Goal: Information Seeking & Learning: Learn about a topic

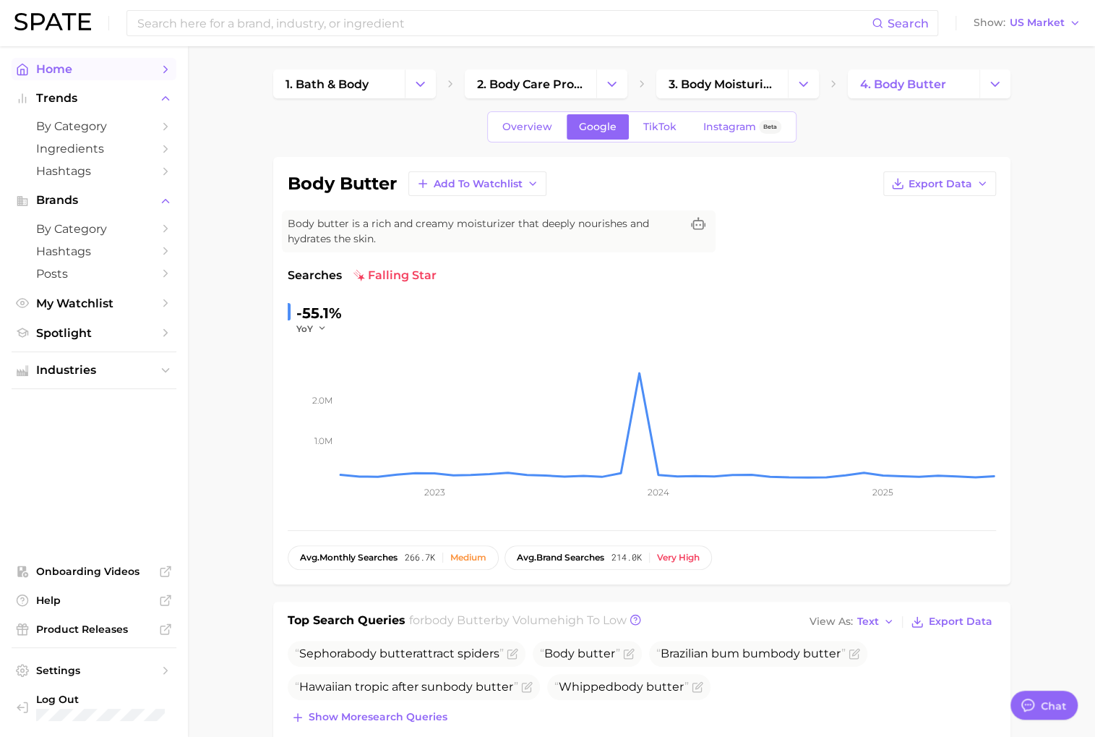
click at [106, 72] on span "Home" at bounding box center [94, 69] width 116 height 14
type textarea "x"
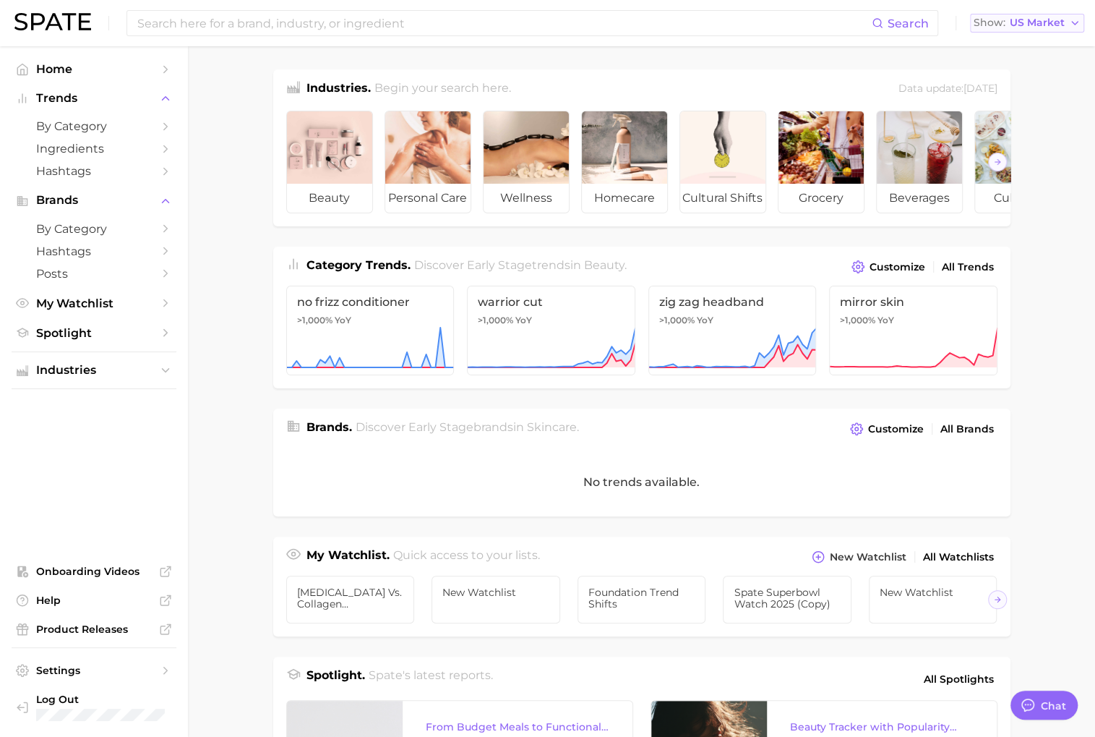
click at [1027, 19] on span "US Market" at bounding box center [1037, 23] width 55 height 8
click at [256, 39] on div "Search Show US Market [GEOGRAPHIC_DATA] [GEOGRAPHIC_DATA] [GEOGRAPHIC_DATA] [GE…" at bounding box center [547, 23] width 1066 height 46
click at [256, 22] on input at bounding box center [504, 23] width 736 height 25
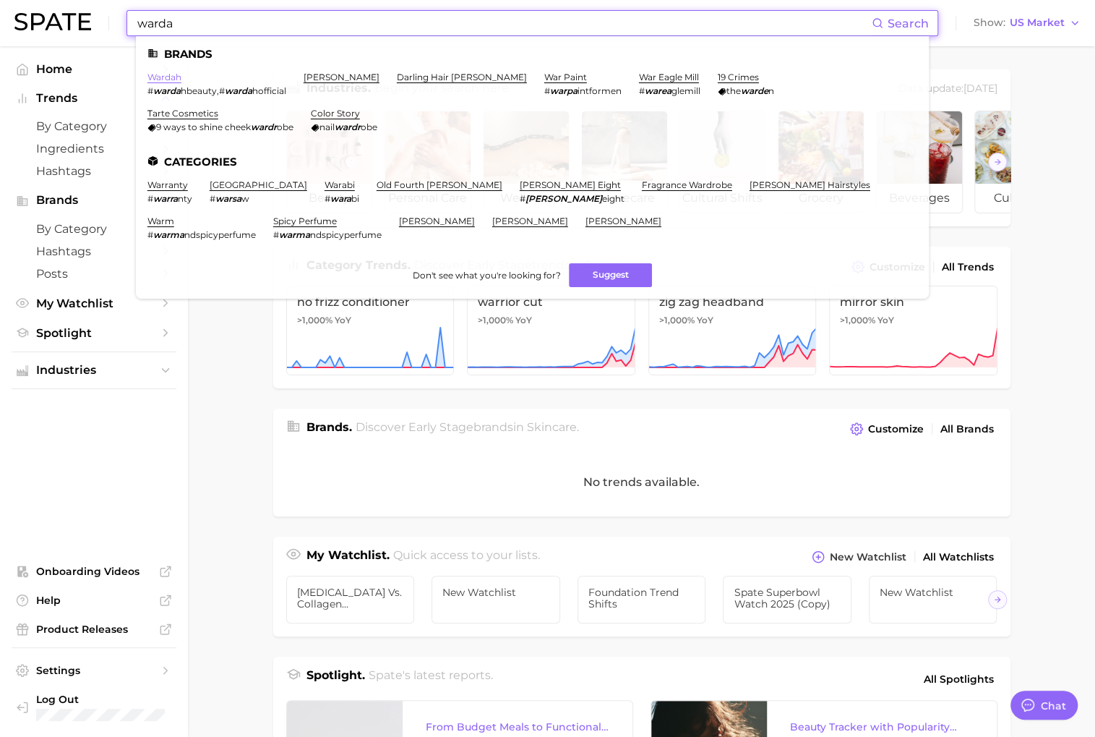
type input "warda"
click at [180, 77] on link "wardah" at bounding box center [164, 77] width 34 height 11
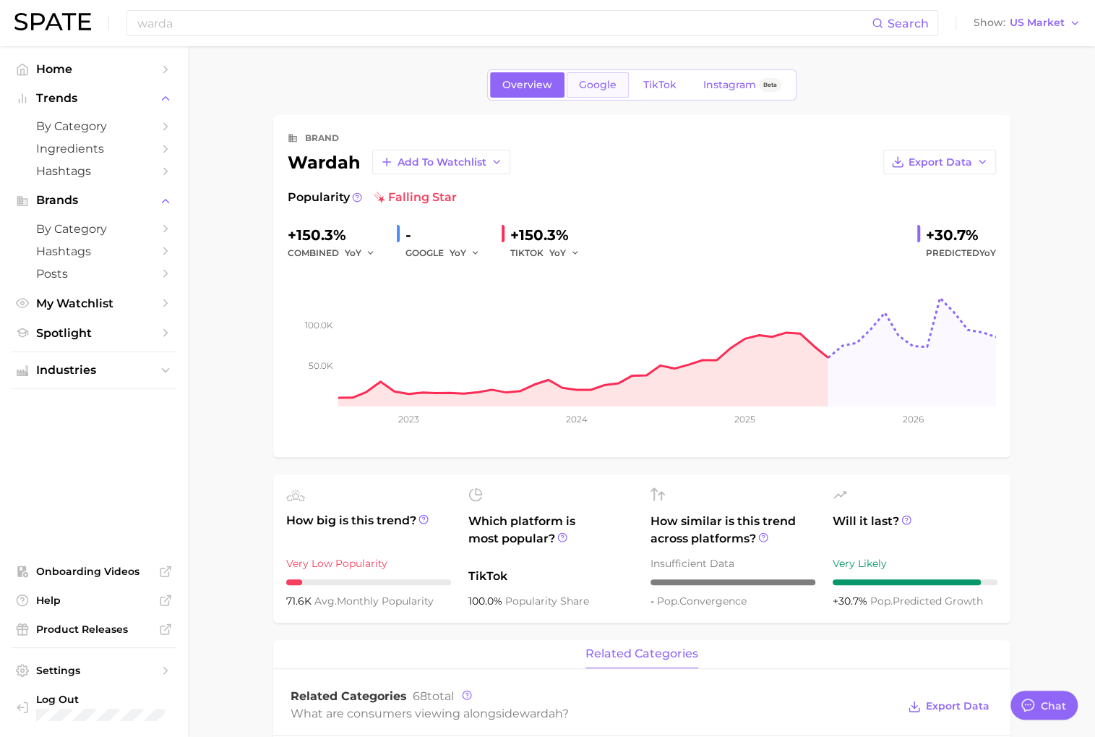
click at [604, 90] on span "Google" at bounding box center [598, 85] width 38 height 12
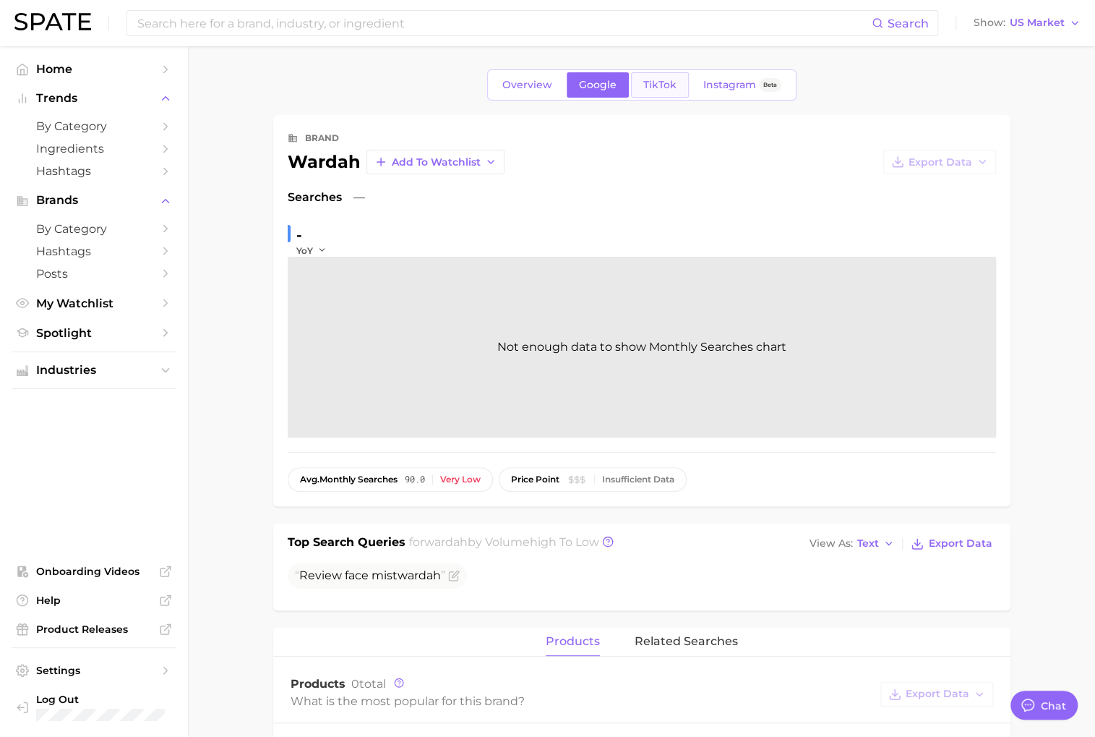
click at [644, 88] on span "TikTok" at bounding box center [659, 85] width 33 height 12
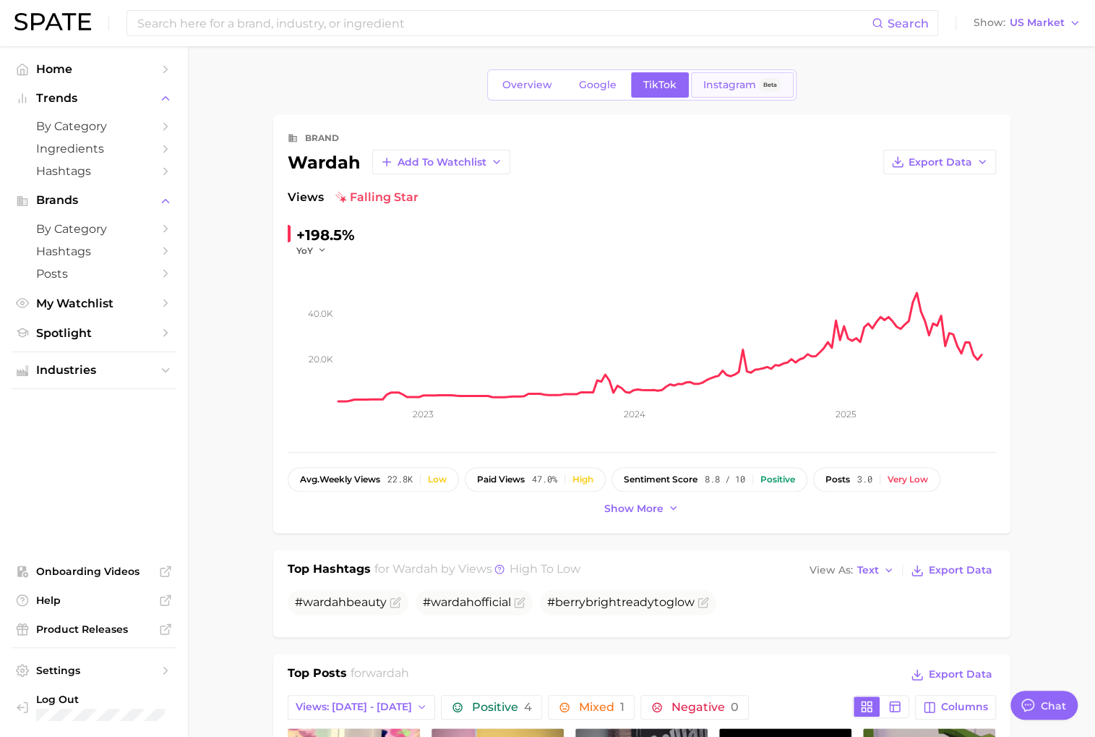
click at [712, 88] on span "Instagram" at bounding box center [729, 85] width 53 height 12
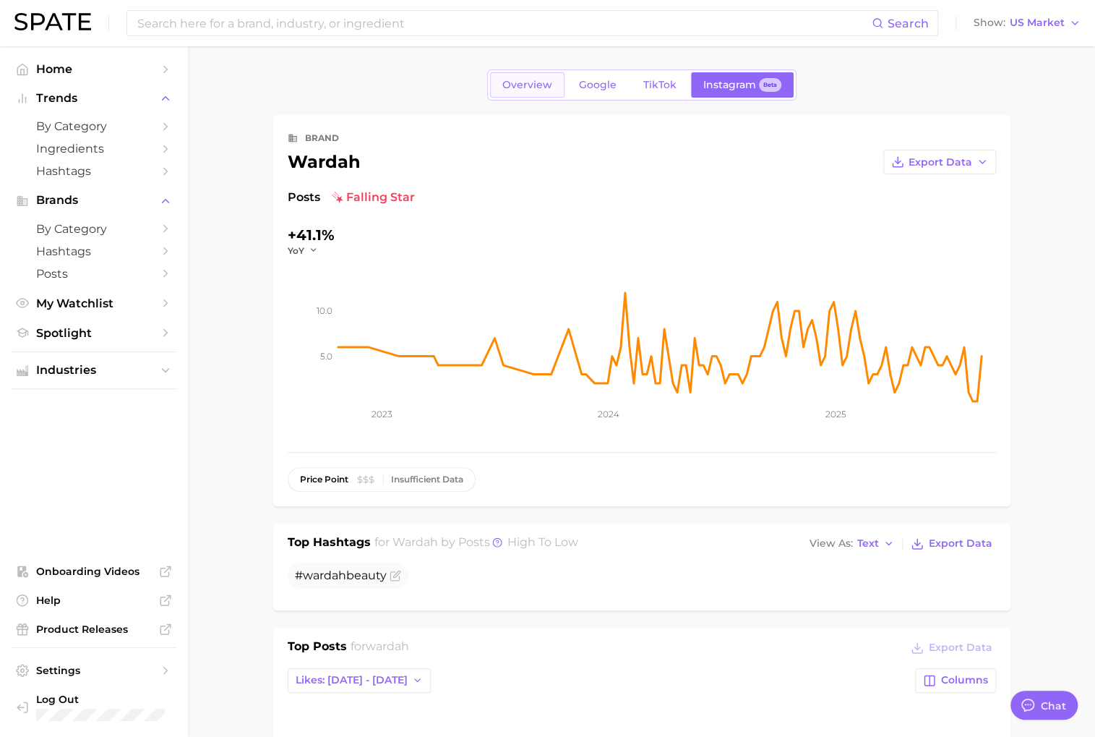
click at [506, 87] on span "Overview" at bounding box center [527, 85] width 50 height 12
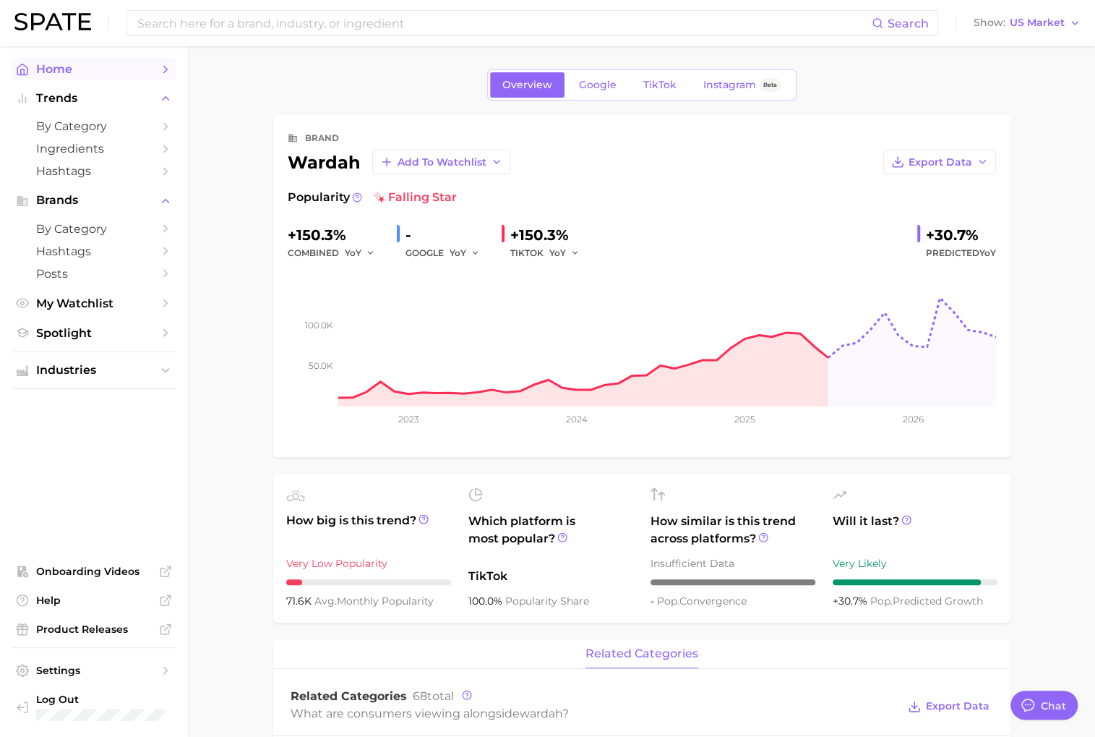
click at [101, 62] on span "Home" at bounding box center [94, 69] width 116 height 14
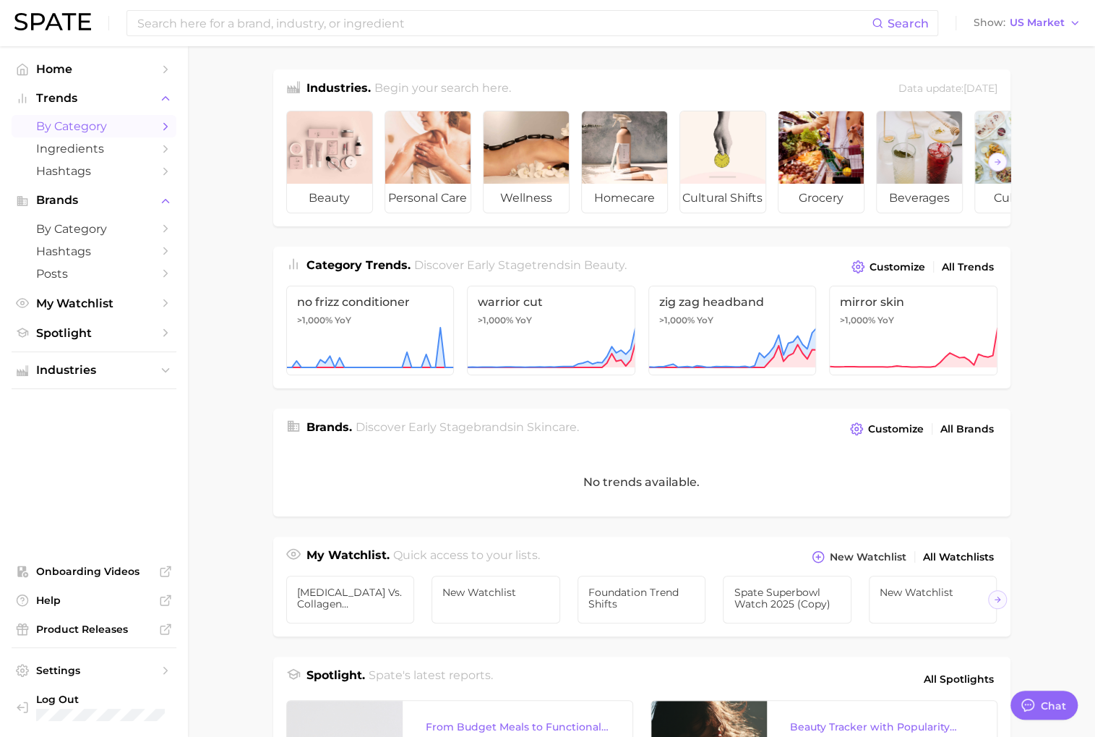
click at [137, 121] on span "by Category" at bounding box center [94, 126] width 116 height 14
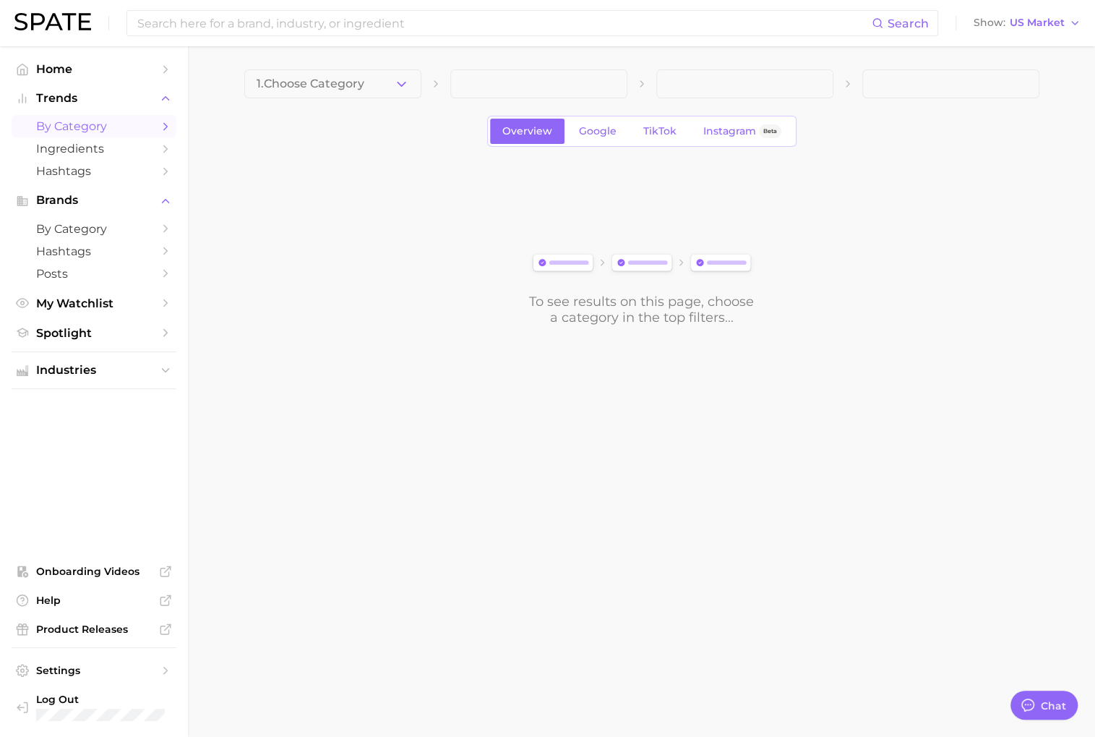
click at [408, 95] on button "1. Choose Category" at bounding box center [332, 83] width 177 height 29
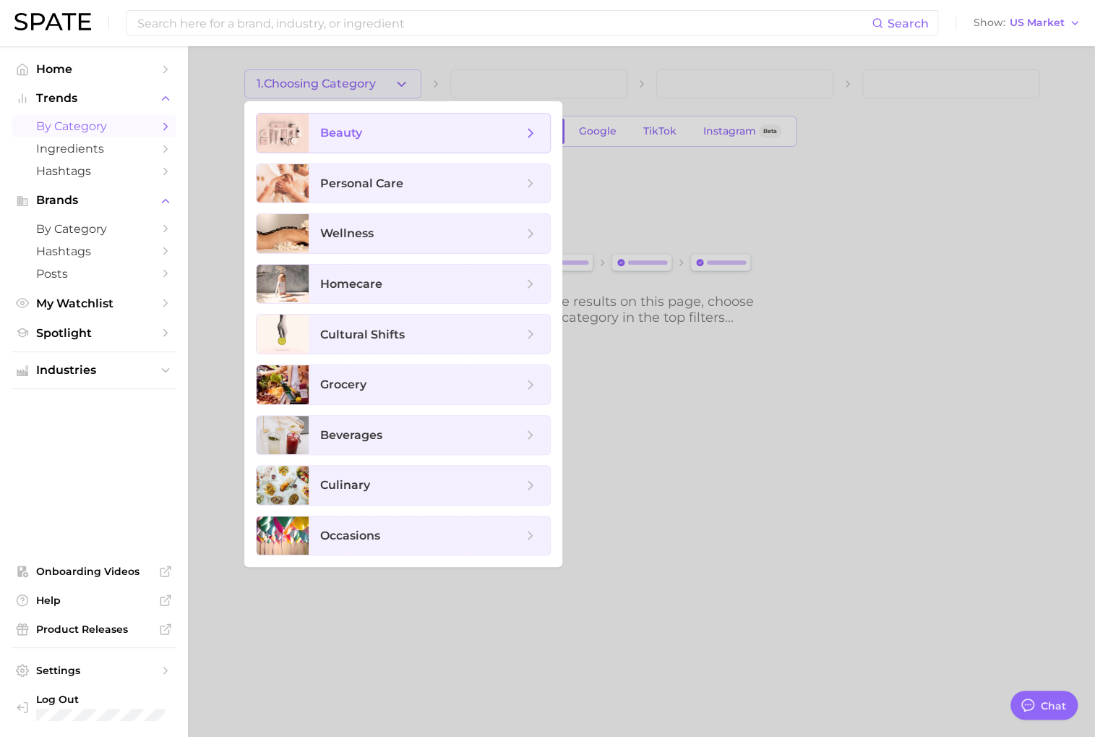
click at [442, 127] on span "beauty" at bounding box center [421, 133] width 202 height 16
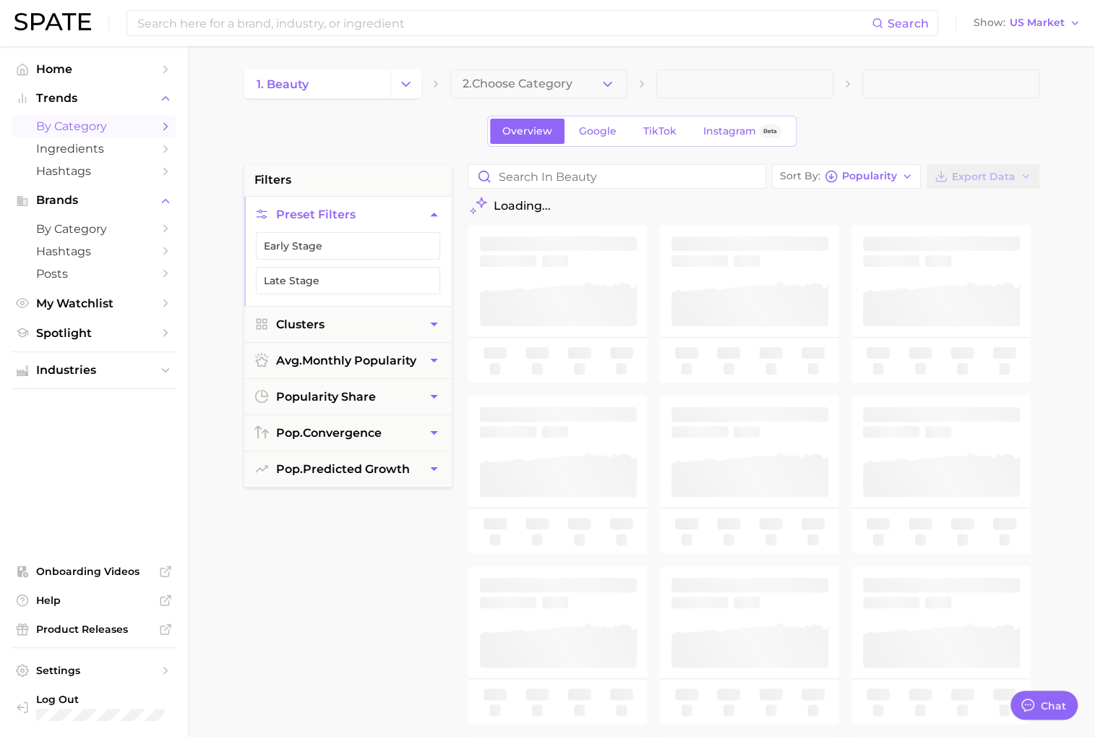
click at [611, 87] on icon "button" at bounding box center [607, 84] width 15 height 15
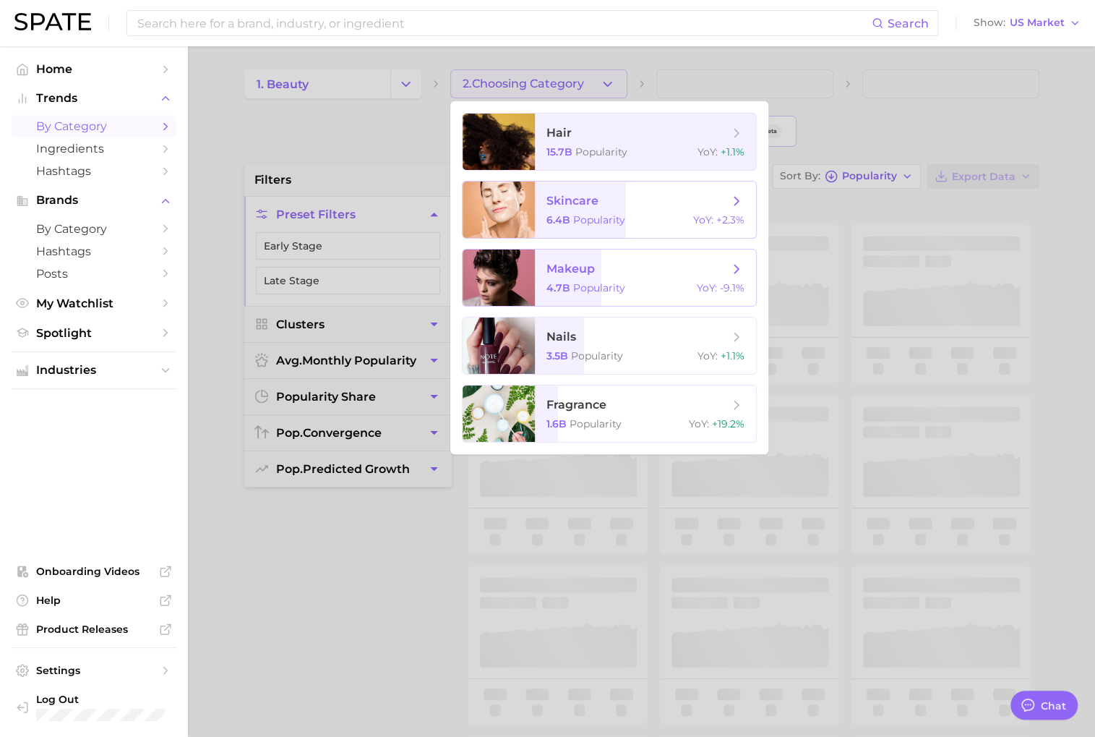
click at [647, 215] on div "6.4b Popularity YoY : +2.3%" at bounding box center [645, 219] width 198 height 13
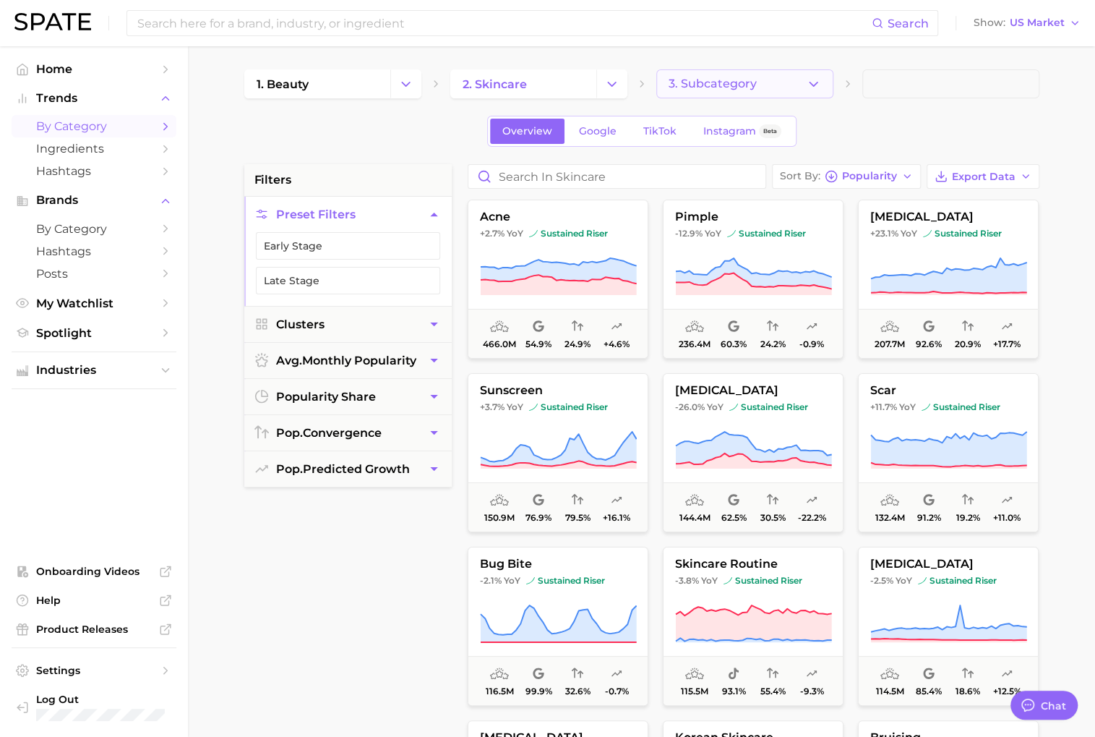
click at [739, 87] on span "3. Subcategory" at bounding box center [713, 83] width 88 height 13
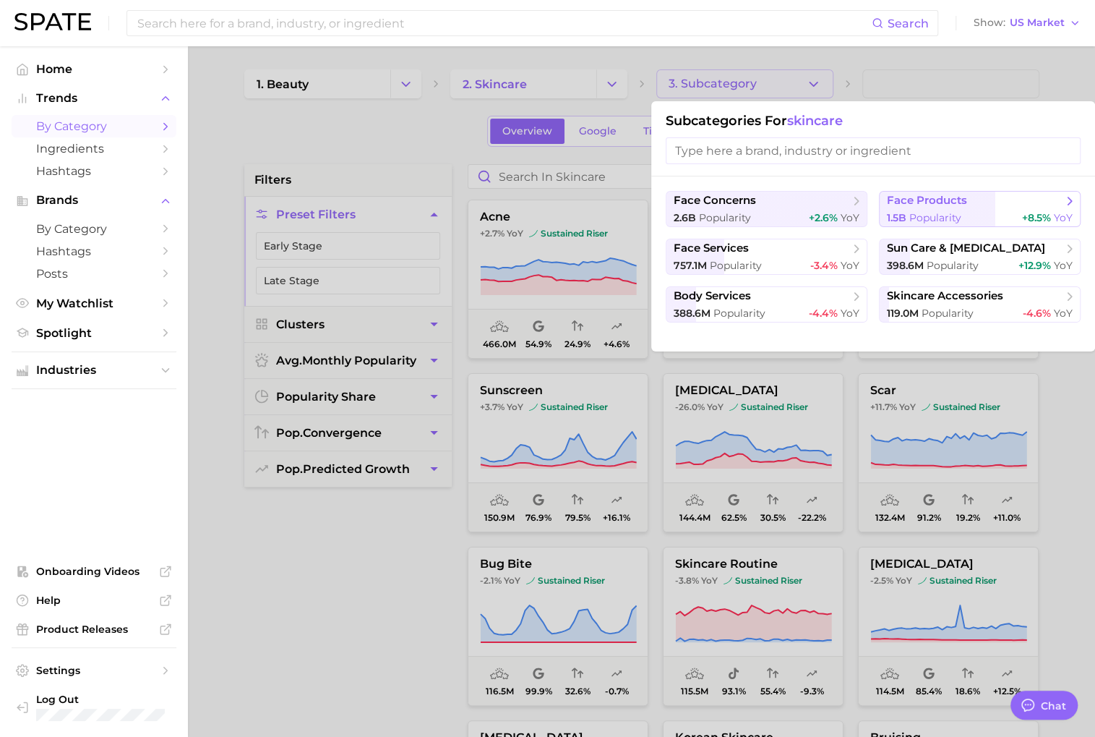
click at [921, 213] on span "Popularity" at bounding box center [935, 217] width 52 height 13
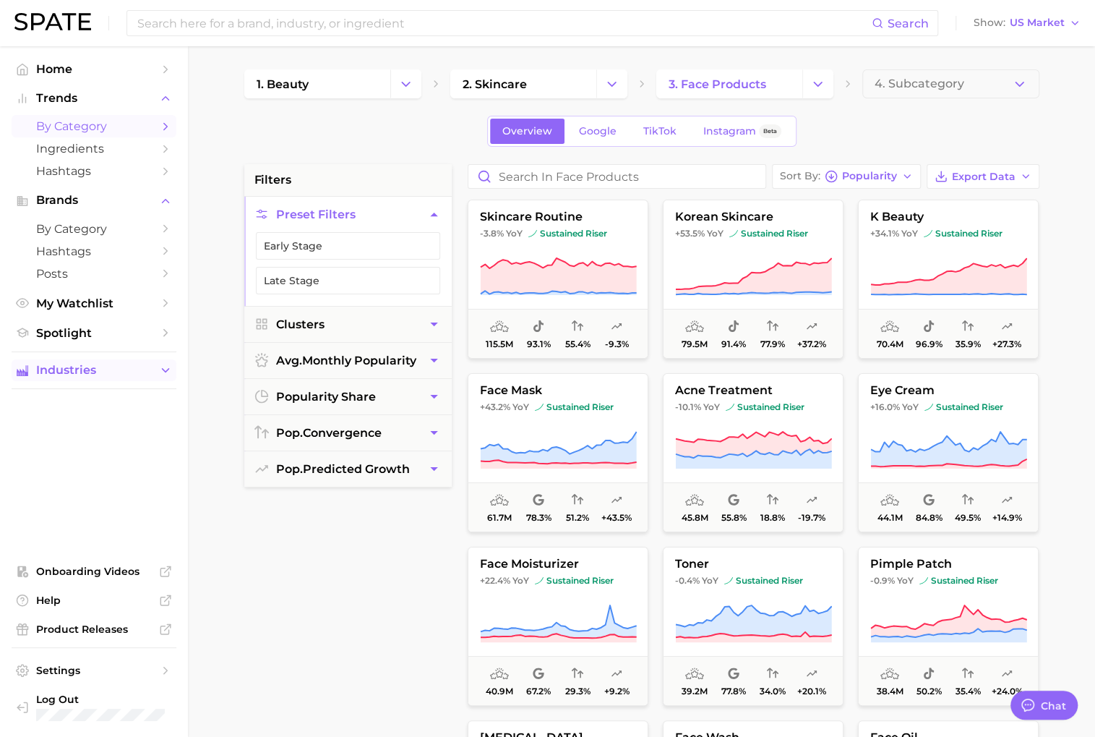
click at [57, 373] on span "Industries" at bounding box center [94, 370] width 116 height 13
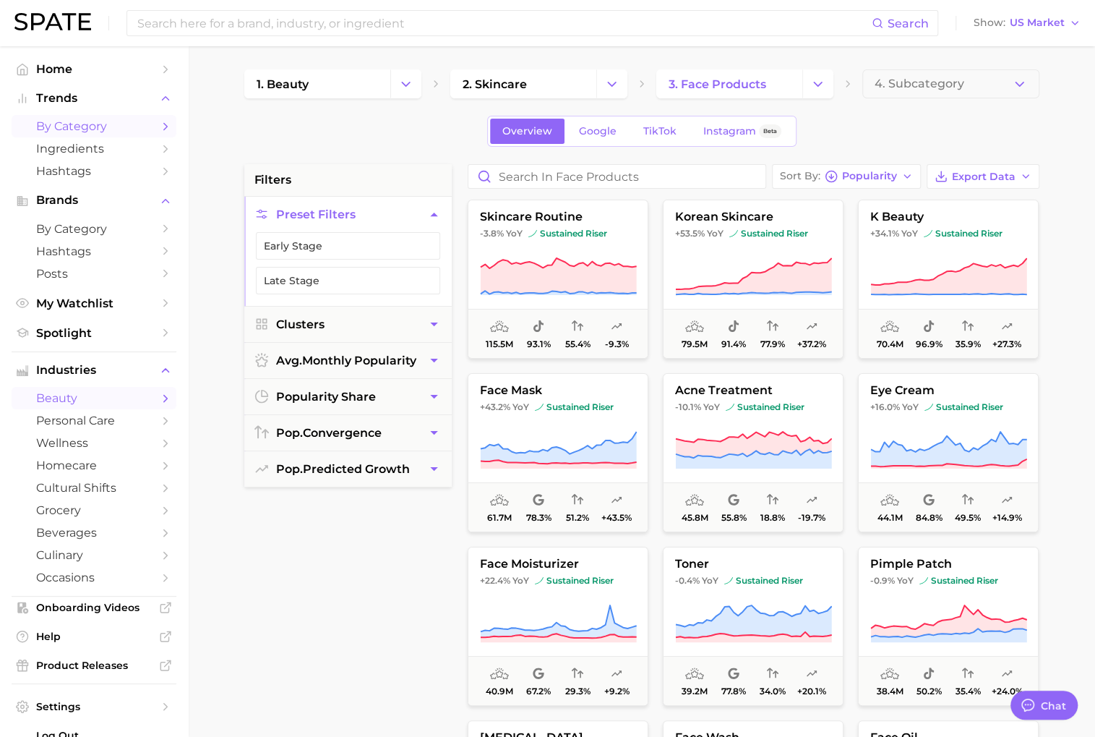
click at [121, 400] on span "beauty" at bounding box center [94, 398] width 116 height 14
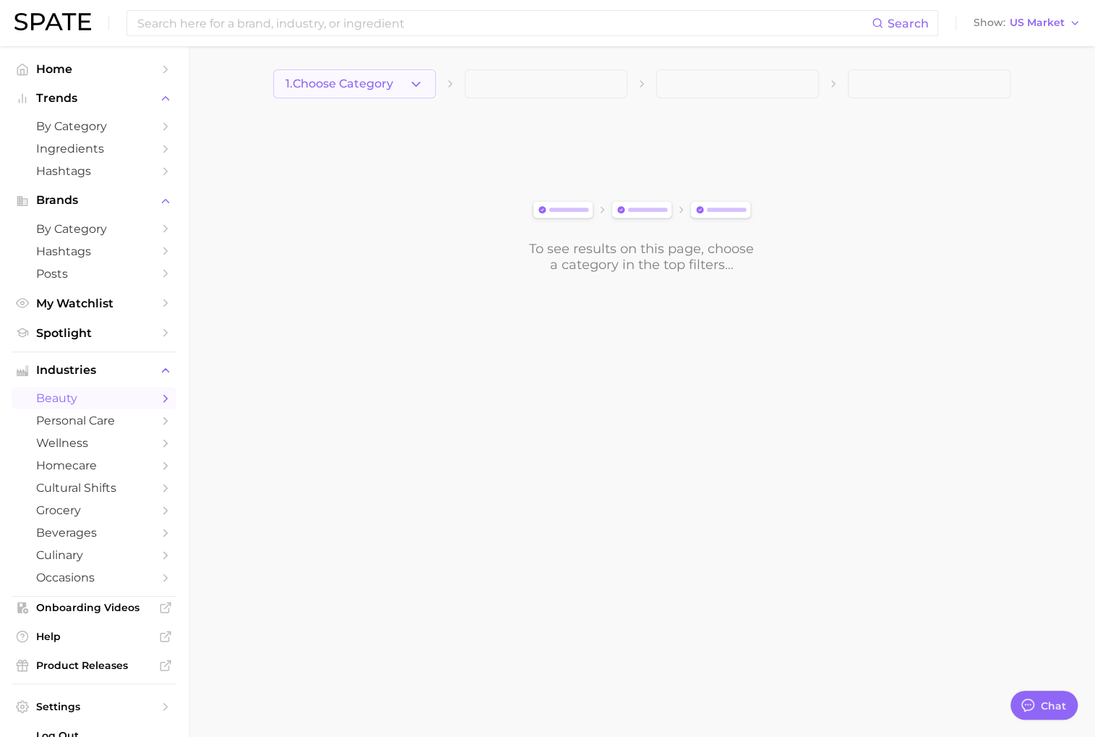
click at [422, 77] on icon "button" at bounding box center [415, 84] width 15 height 15
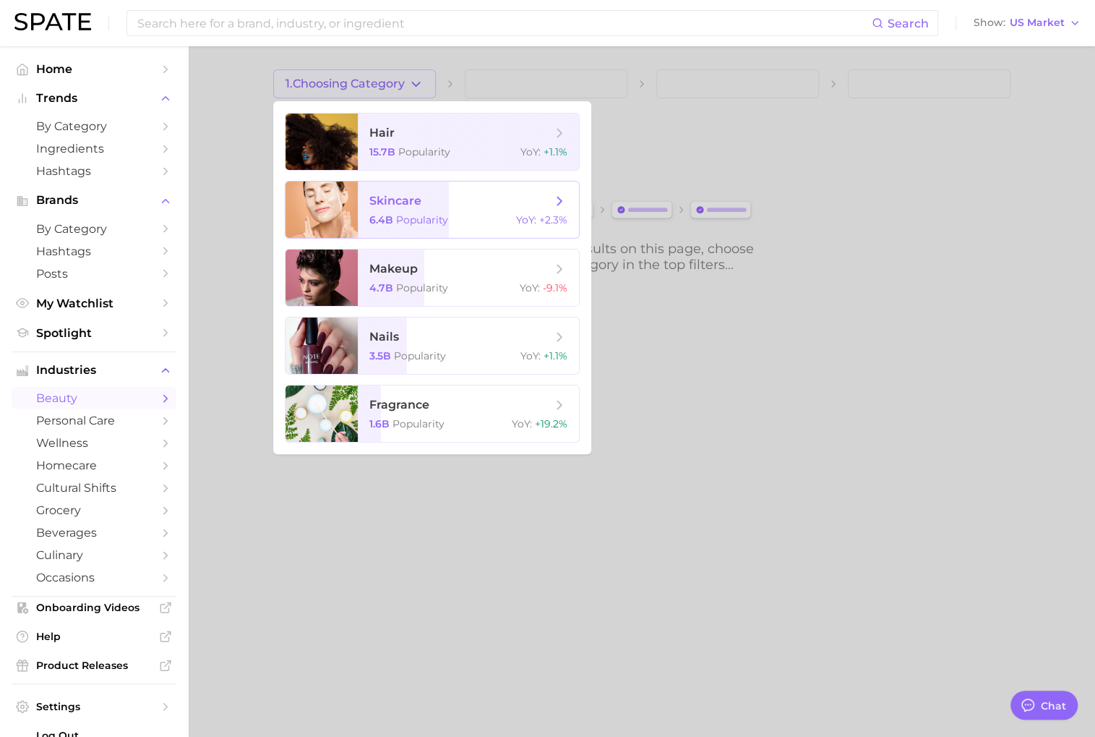
click at [421, 218] on span "Popularity" at bounding box center [422, 219] width 52 height 13
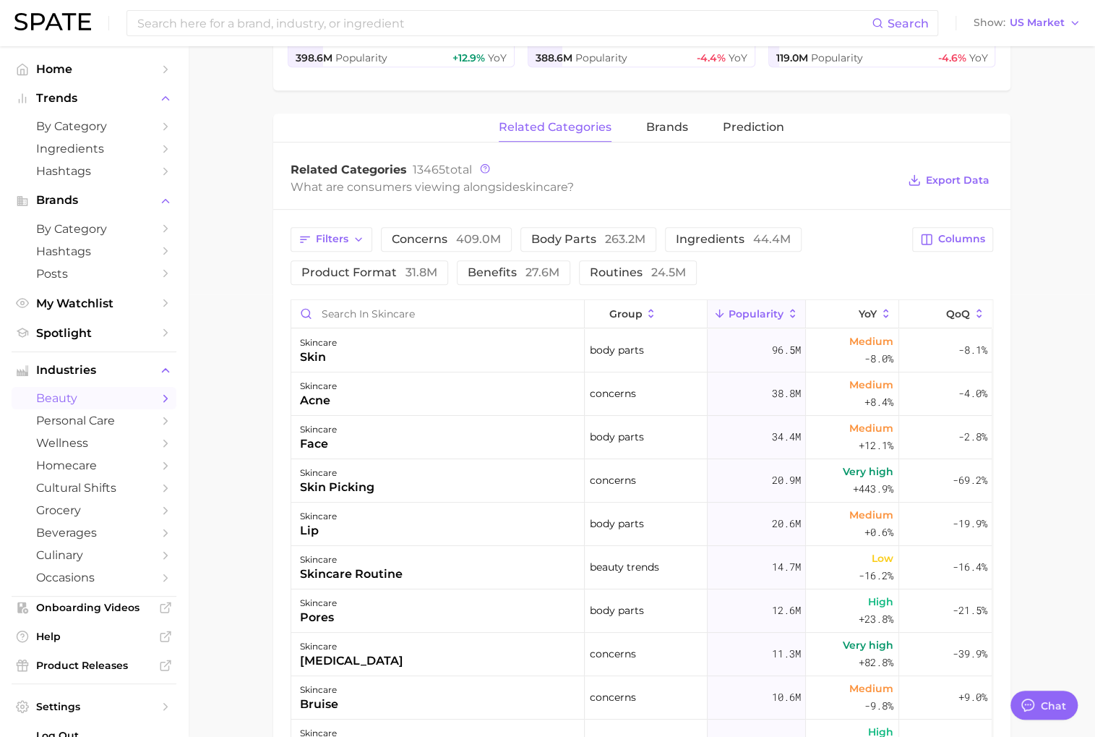
scroll to position [533, 0]
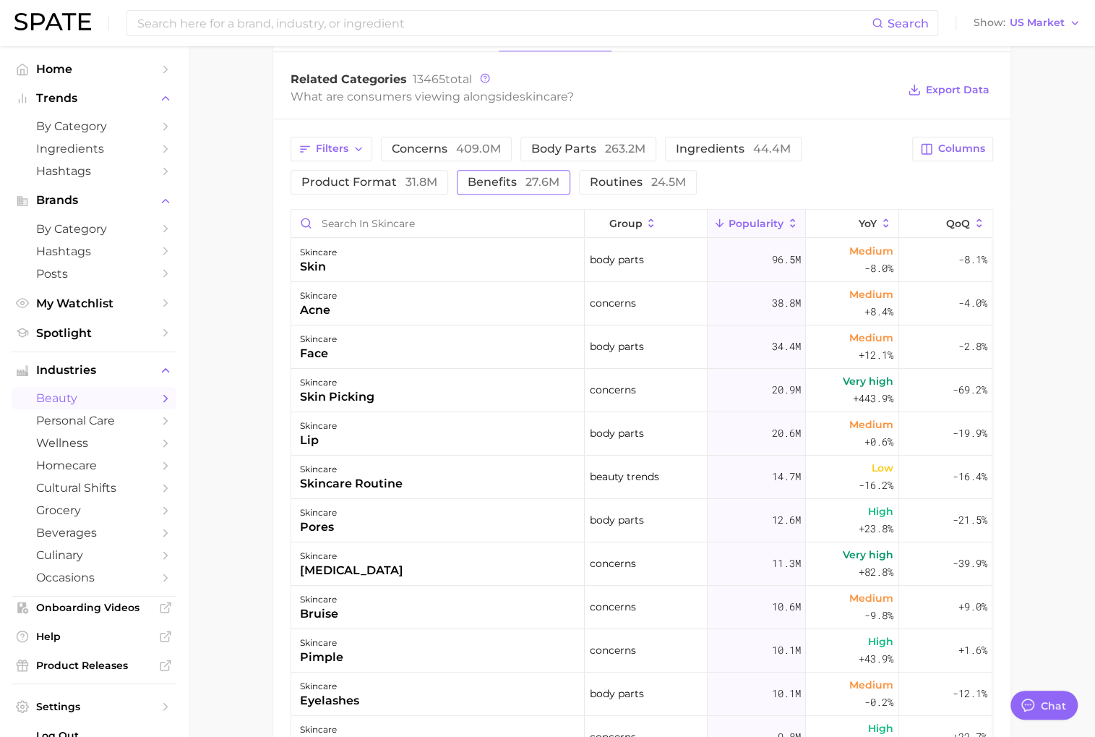
click at [512, 176] on span "benefits 27.6m" at bounding box center [514, 182] width 92 height 12
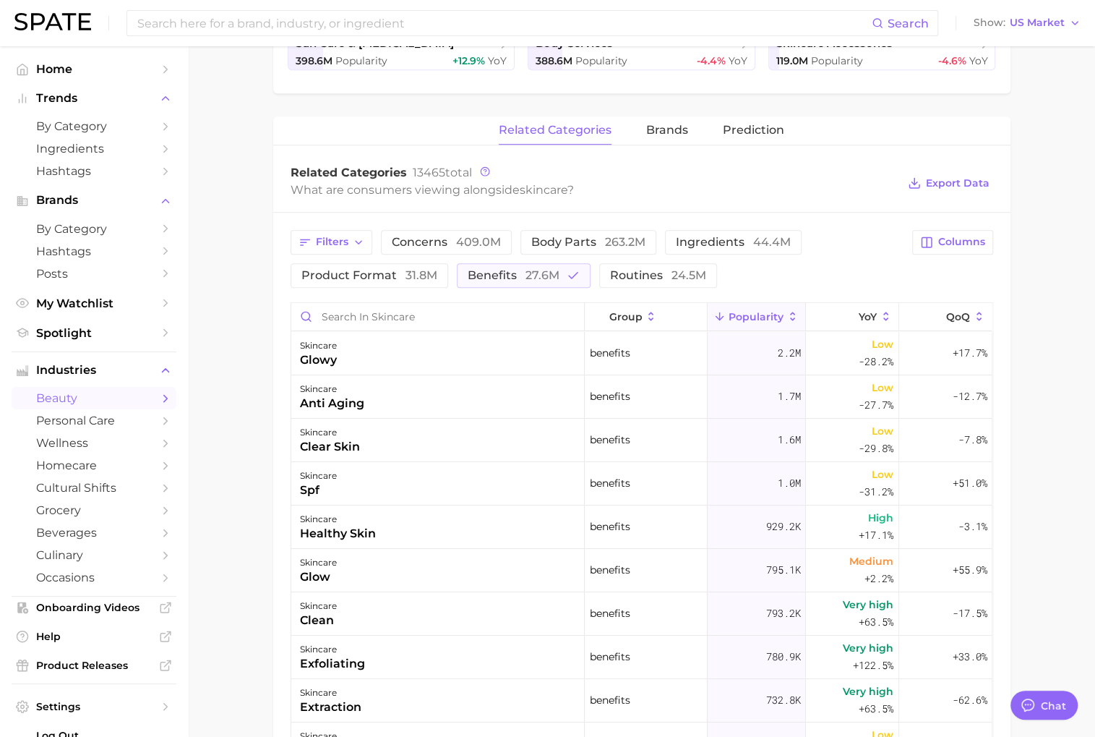
scroll to position [374, 0]
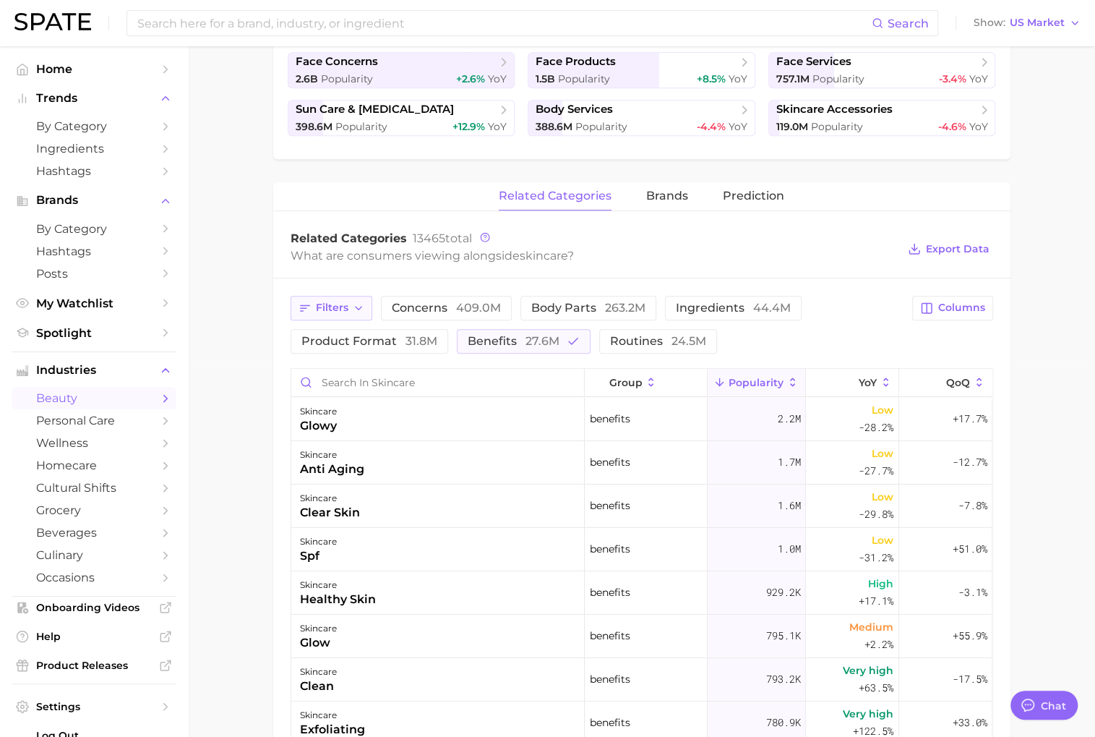
click at [355, 299] on button "Filters" at bounding box center [332, 308] width 82 height 25
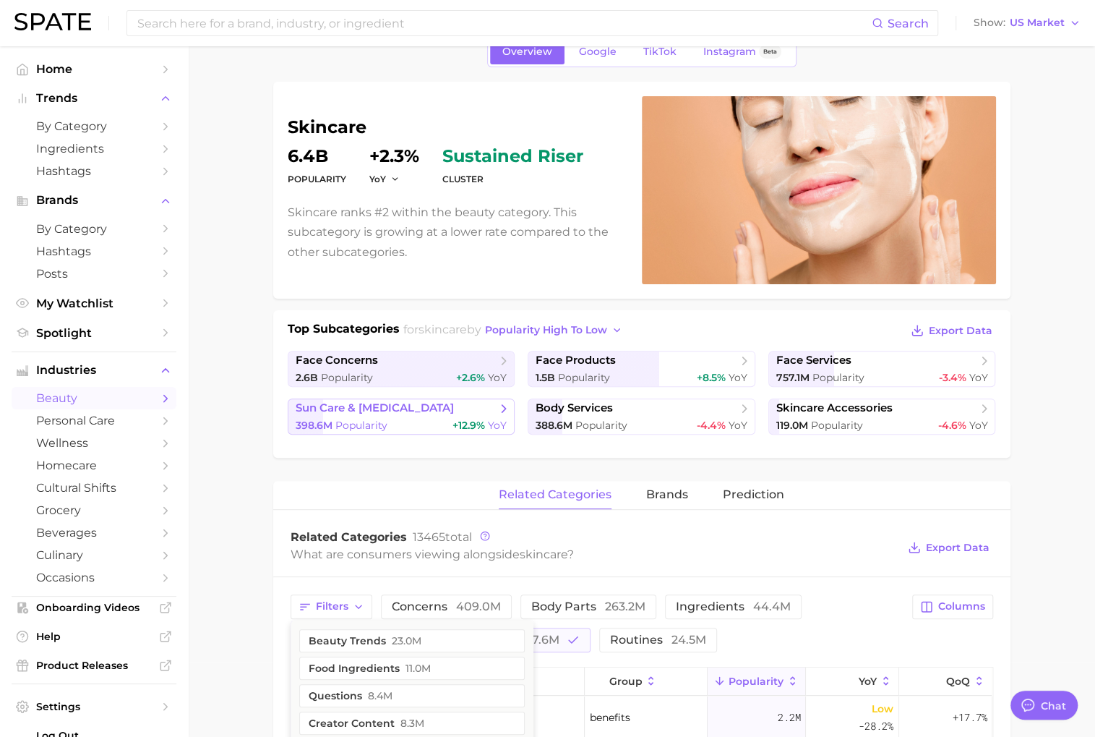
scroll to position [78, 0]
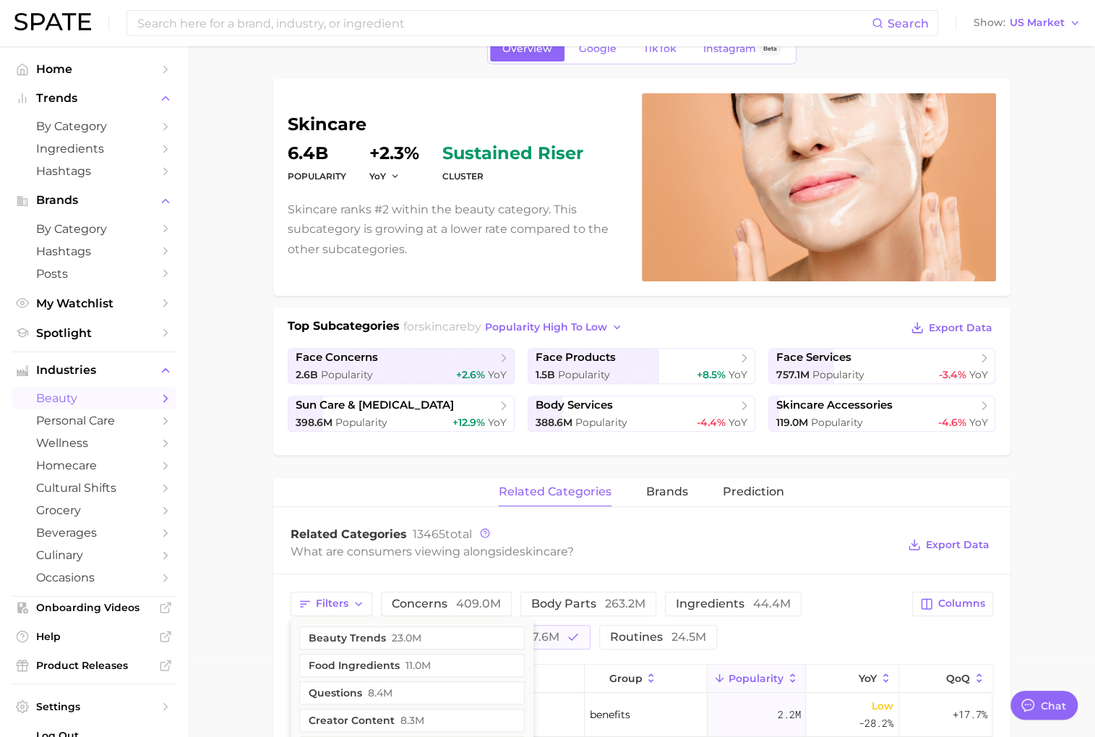
click at [288, 470] on div "skincare Popularity 6.4b YoY +2.3% cluster sustained riser Skincare ranks #2 wi…" at bounding box center [641, 748] width 737 height 1339
click at [1051, 22] on span "US Market" at bounding box center [1037, 23] width 55 height 8
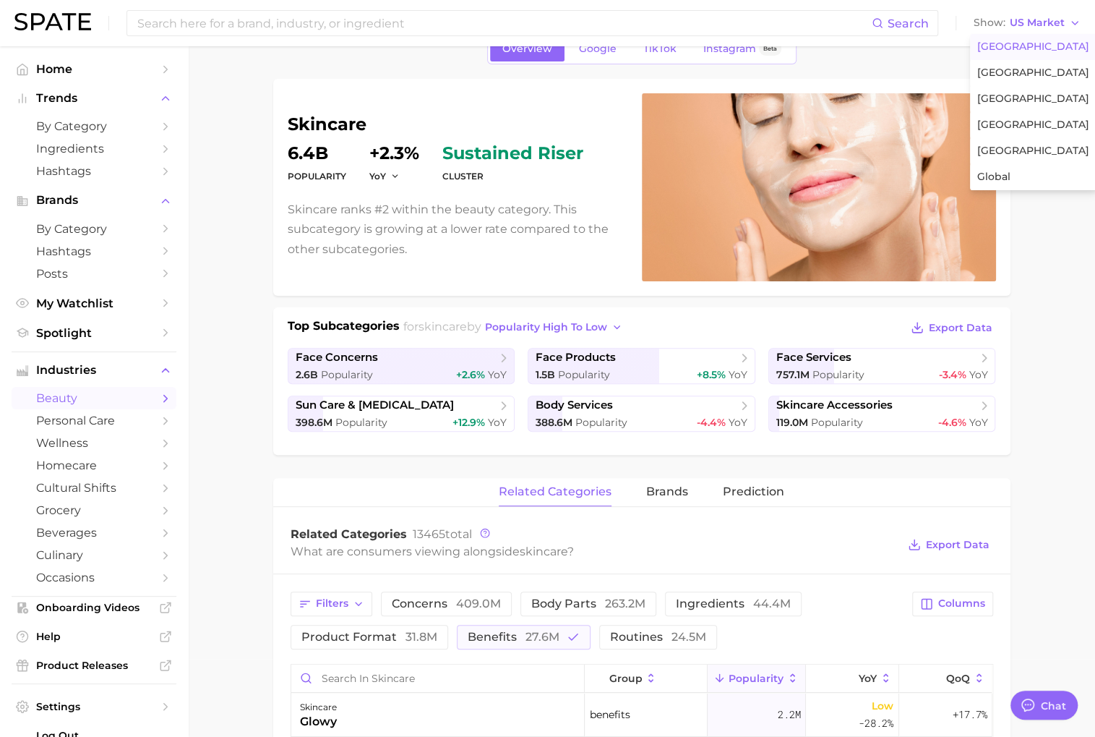
click at [1046, 205] on main "1. skincare 2. Subcategory Overview Google TikTok Instagram Beta skincare Popul…" at bounding box center [641, 728] width 907 height 1521
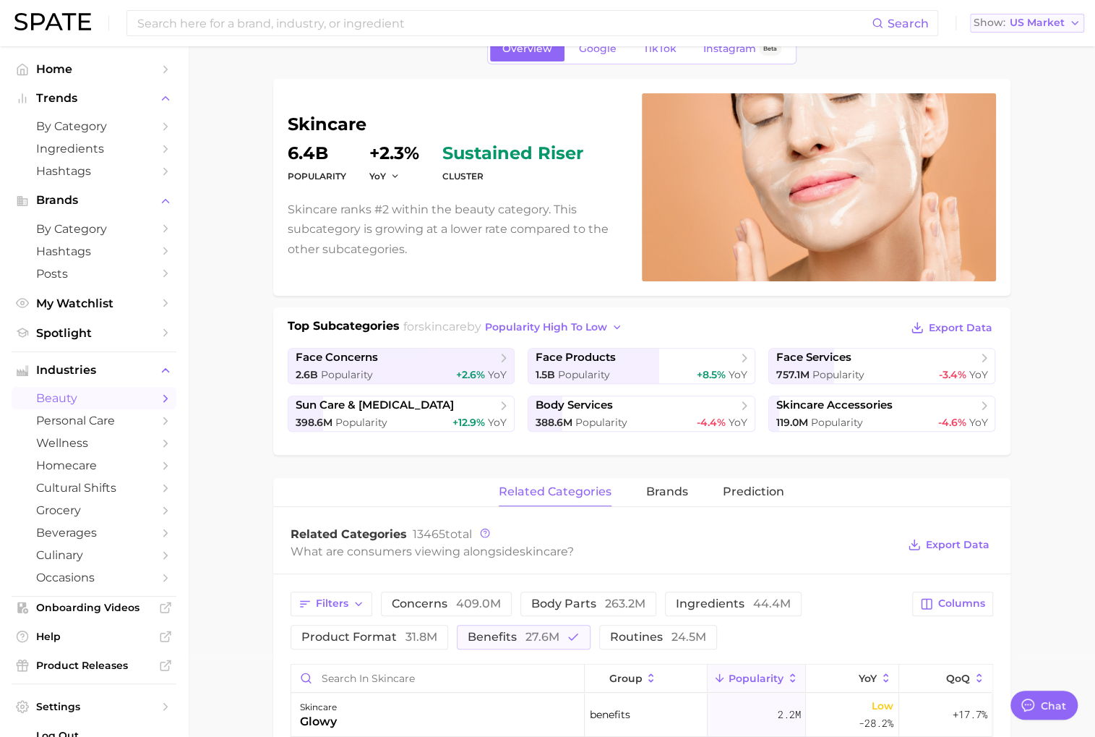
click at [1052, 16] on button "Show US Market" at bounding box center [1027, 23] width 114 height 19
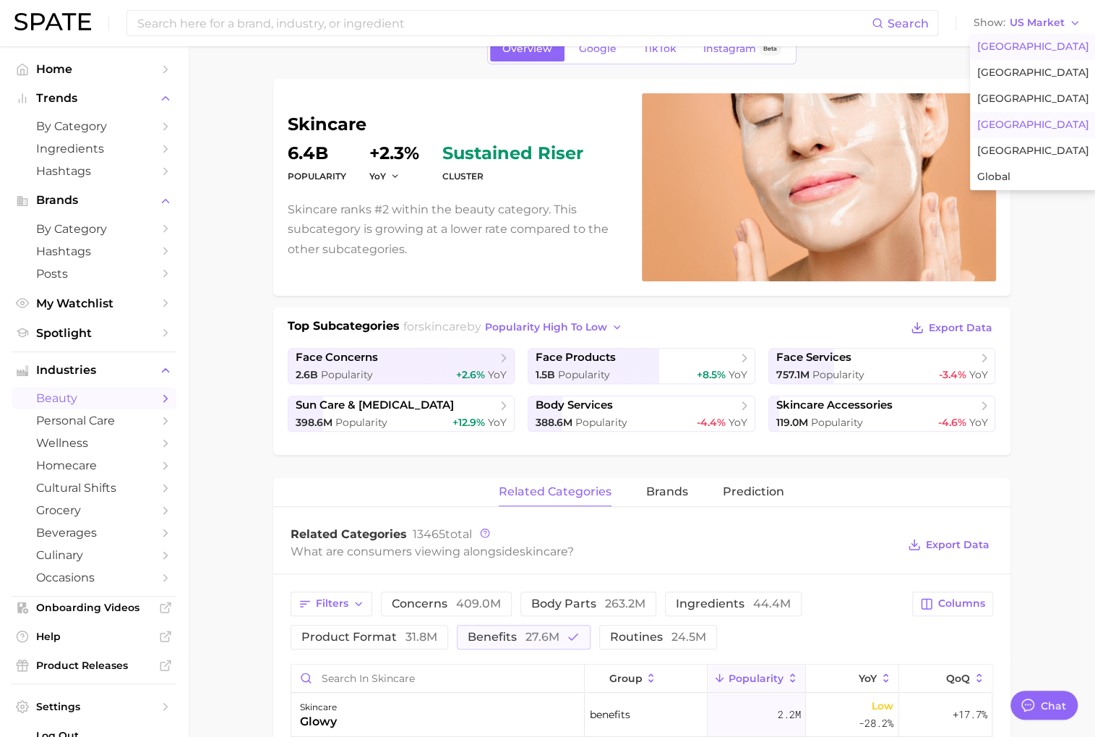
click at [1011, 112] on button "[GEOGRAPHIC_DATA]" at bounding box center [1033, 125] width 126 height 26
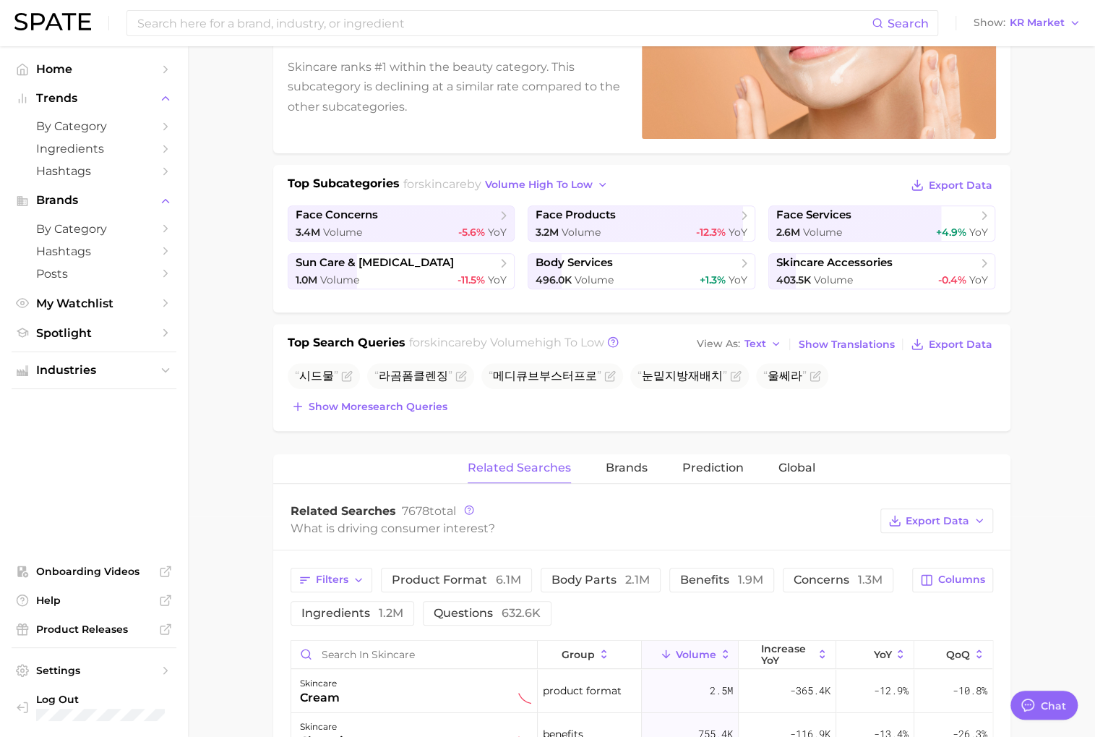
scroll to position [360, 0]
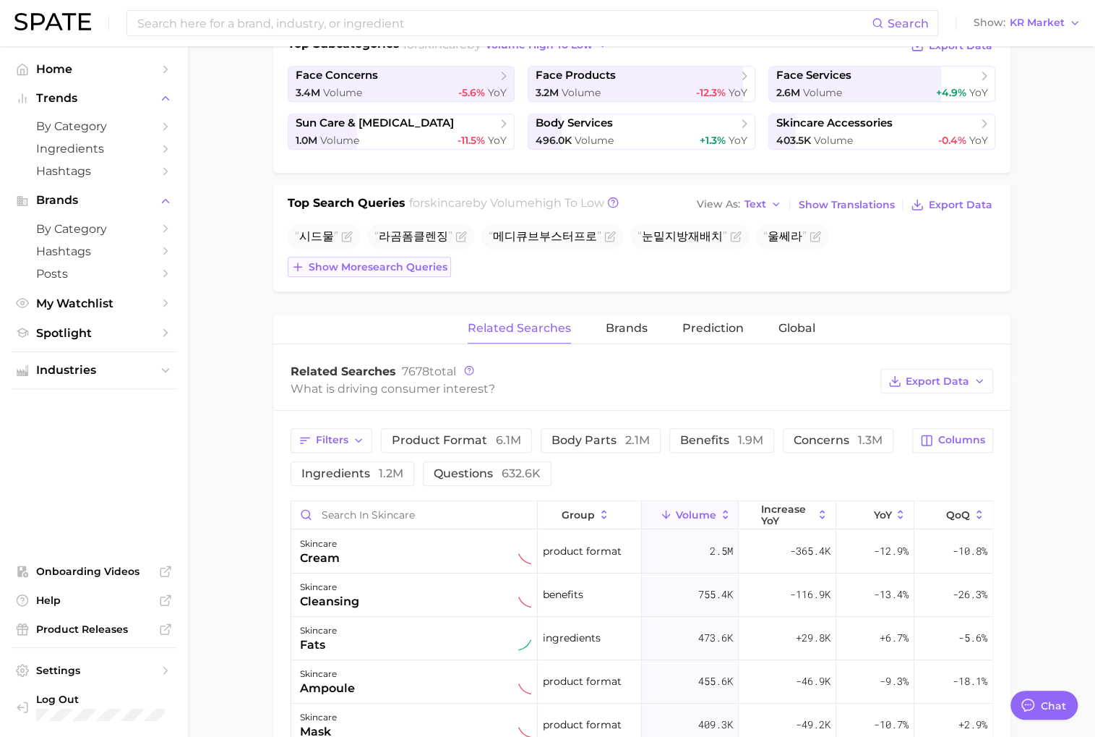
click at [402, 267] on span "Show more search queries" at bounding box center [378, 267] width 139 height 12
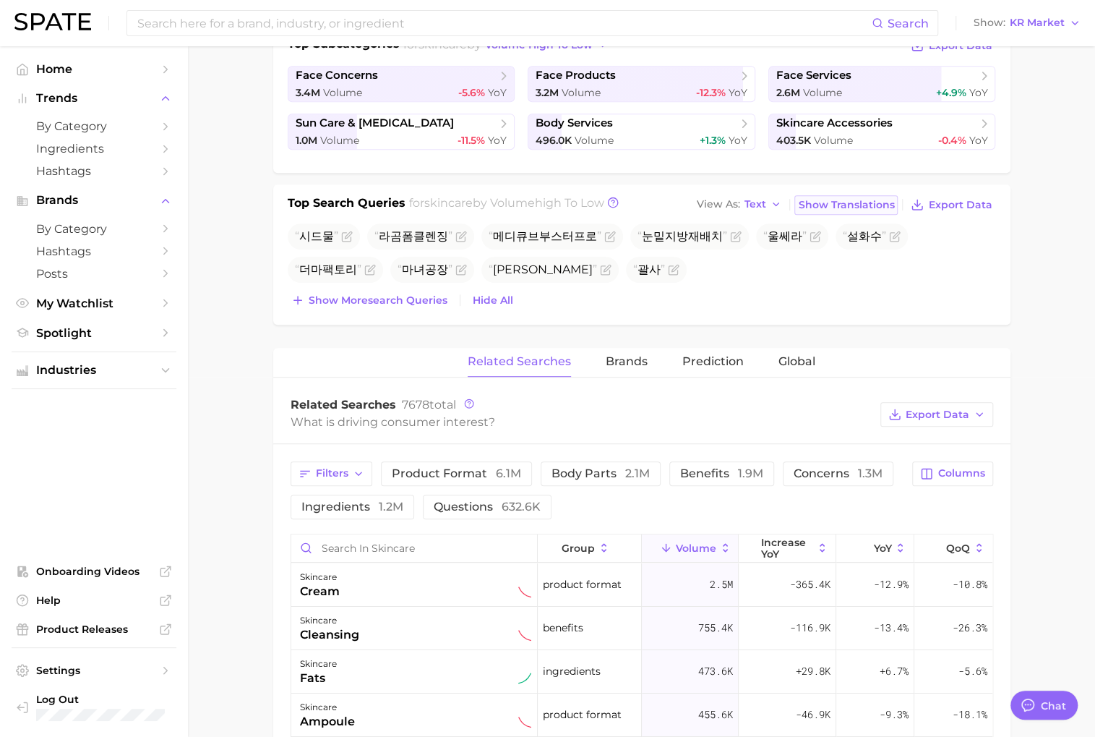
click at [849, 199] on span "Show Translations" at bounding box center [846, 205] width 96 height 12
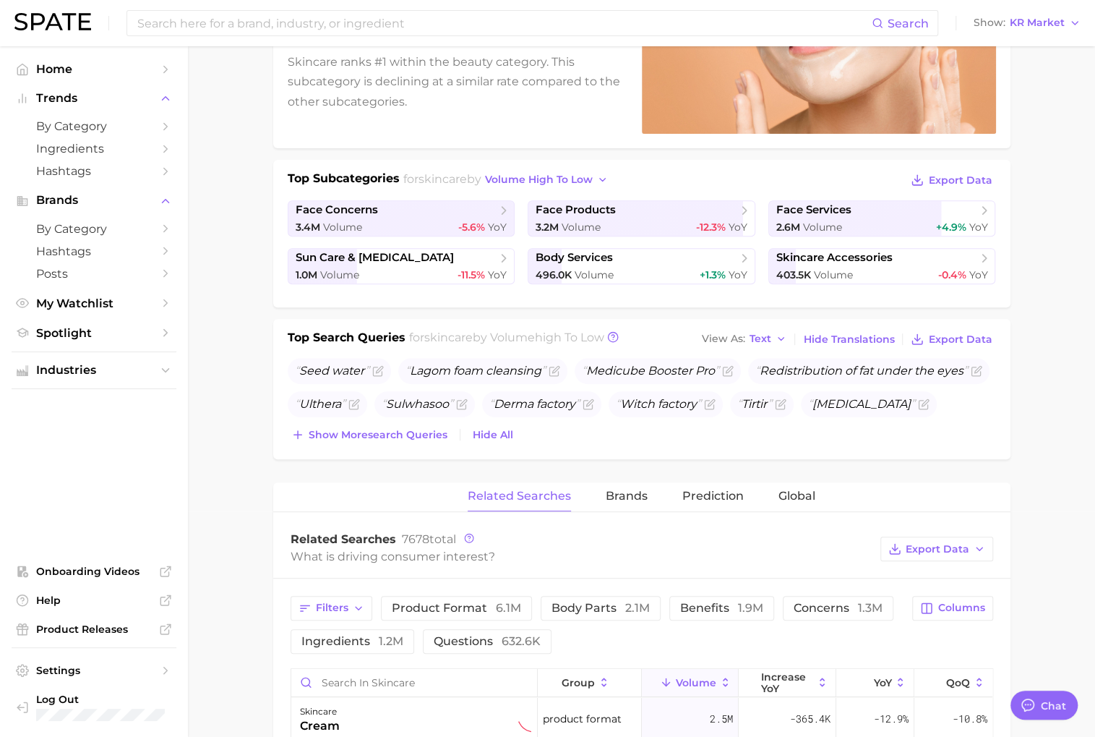
scroll to position [0, 0]
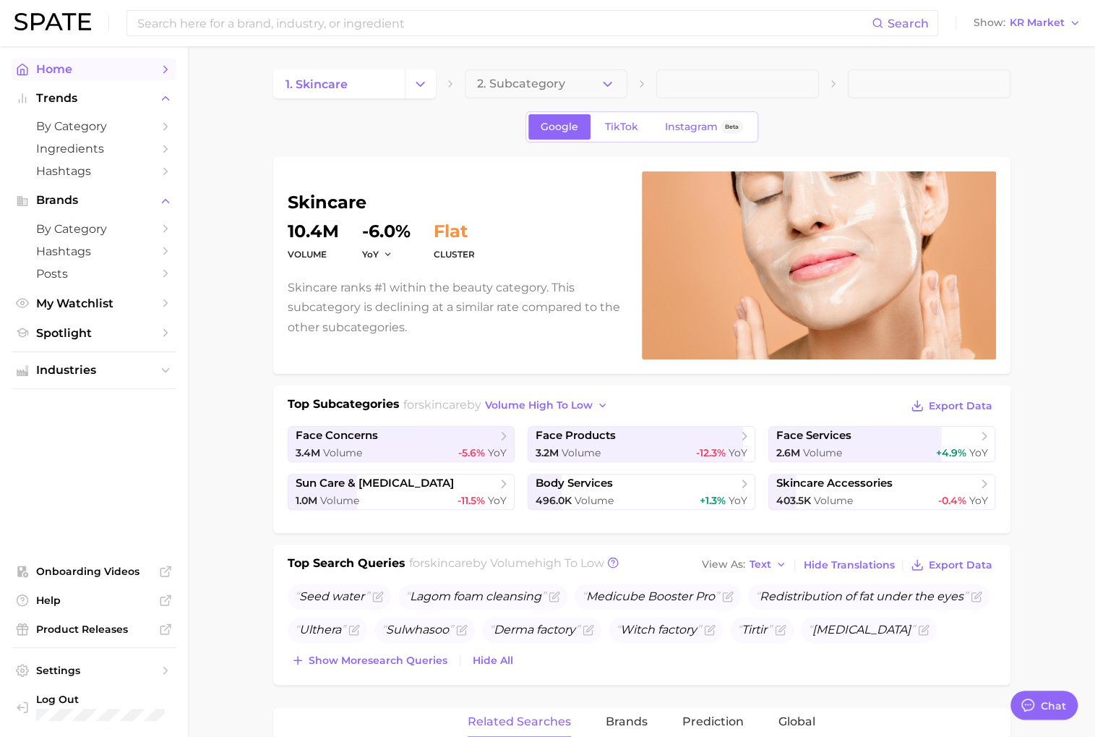
click at [120, 66] on span "Home" at bounding box center [94, 69] width 116 height 14
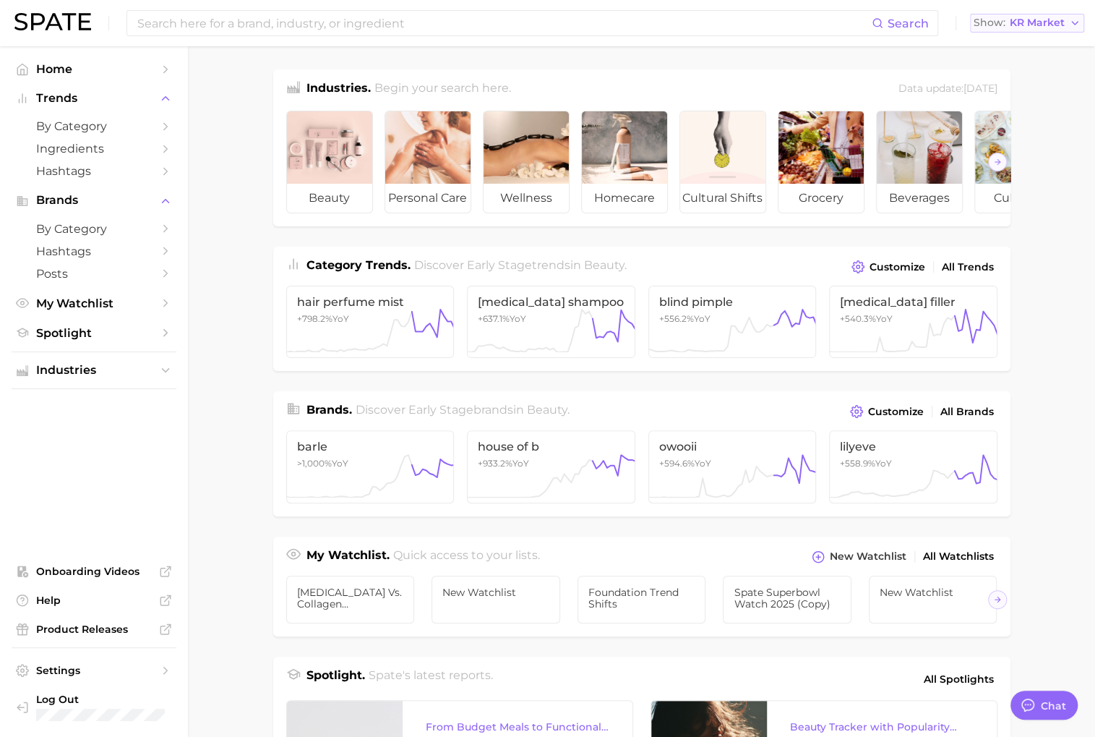
click at [1014, 15] on button "Show KR Market" at bounding box center [1027, 23] width 114 height 19
click at [1060, 216] on main "Industries. Begin your search here. Data update: [DATE] beauty personal care we…" at bounding box center [641, 593] width 907 height 1094
click at [1046, 12] on div "Search Show KR Market" at bounding box center [547, 23] width 1066 height 46
click at [1047, 19] on span "KR Market" at bounding box center [1037, 23] width 55 height 8
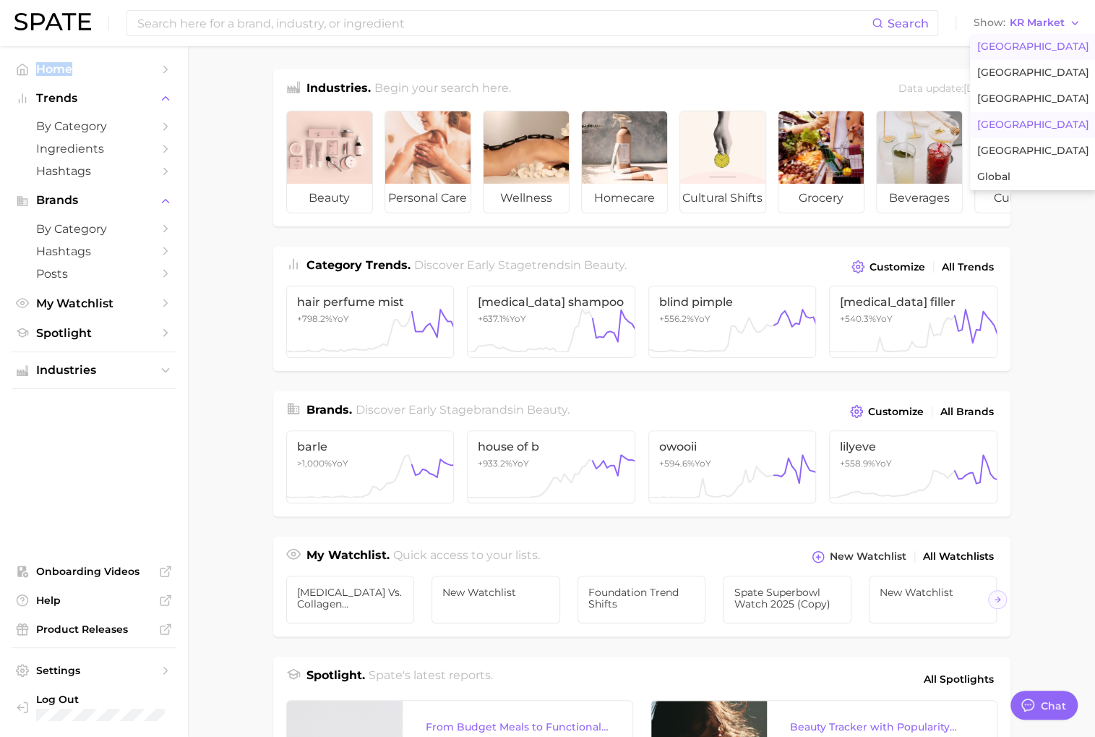
click at [1033, 43] on span "[GEOGRAPHIC_DATA]" at bounding box center [1033, 46] width 112 height 12
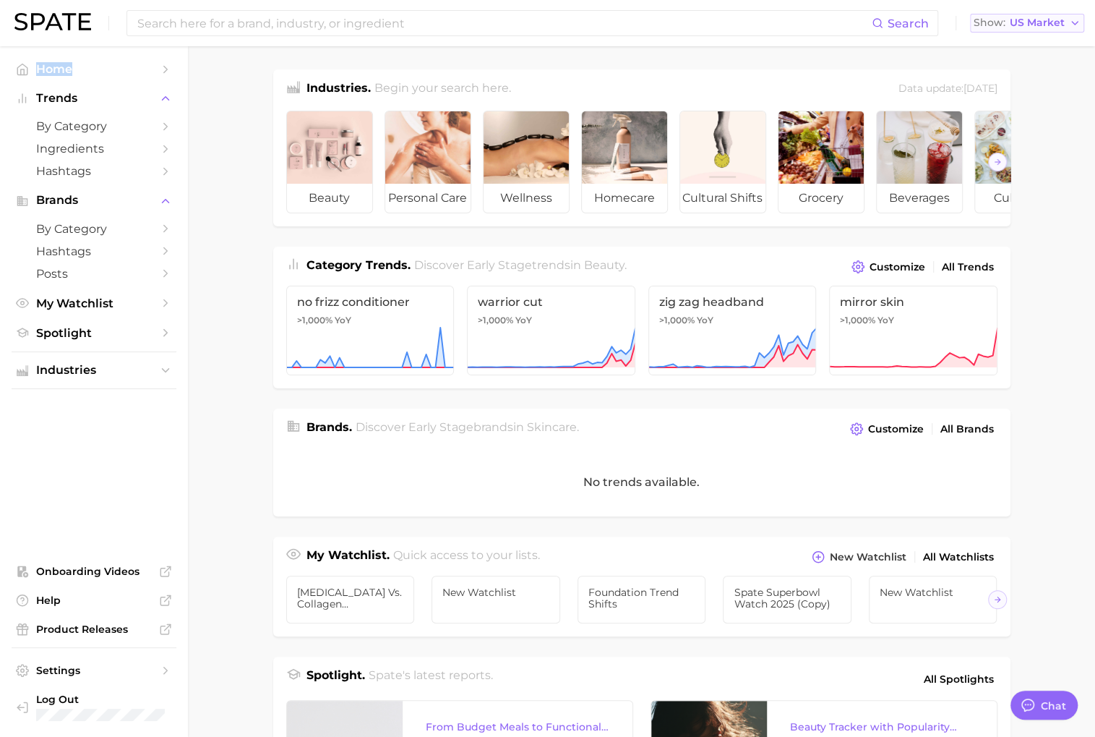
click at [1026, 27] on span "US Market" at bounding box center [1037, 23] width 55 height 8
click at [1055, 245] on main "Industries. Begin your search here. Data update: [DATE] beauty personal care we…" at bounding box center [641, 593] width 907 height 1094
click at [1051, 29] on button "Show US Market" at bounding box center [1027, 23] width 114 height 19
click at [1049, 244] on main "Industries. Begin your search here. Data update: [DATE] beauty personal care we…" at bounding box center [641, 593] width 907 height 1094
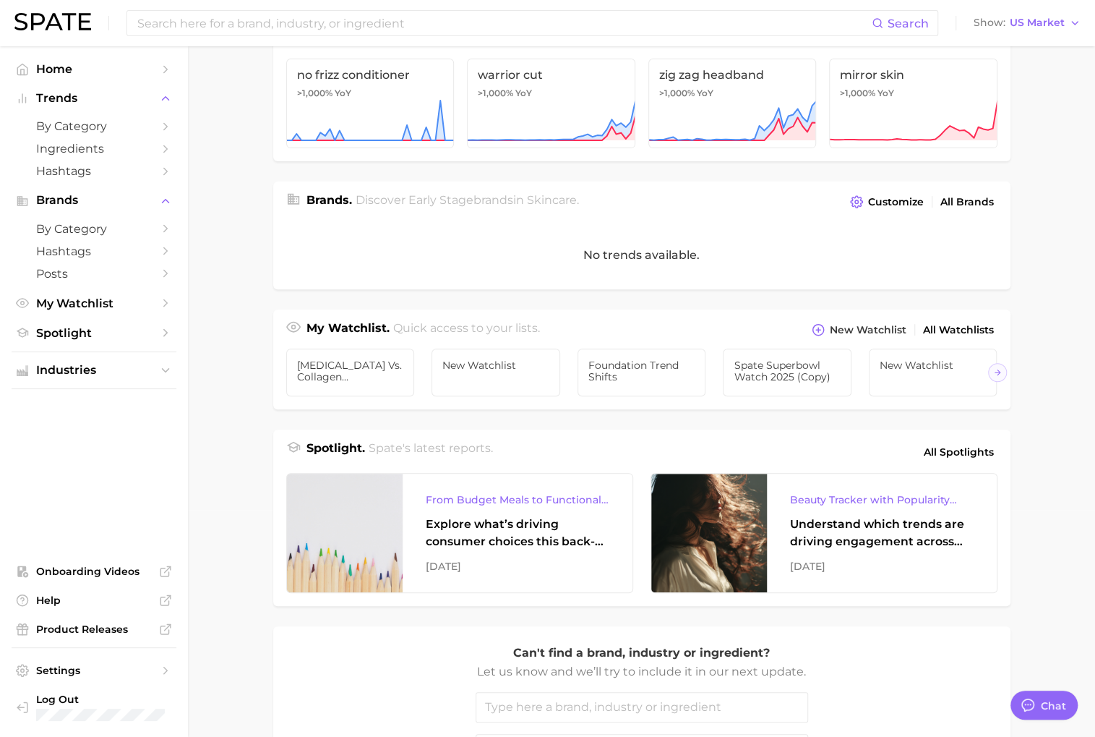
scroll to position [214, 0]
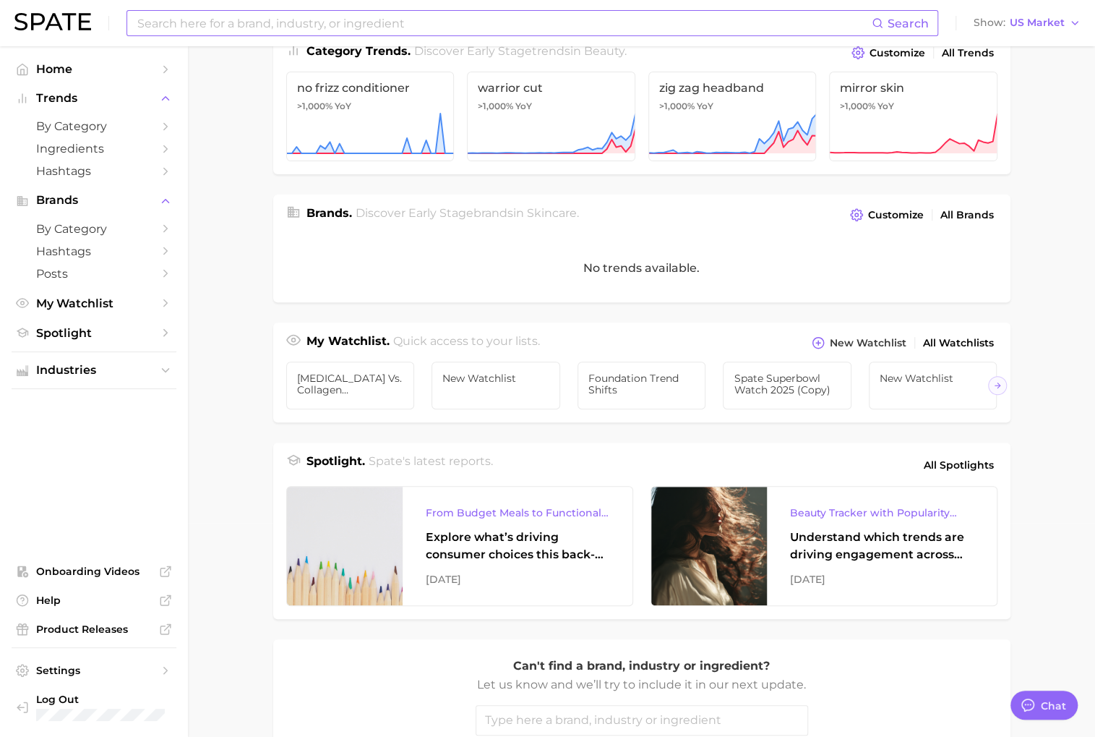
click at [277, 32] on input at bounding box center [504, 23] width 736 height 25
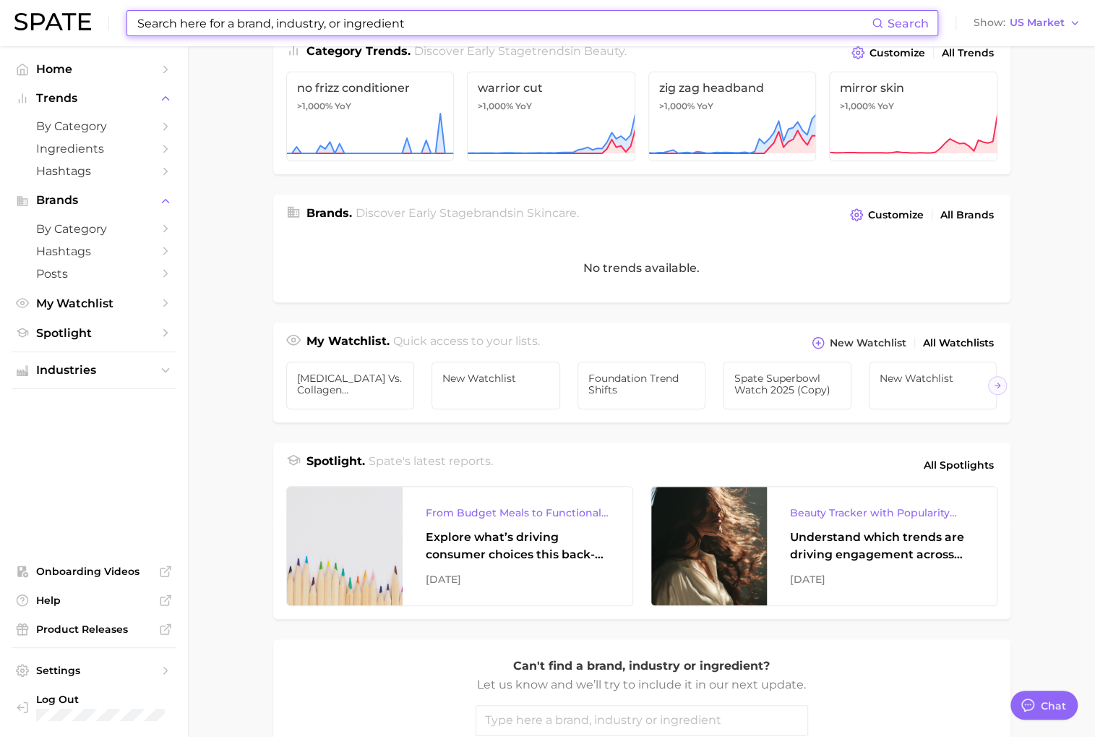
click at [267, 215] on main "Industries. Begin your search here. Data update: [DATE] beauty personal care we…" at bounding box center [641, 379] width 907 height 1094
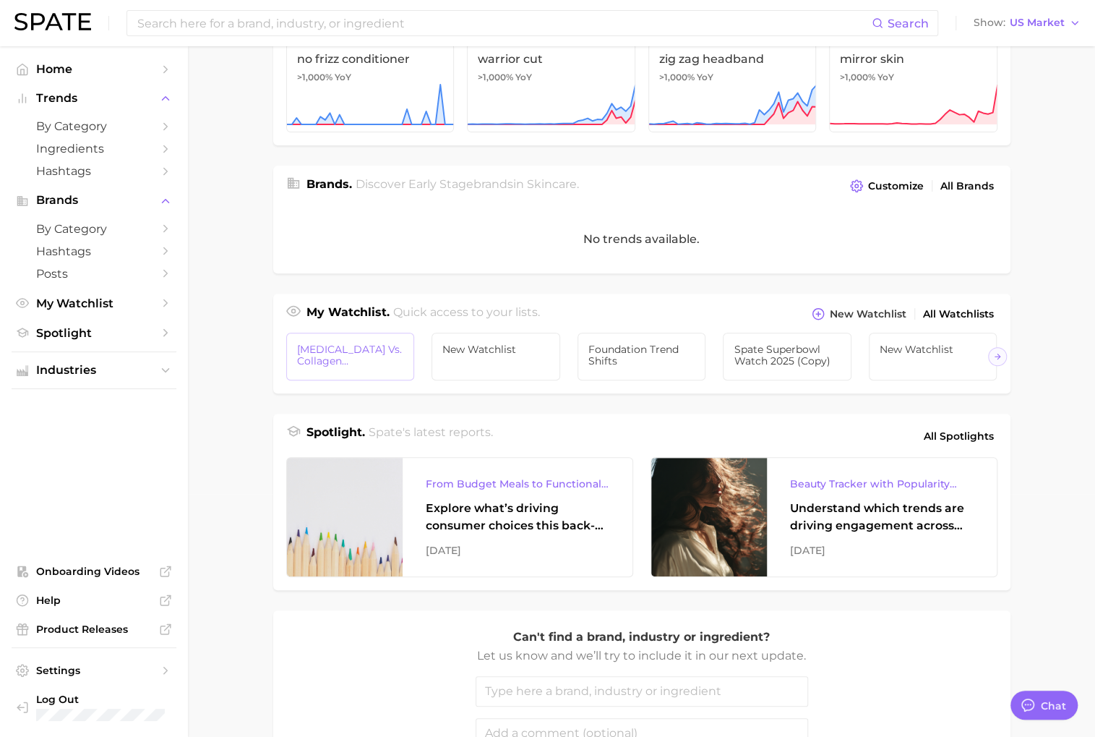
scroll to position [259, 0]
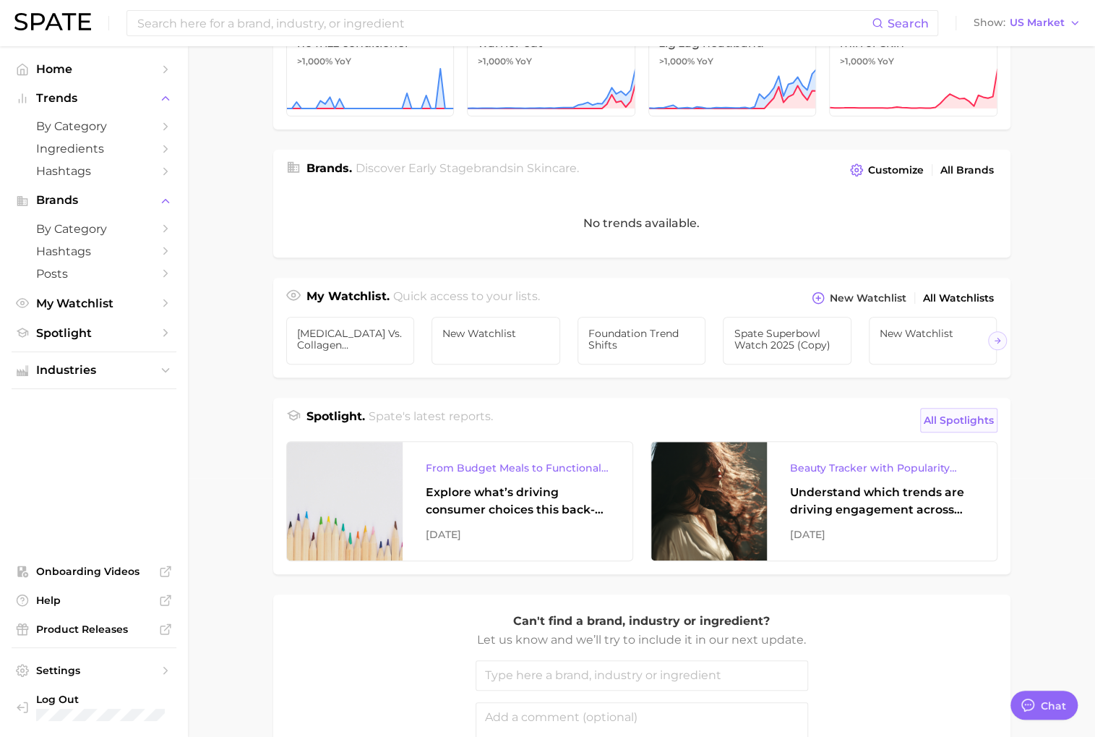
click at [969, 426] on span "All Spotlights" at bounding box center [959, 419] width 70 height 17
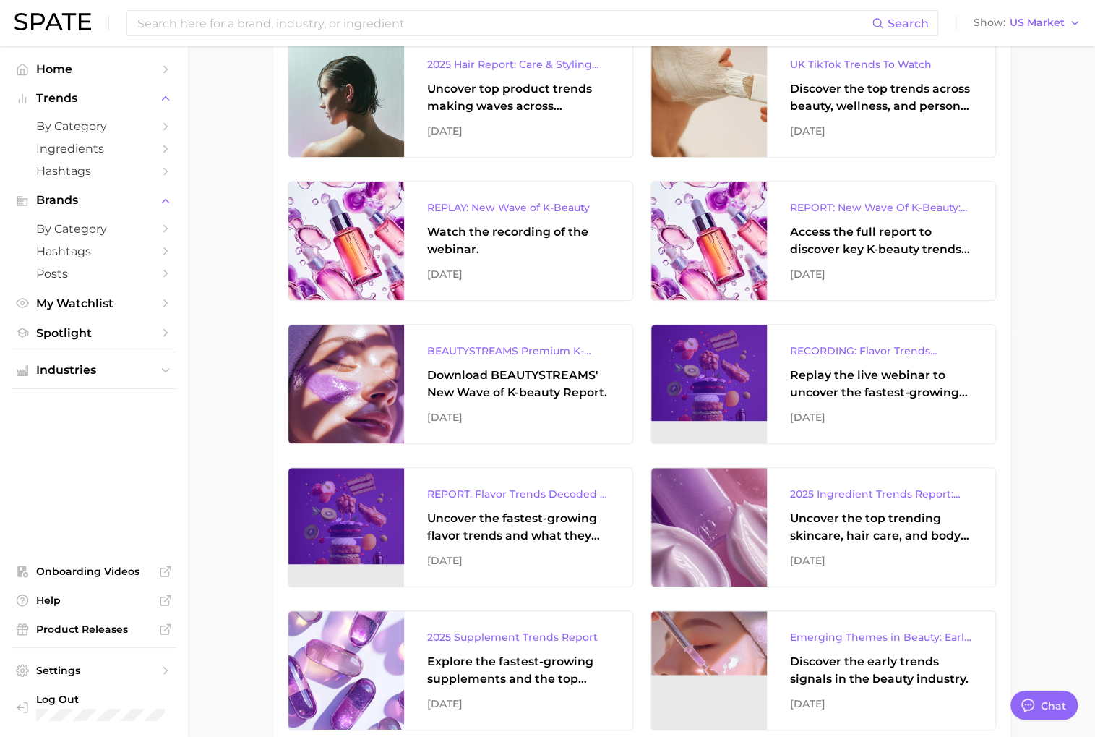
scroll to position [412, 0]
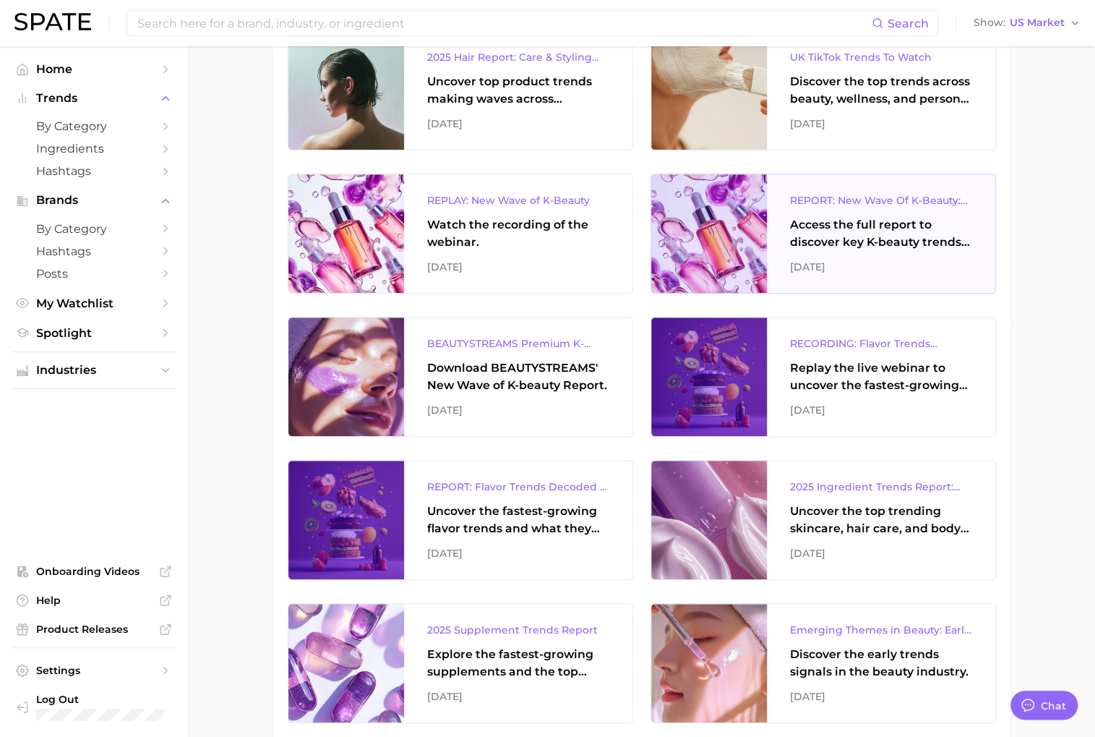
click at [849, 272] on div "[DATE]" at bounding box center [881, 266] width 182 height 17
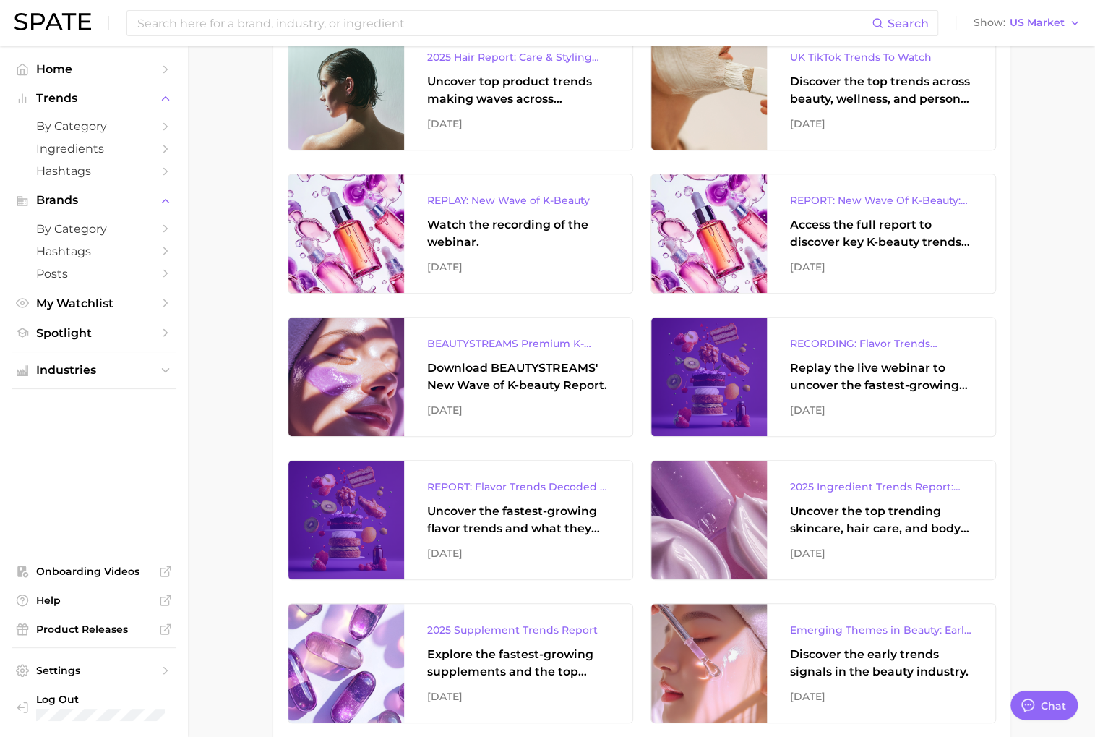
click at [136, 369] on span "Industries" at bounding box center [94, 370] width 116 height 13
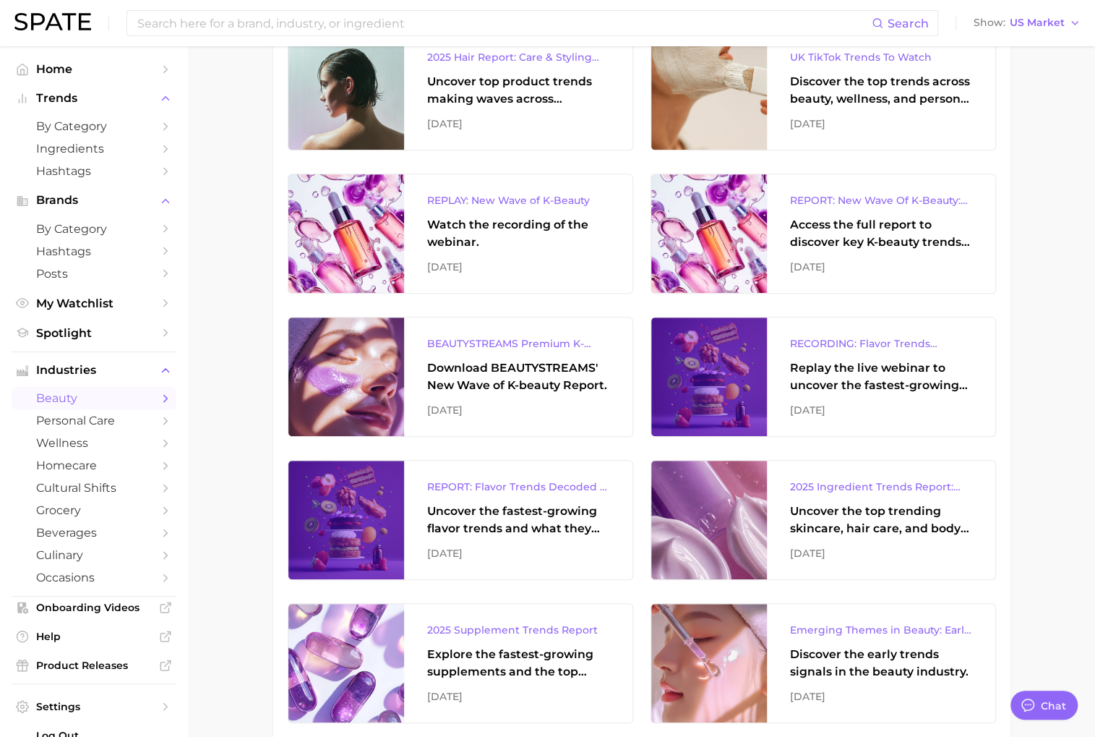
click at [160, 405] on icon "Sidebar" at bounding box center [165, 398] width 13 height 13
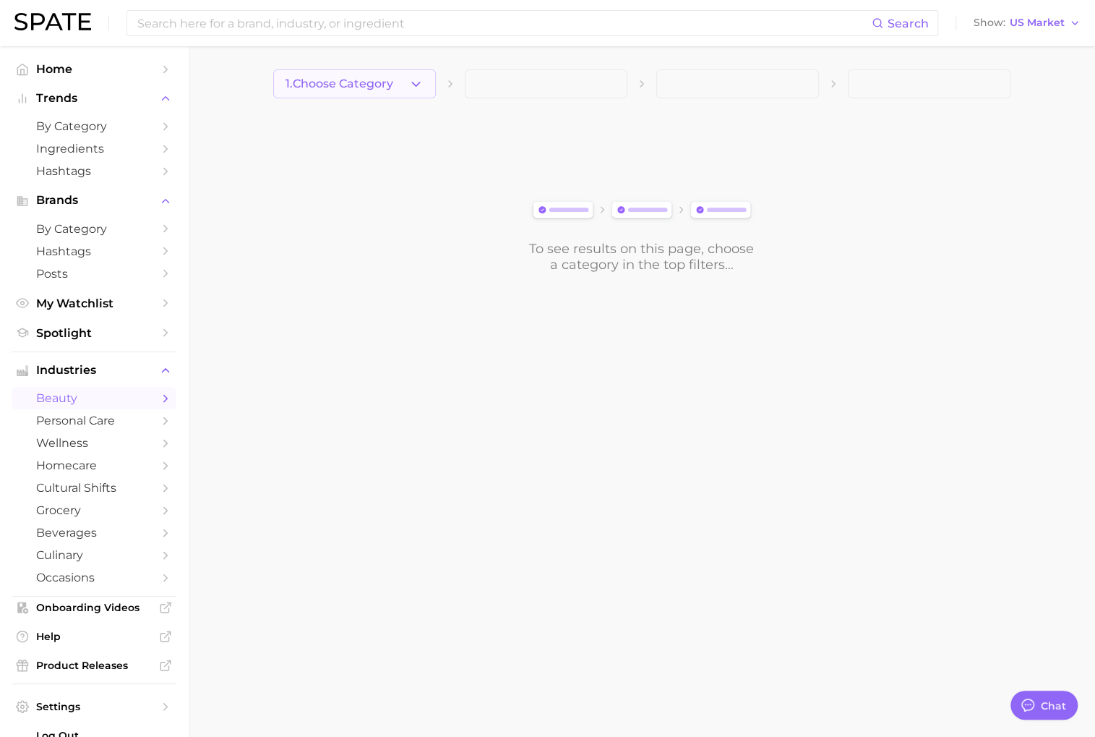
click at [381, 90] on button "1. Choose Category" at bounding box center [354, 83] width 163 height 29
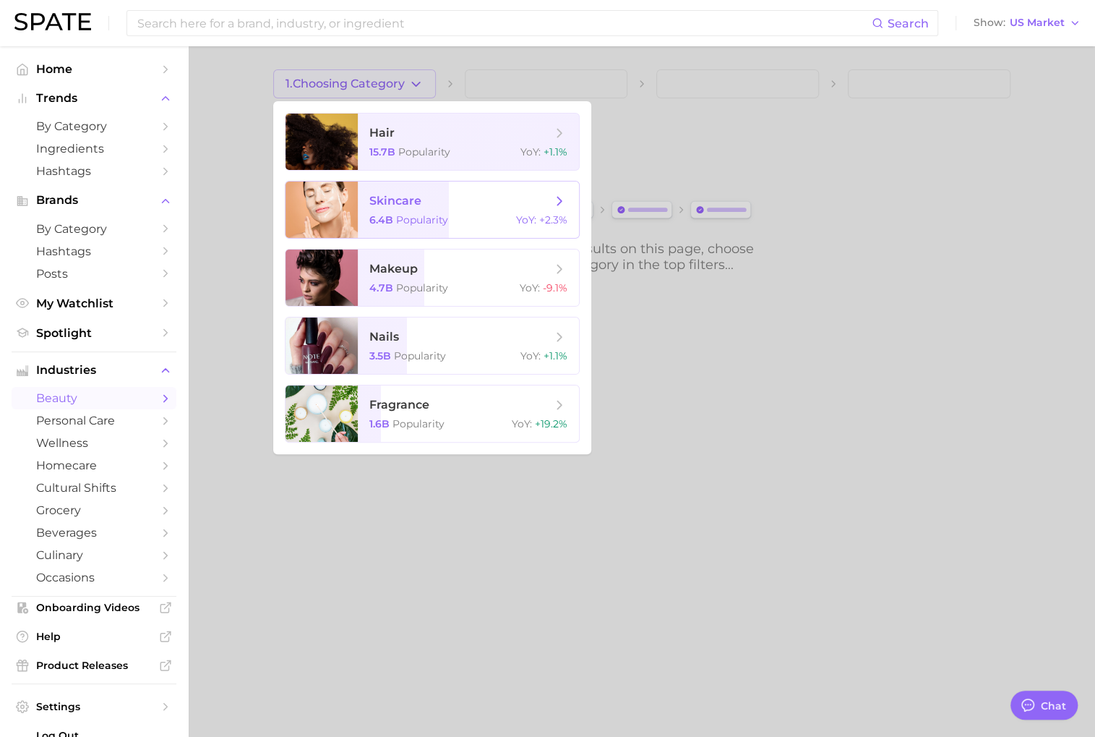
click at [448, 211] on span "skincare 6.4b Popularity YoY : +2.3%" at bounding box center [468, 209] width 221 height 56
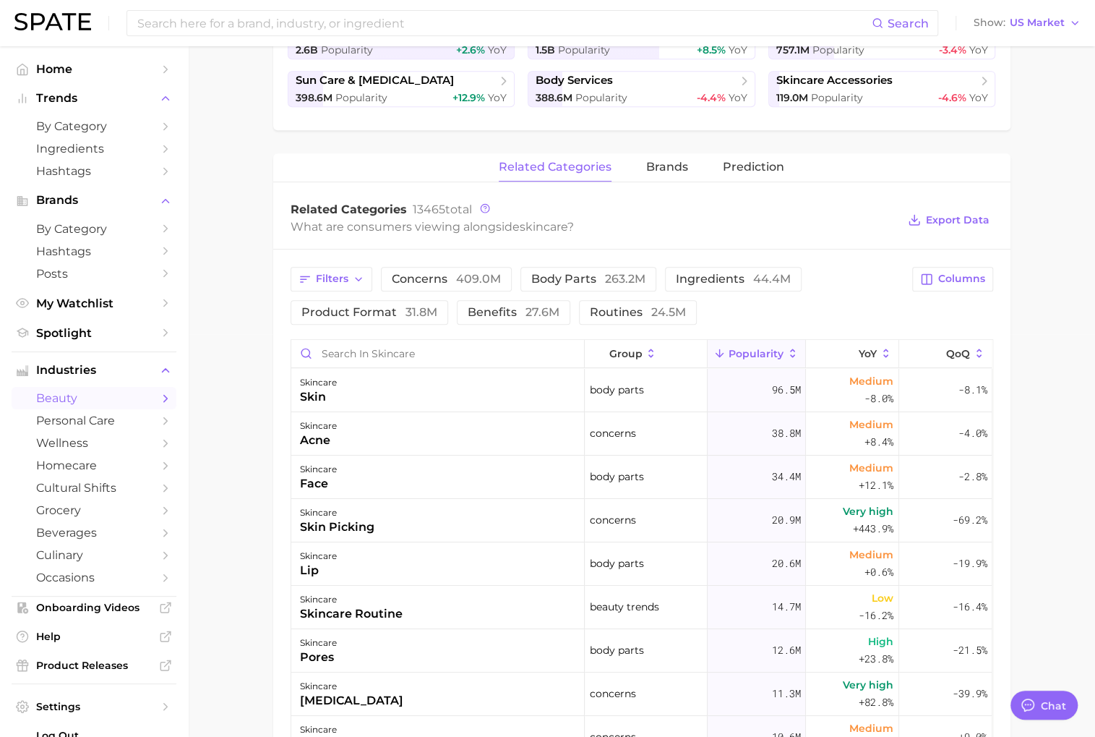
scroll to position [403, 0]
click at [338, 286] on button "Filters" at bounding box center [332, 278] width 82 height 25
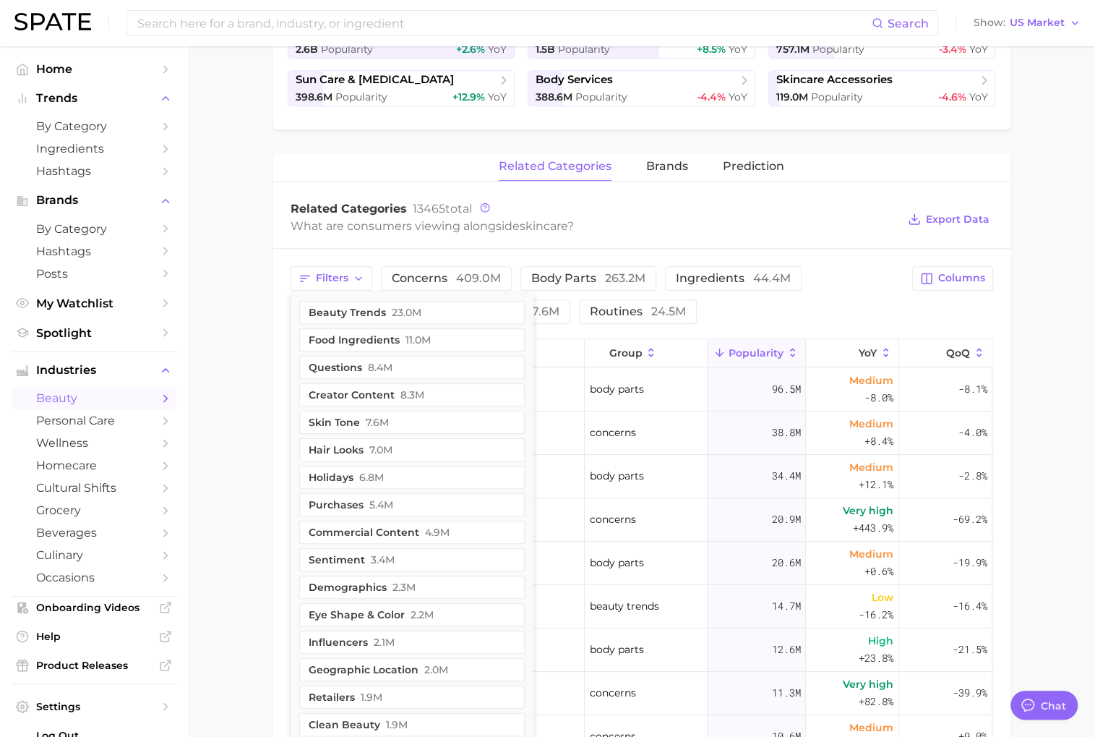
click at [233, 451] on main "1. skincare 2. Subcategory Overview Google TikTok Instagram Beta skincare Popul…" at bounding box center [641, 403] width 907 height 1521
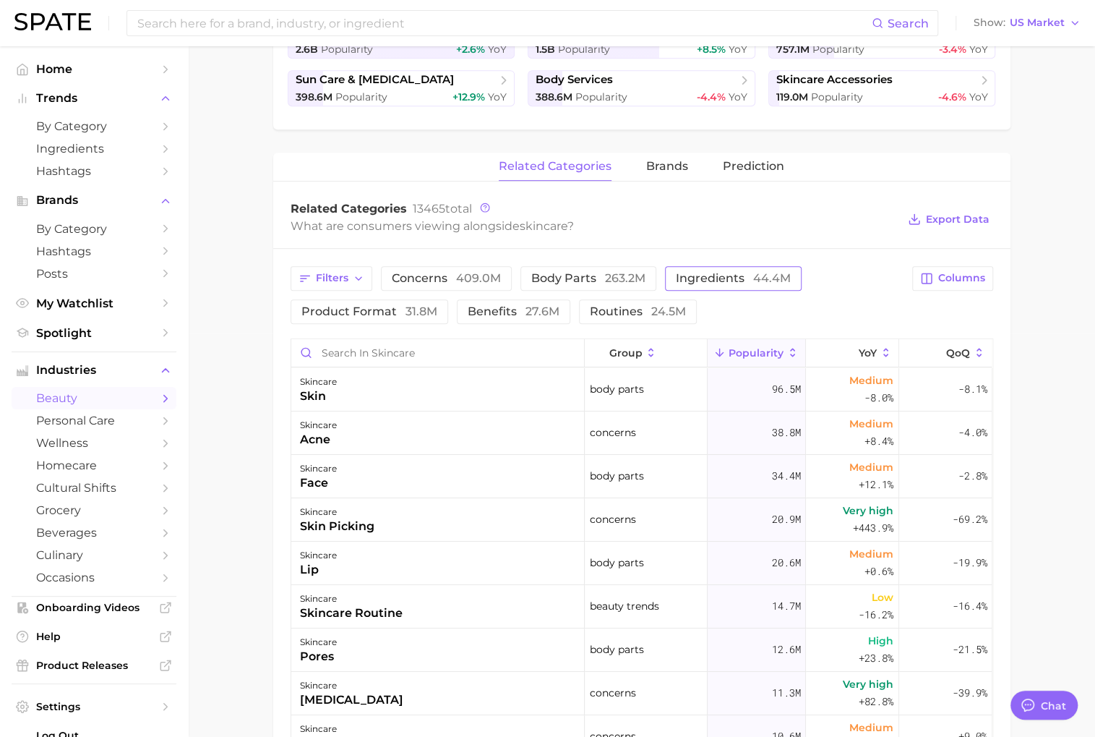
click at [742, 278] on span "ingredients 44.4m" at bounding box center [733, 278] width 115 height 12
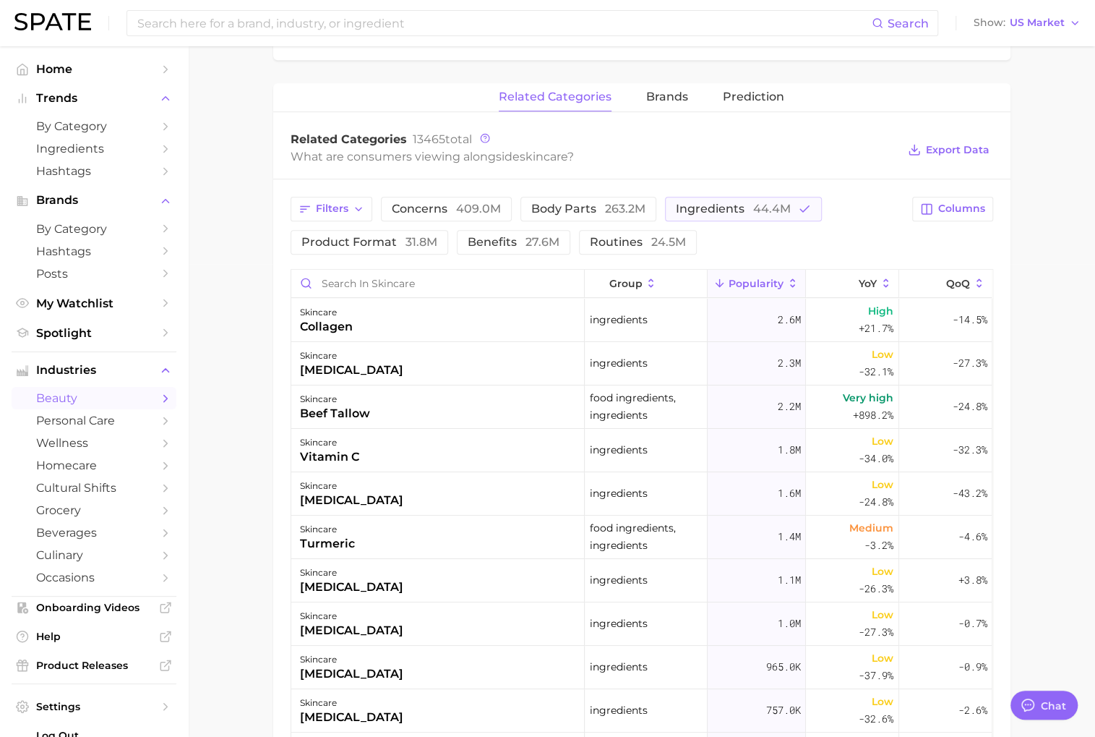
scroll to position [477, 0]
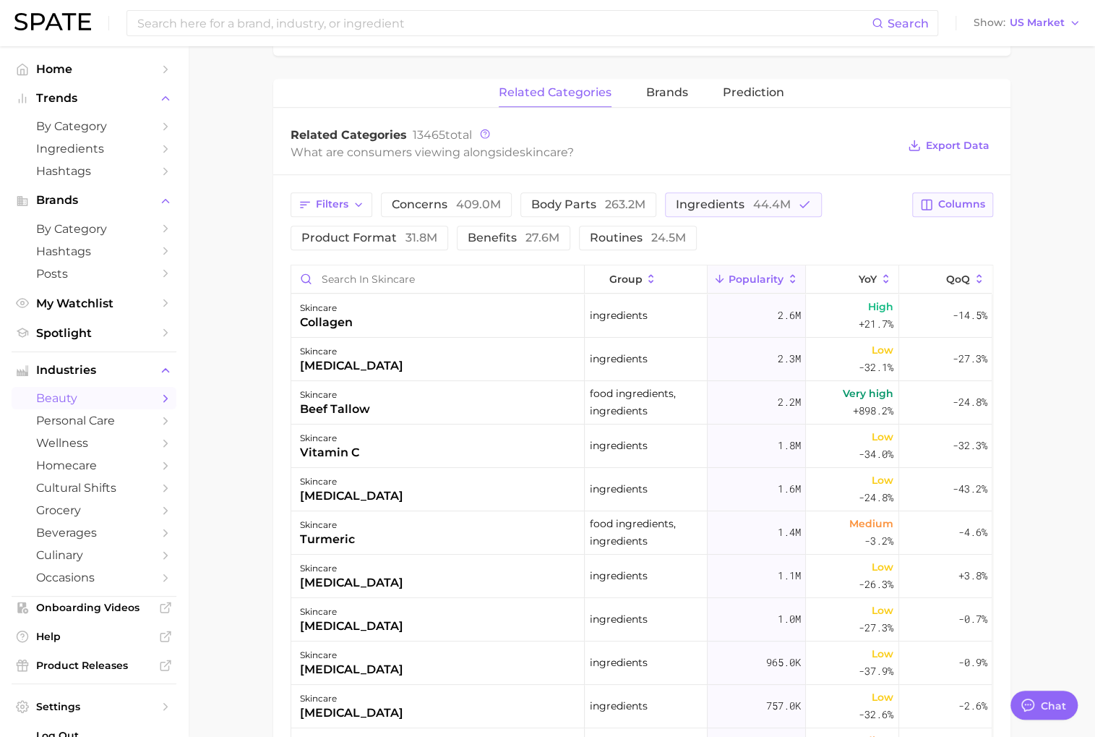
click at [946, 198] on span "Columns" at bounding box center [961, 204] width 47 height 12
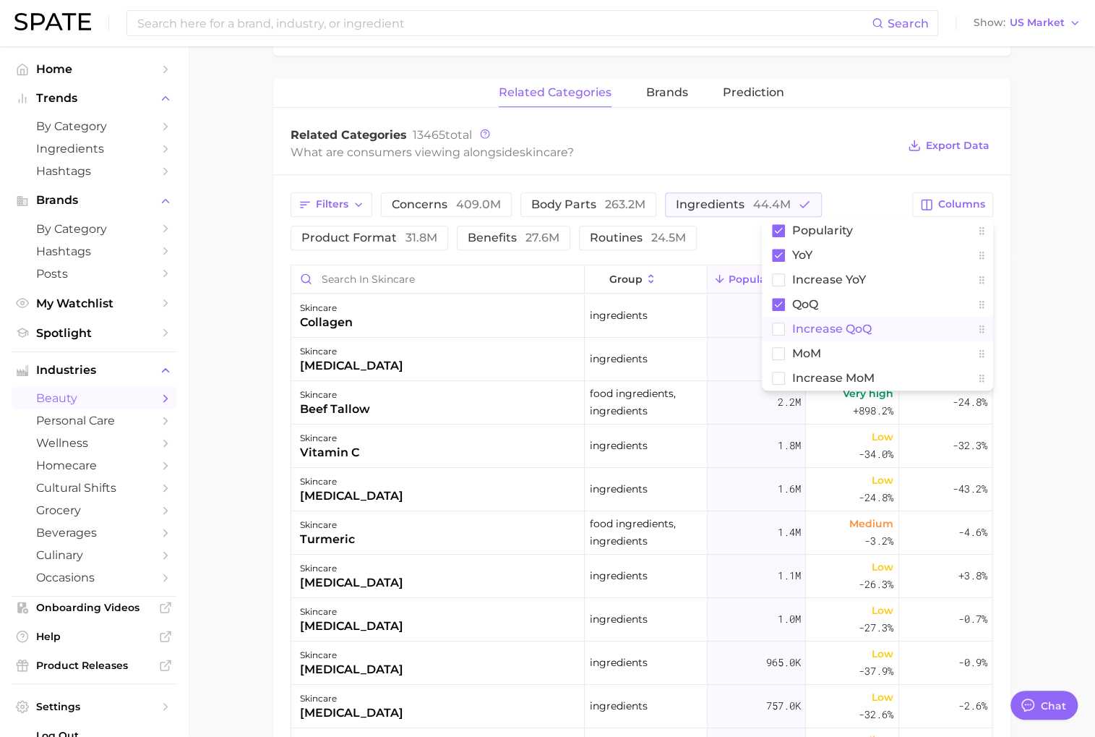
click at [871, 330] on button "Increase QoQ" at bounding box center [877, 329] width 231 height 25
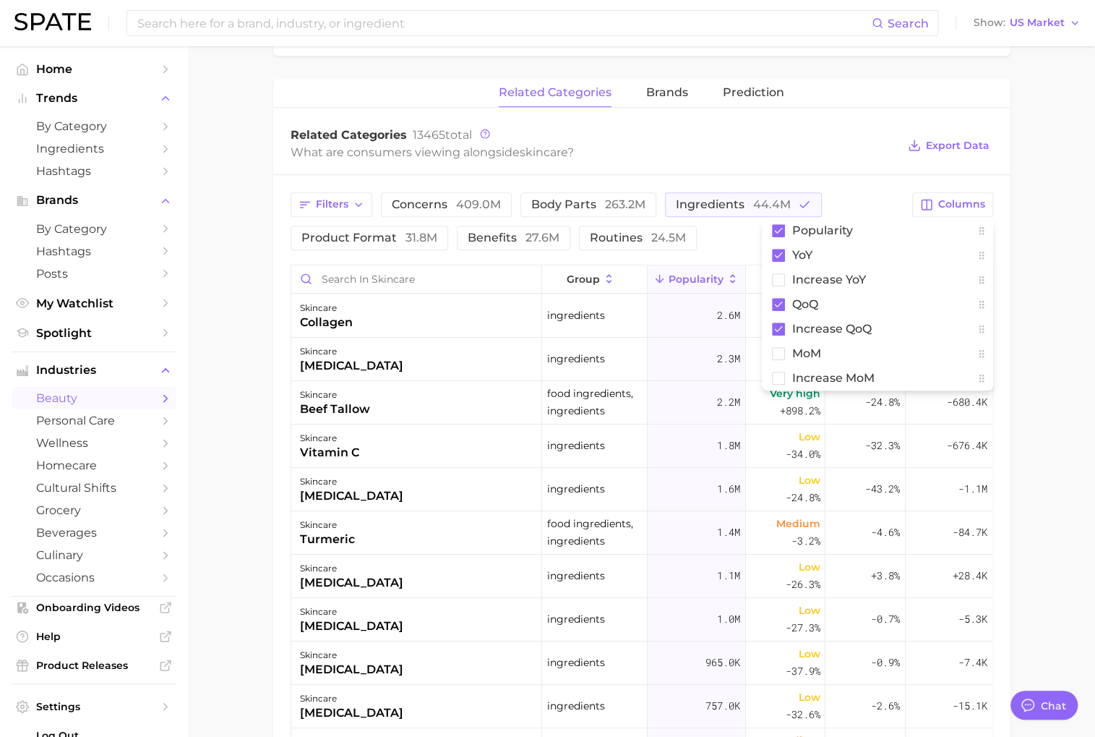
click at [875, 187] on div "Filters concerns 409.0m body parts 263.2m ingredients 44.4m product format 31.8…" at bounding box center [641, 597] width 737 height 844
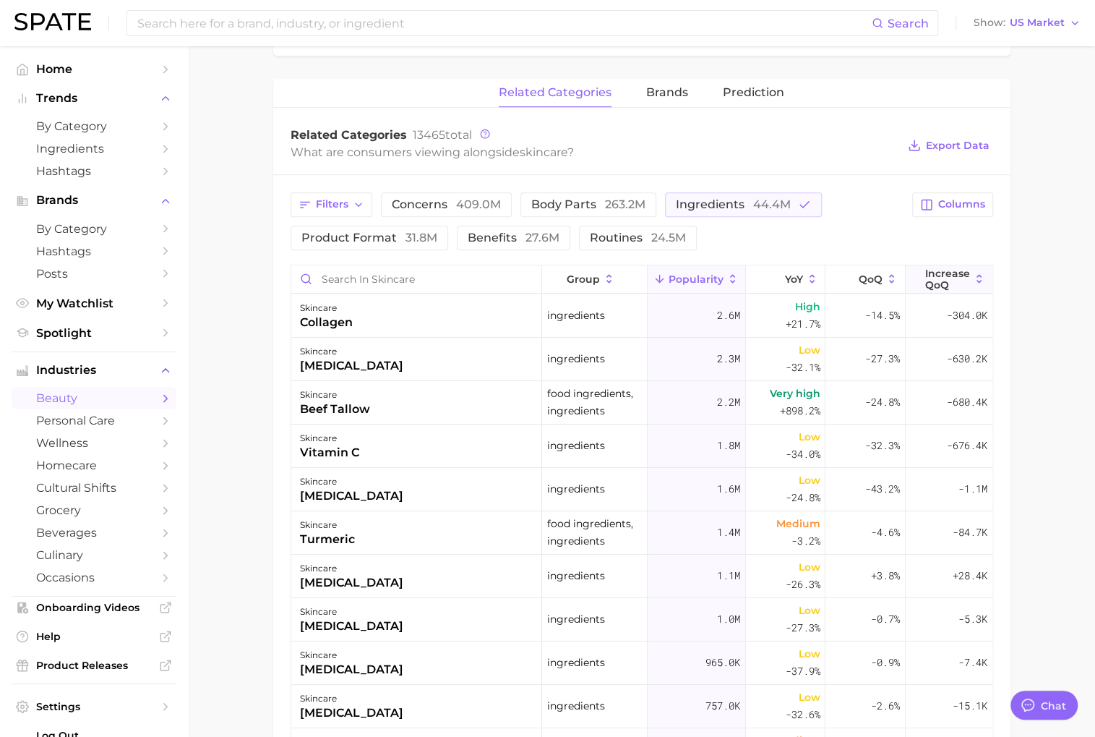
click at [952, 284] on span "Increase QoQ" at bounding box center [947, 278] width 45 height 23
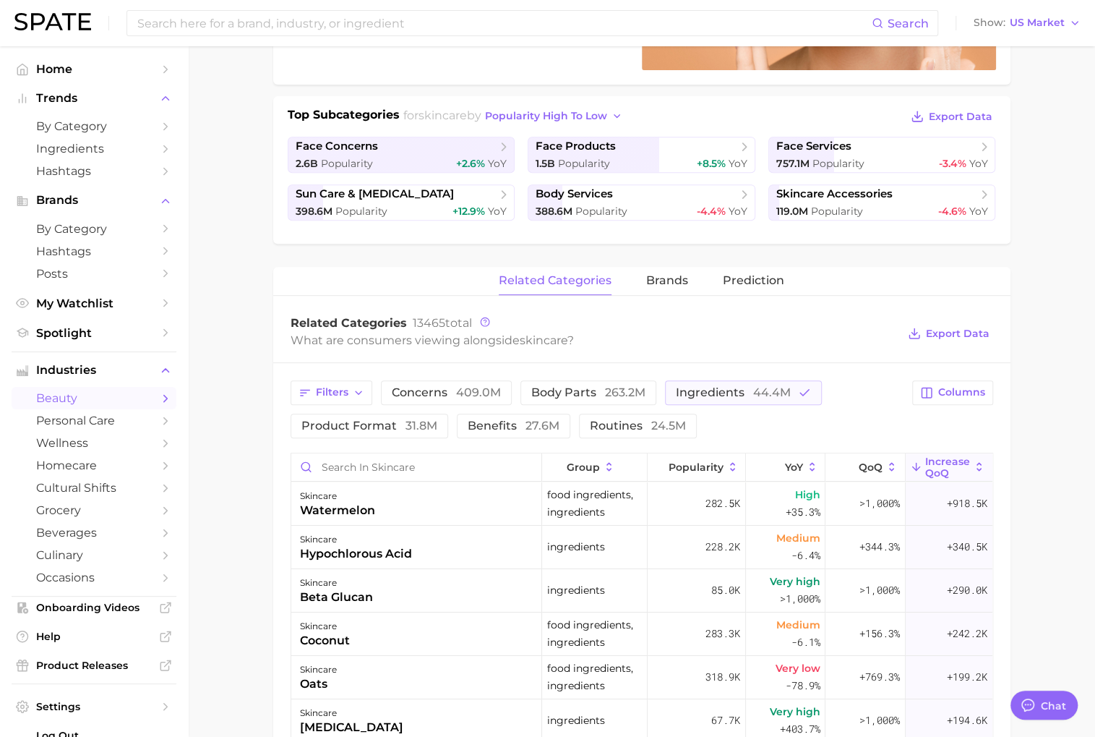
scroll to position [205, 0]
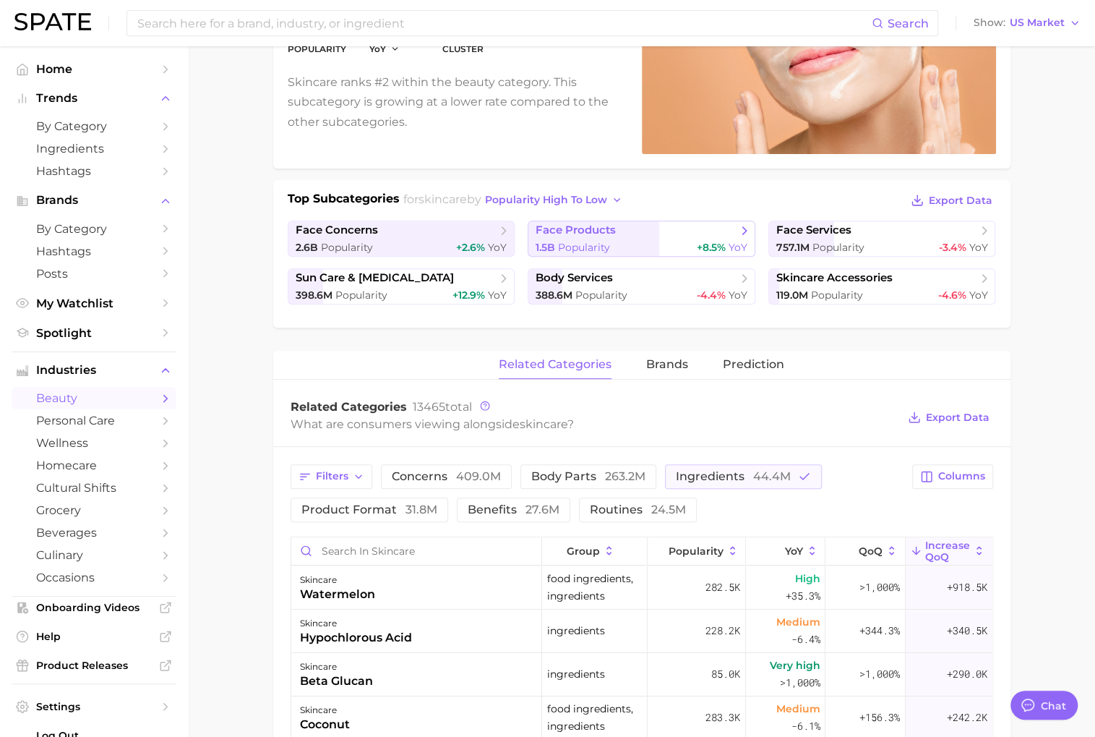
click at [633, 233] on span "face products" at bounding box center [636, 230] width 201 height 14
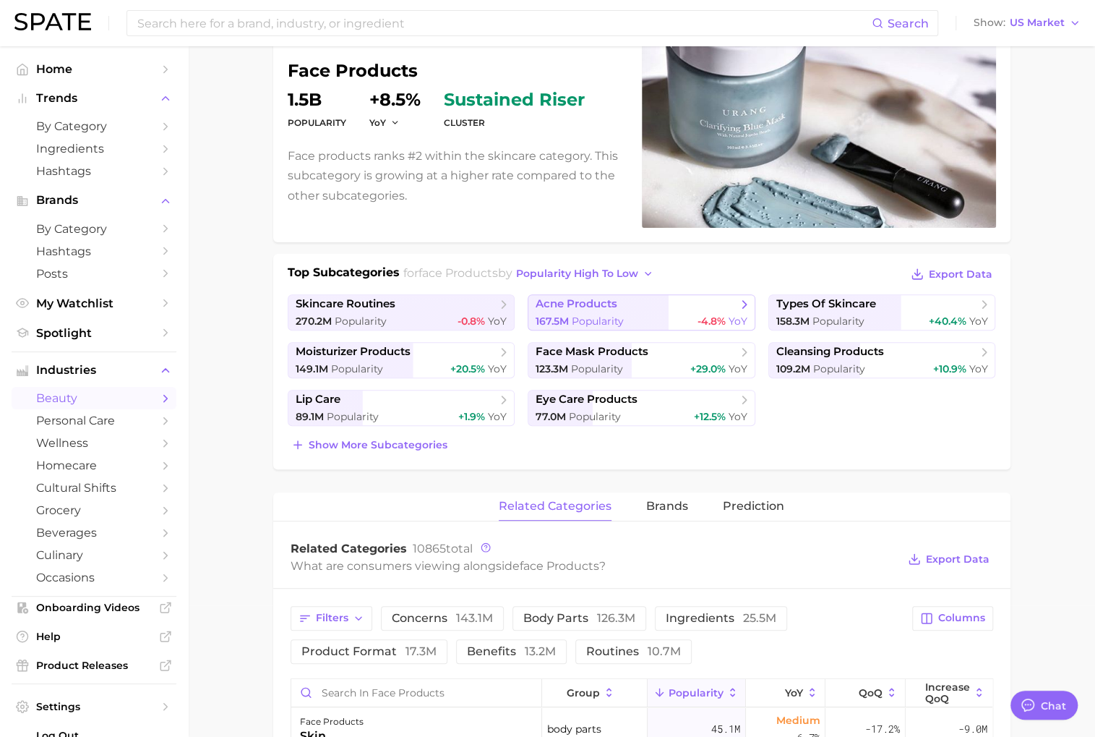
scroll to position [133, 0]
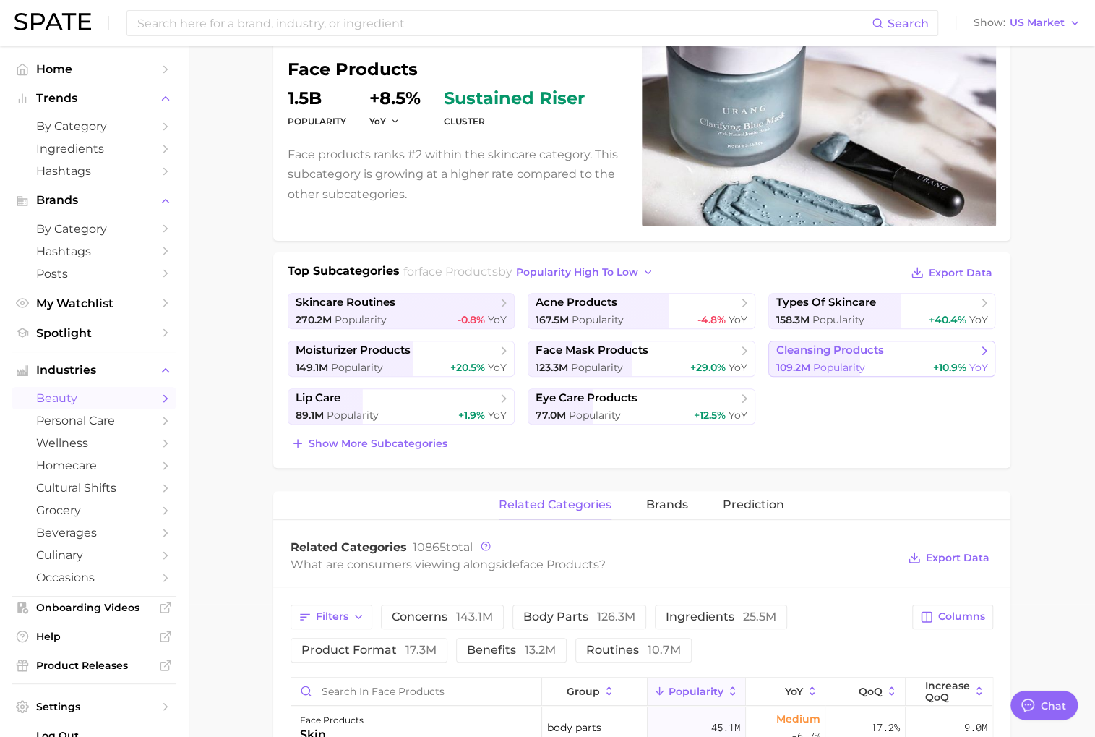
click at [813, 348] on span "cleansing products" at bounding box center [830, 350] width 108 height 14
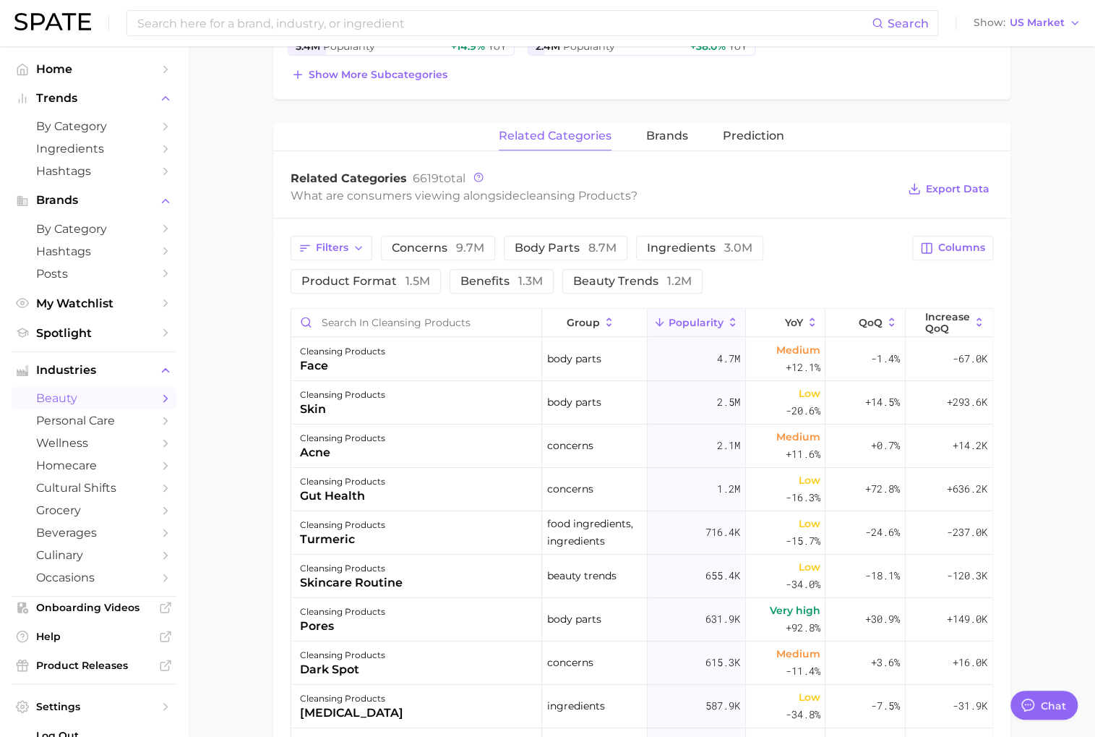
scroll to position [515, 0]
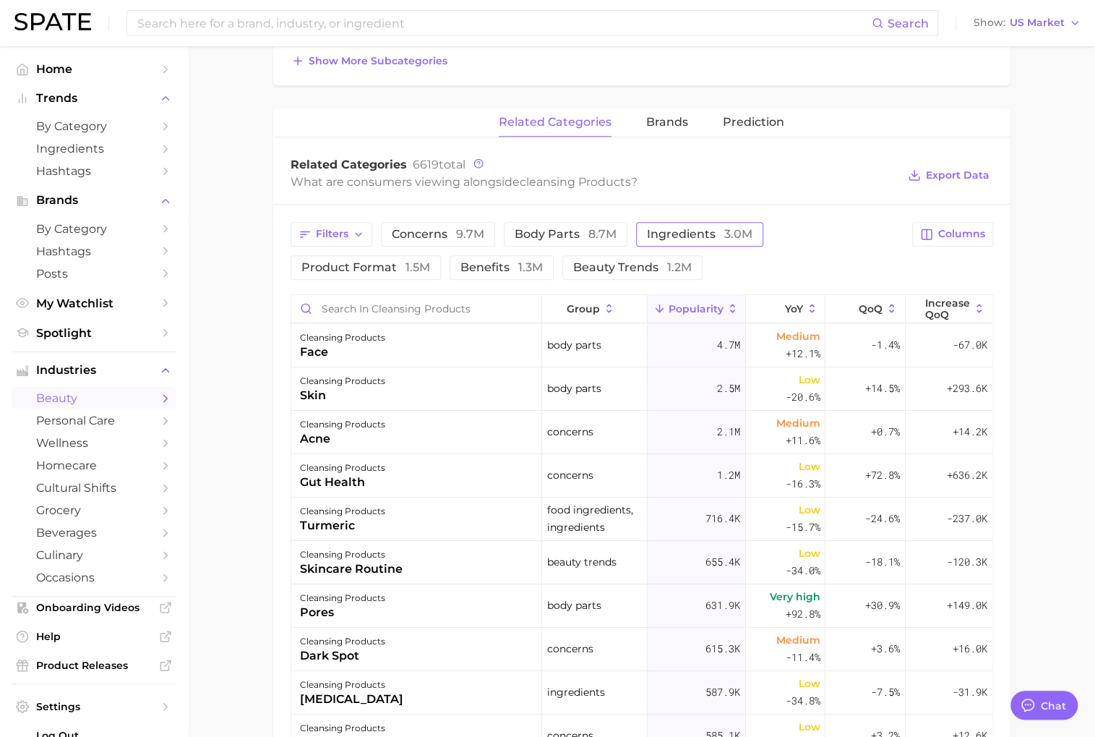
click at [695, 238] on button "ingredients 3.0m" at bounding box center [699, 234] width 127 height 25
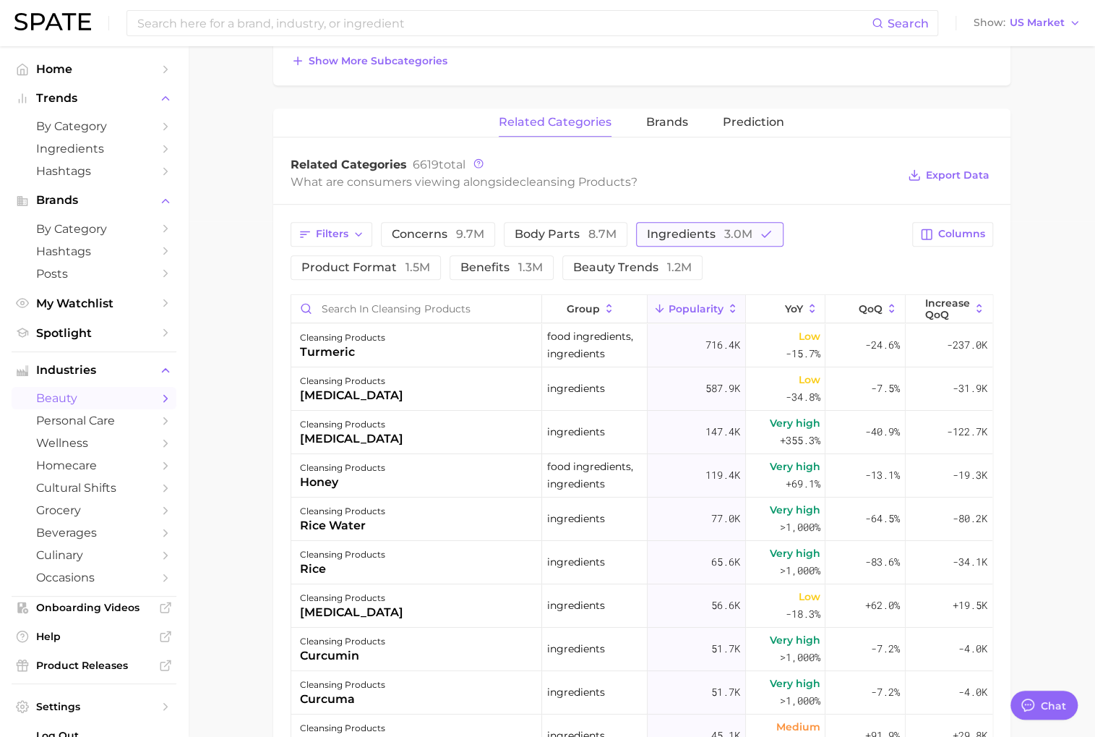
click at [706, 232] on span "ingredients 3.0m" at bounding box center [700, 234] width 106 height 12
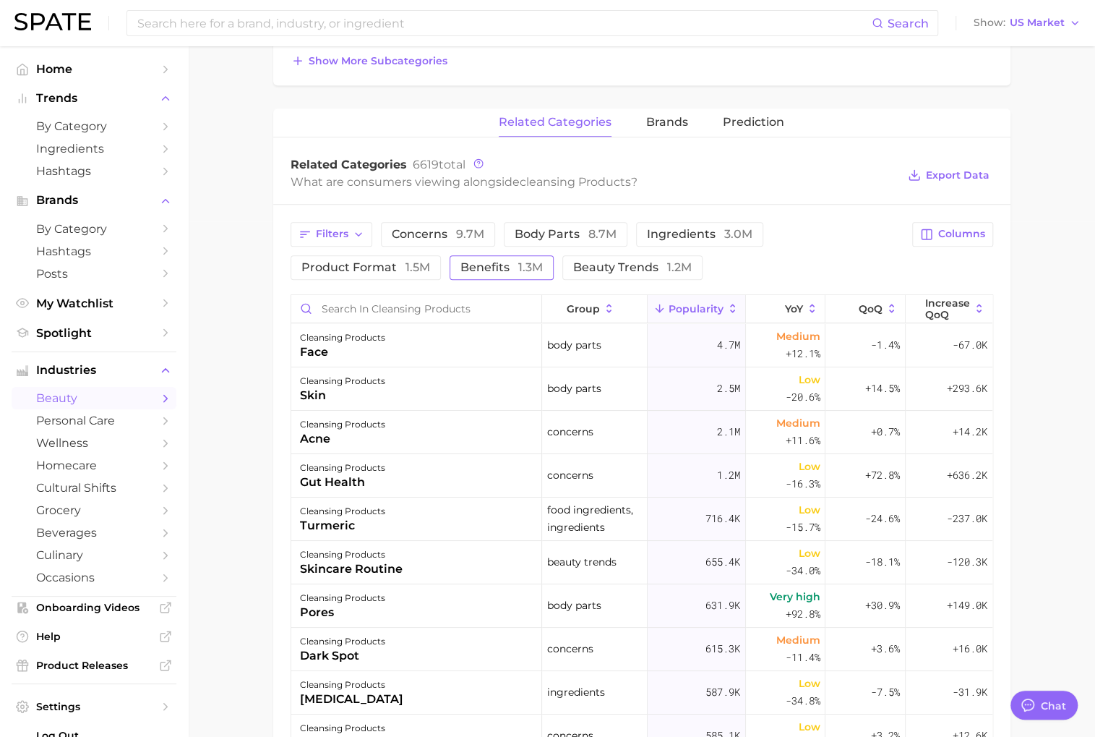
click at [498, 268] on span "benefits 1.3m" at bounding box center [501, 268] width 82 height 12
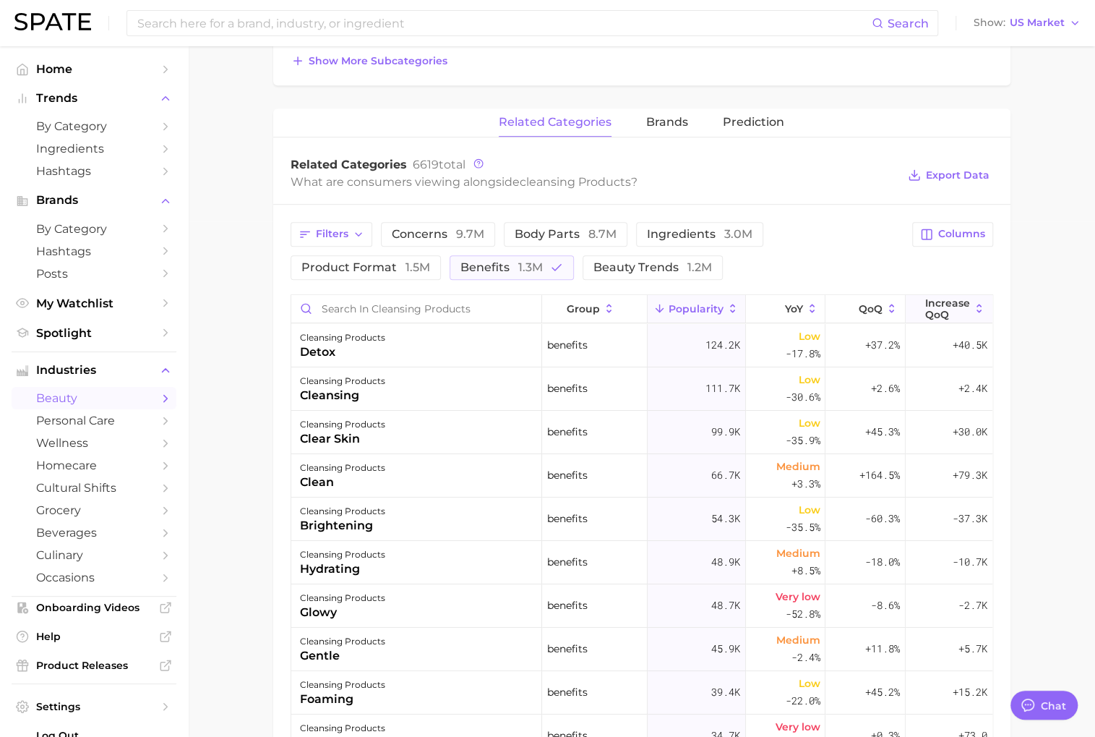
click at [952, 304] on span "Increase QoQ" at bounding box center [947, 308] width 45 height 23
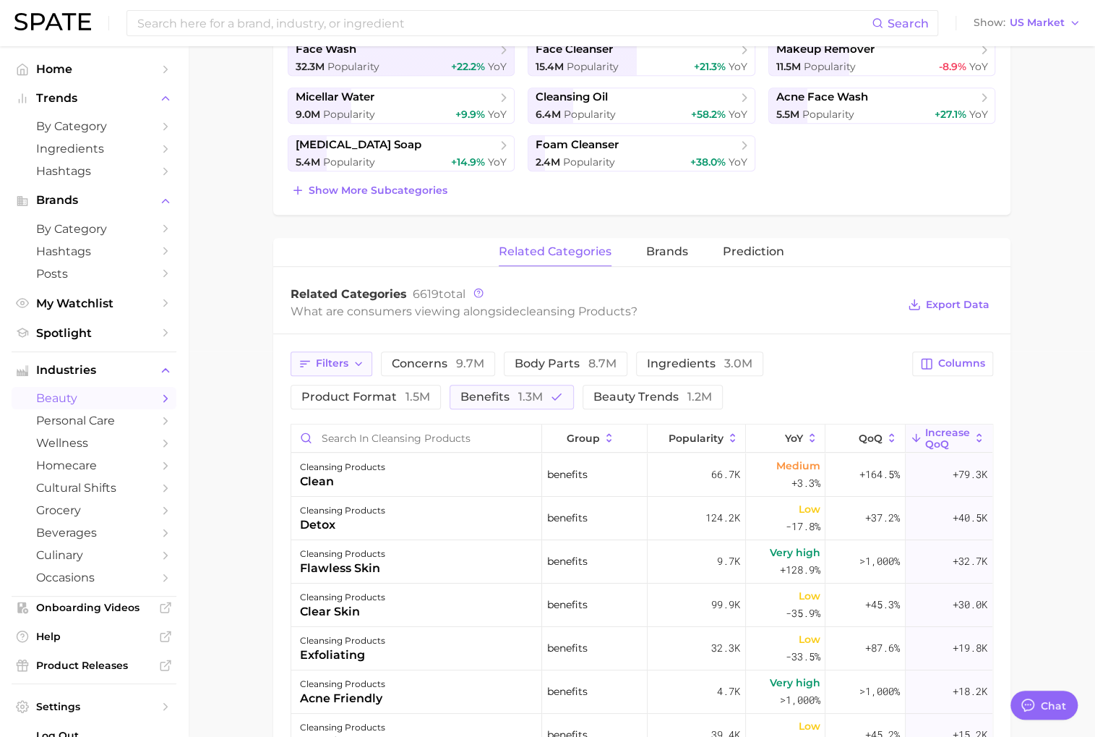
scroll to position [379, 0]
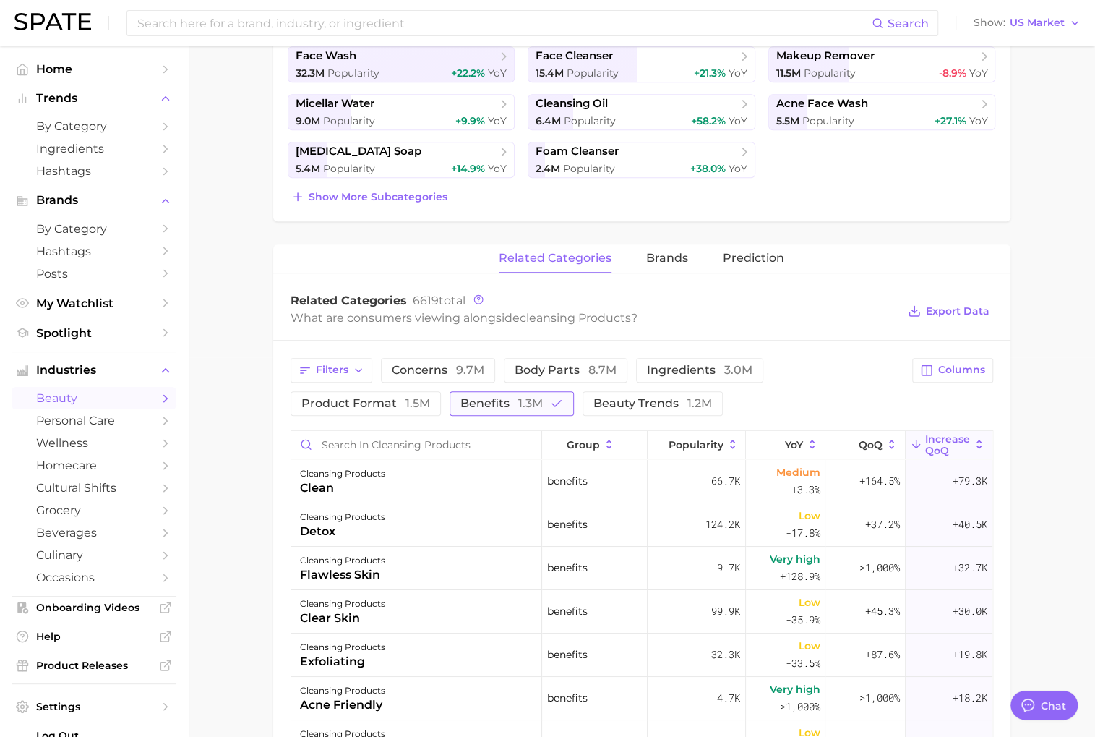
click at [531, 399] on span "1.3m" at bounding box center [530, 403] width 25 height 14
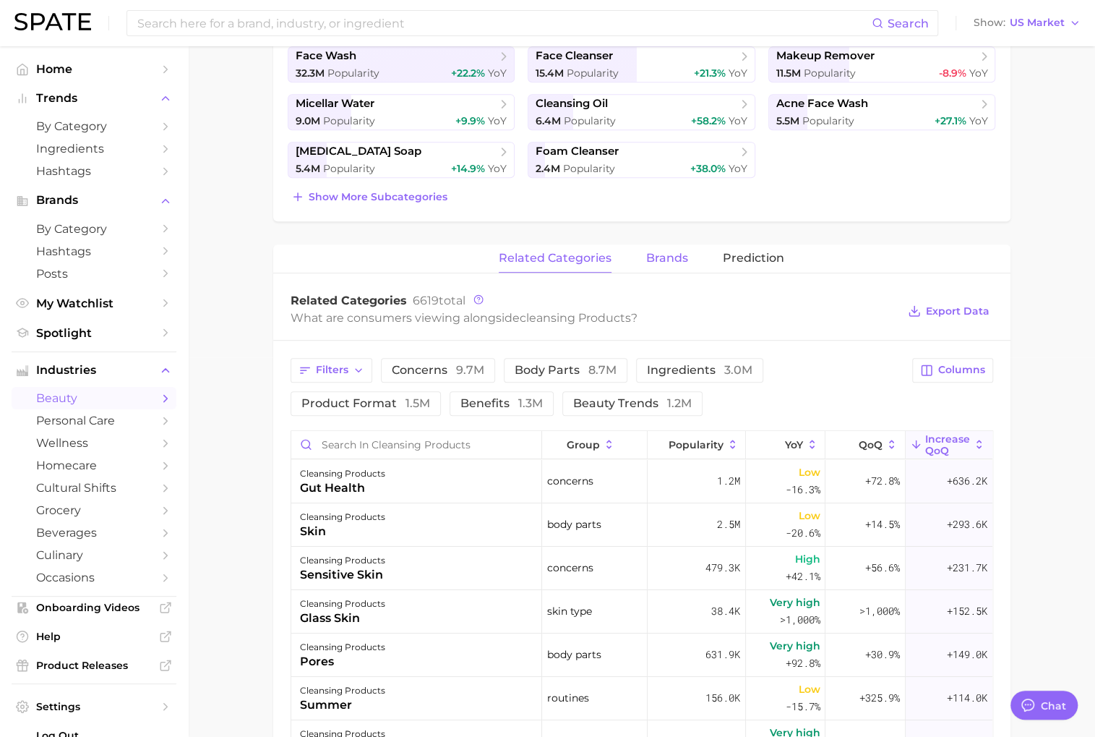
click at [655, 260] on span "brands" at bounding box center [667, 258] width 42 height 13
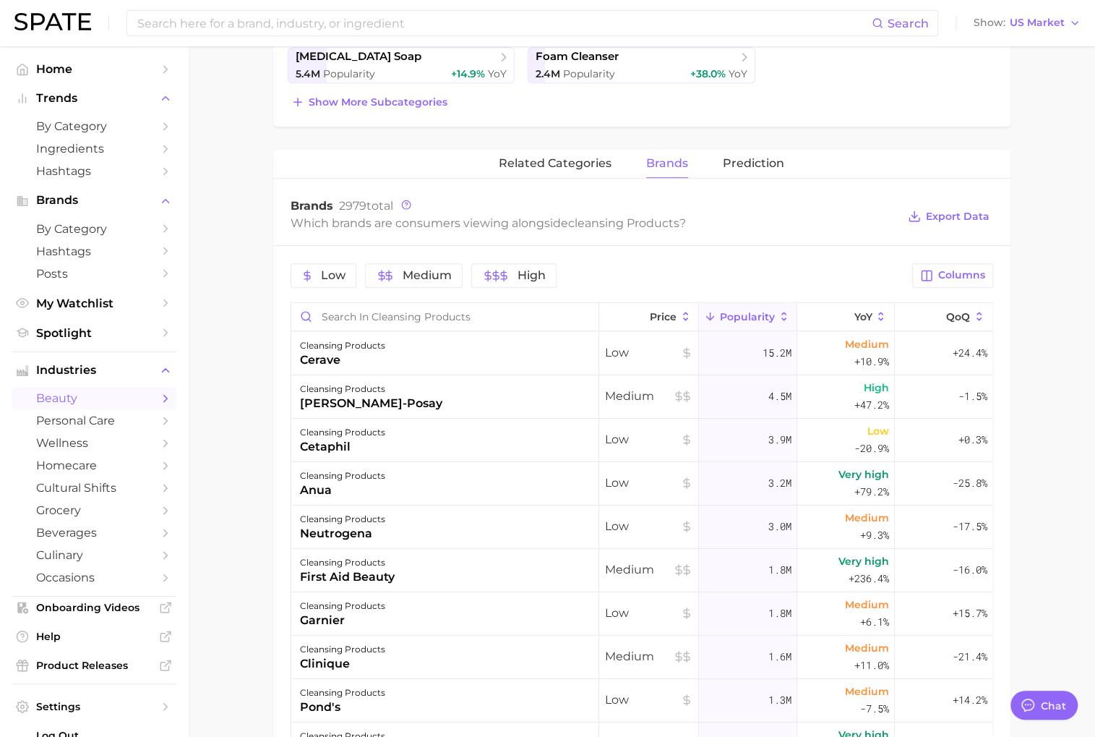
scroll to position [473, 0]
click at [1047, 19] on span "US Market" at bounding box center [1037, 23] width 55 height 8
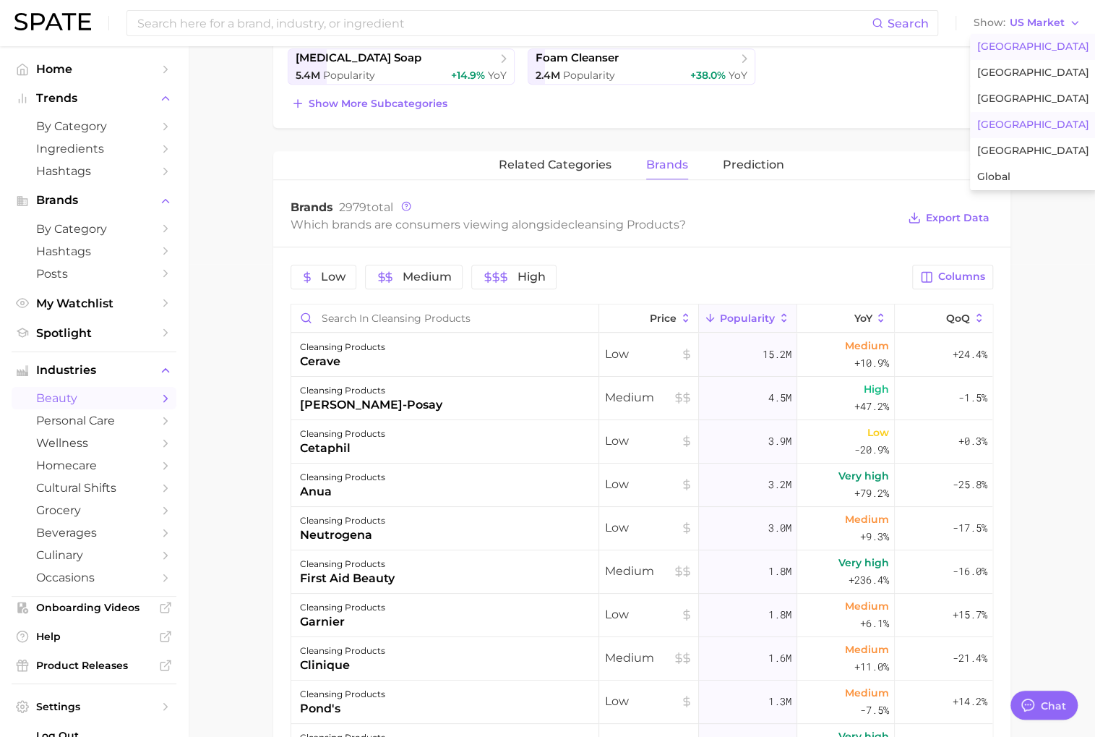
click at [1016, 124] on span "[GEOGRAPHIC_DATA]" at bounding box center [1033, 125] width 112 height 12
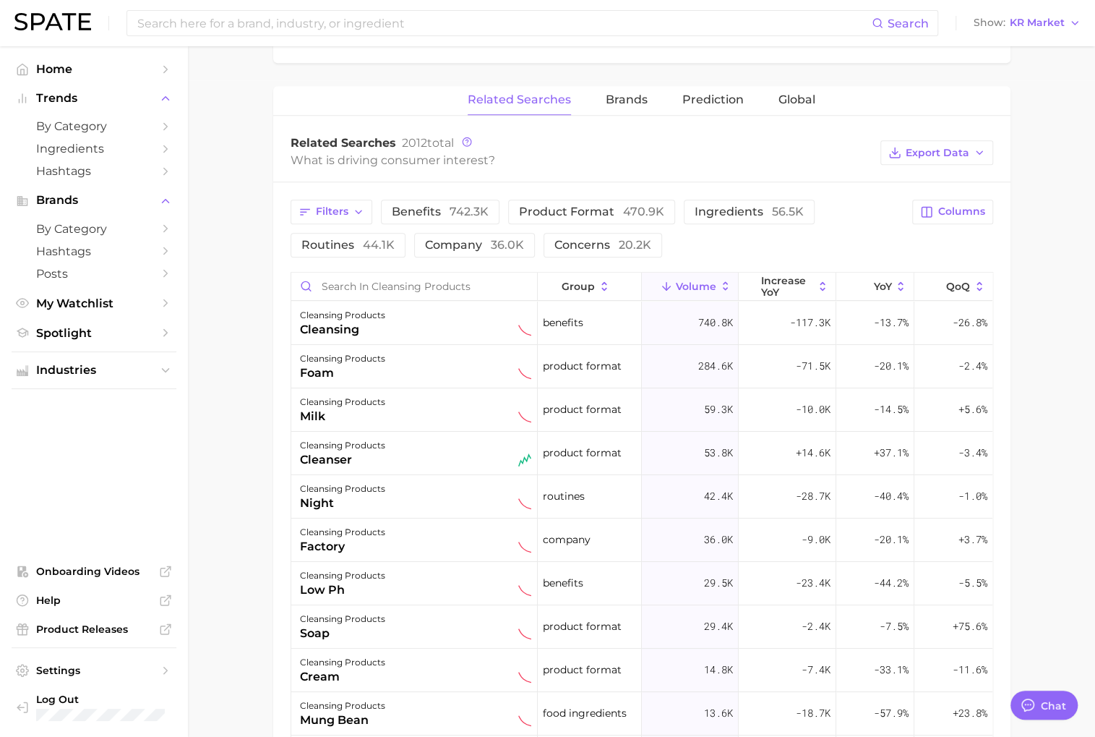
scroll to position [657, 0]
click at [695, 213] on span "ingredients 56.5k" at bounding box center [749, 211] width 109 height 14
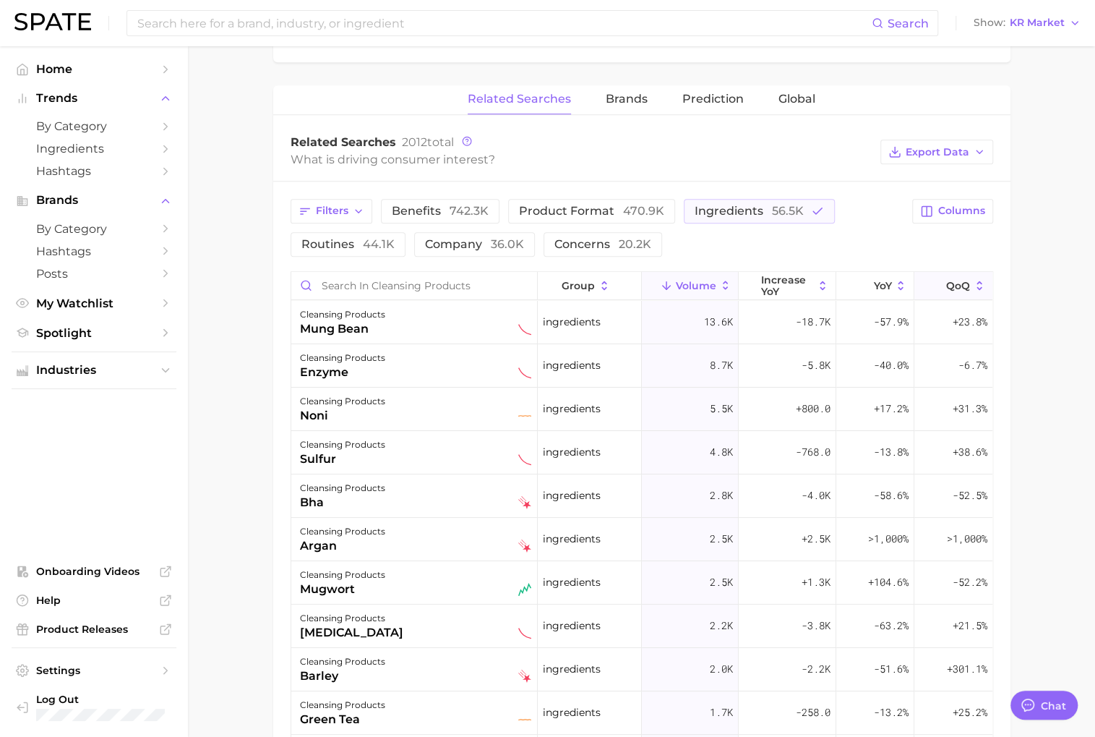
click at [950, 280] on span "QoQ" at bounding box center [958, 286] width 24 height 12
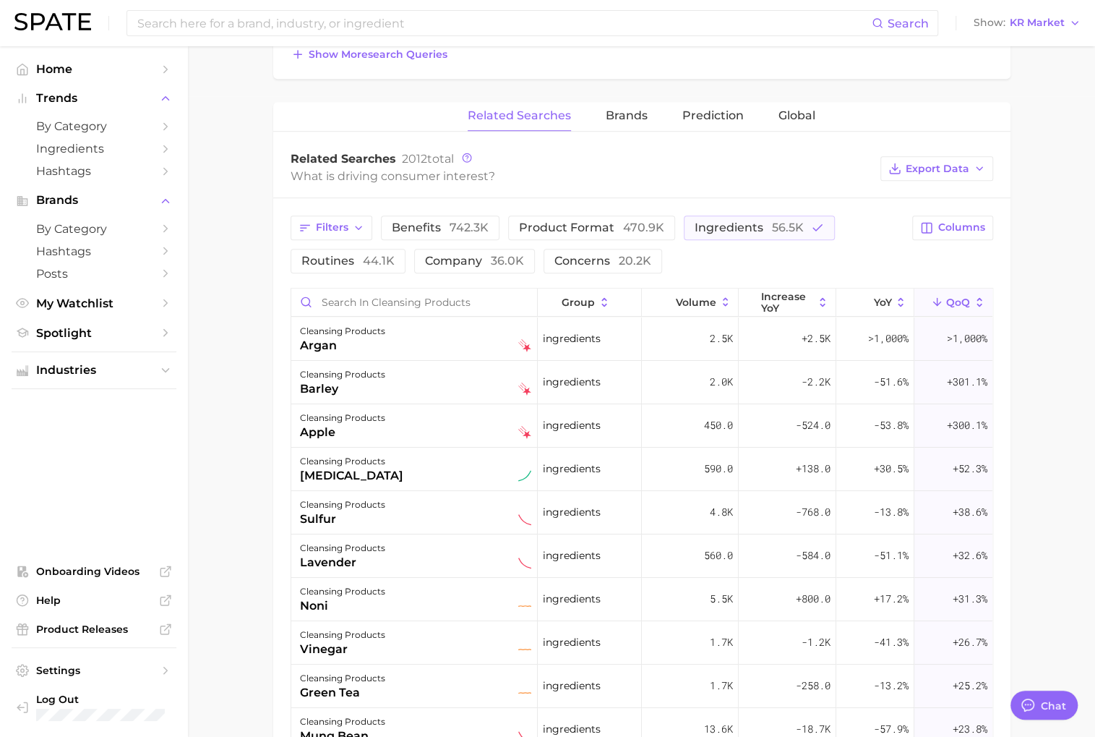
scroll to position [637, 0]
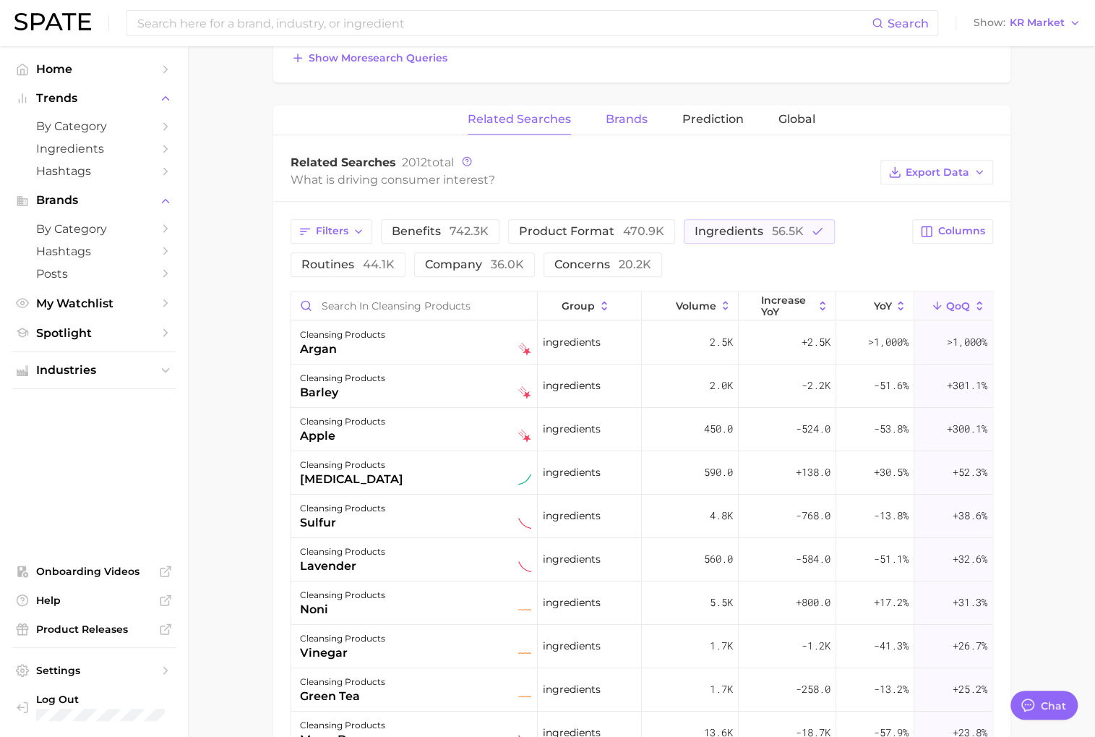
click at [638, 121] on span "Brands" at bounding box center [627, 119] width 42 height 13
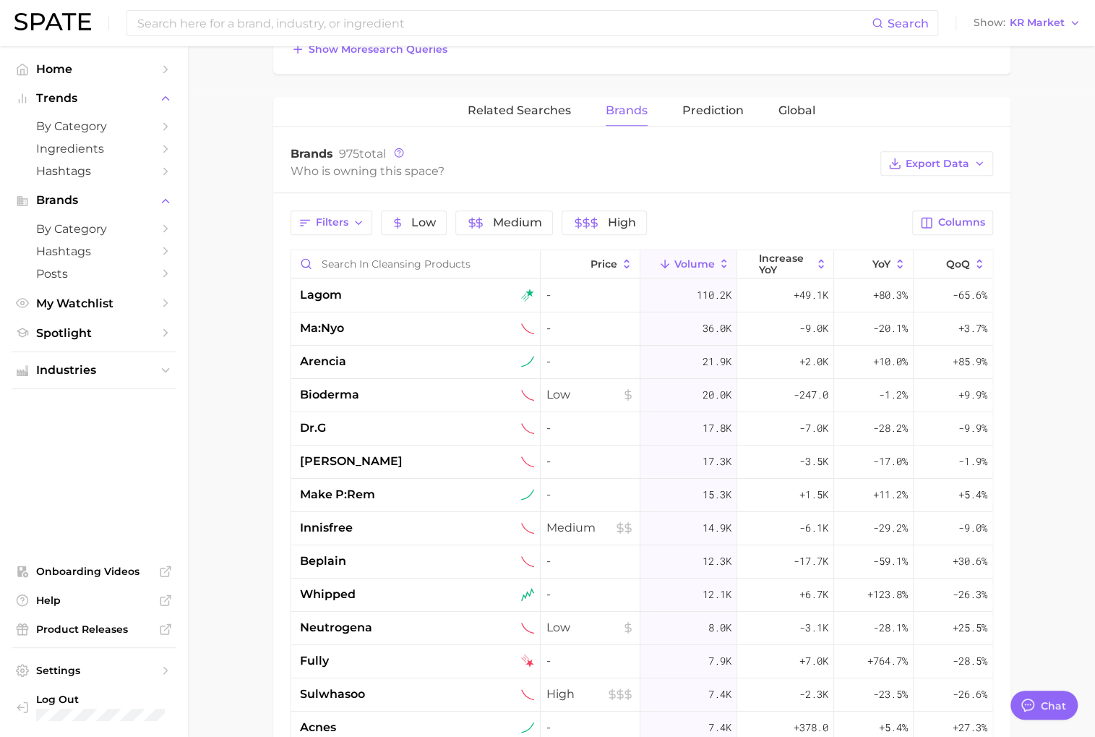
scroll to position [640, 0]
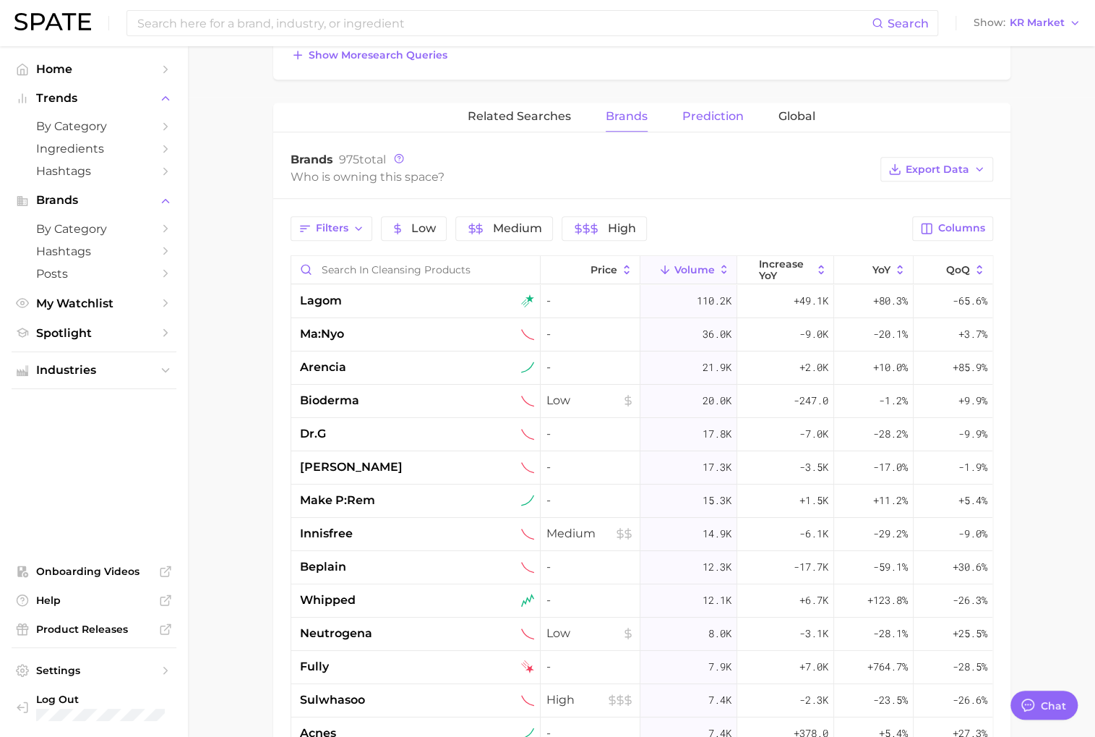
click at [718, 123] on button "Prediction" at bounding box center [712, 117] width 61 height 28
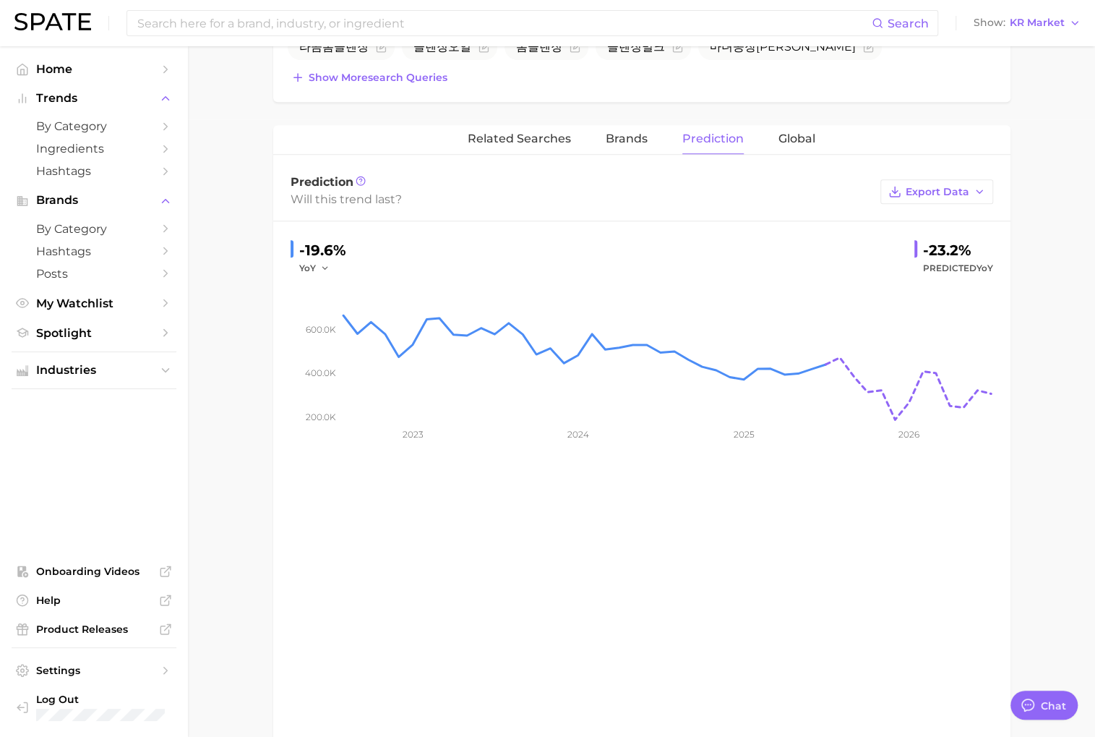
scroll to position [602, 0]
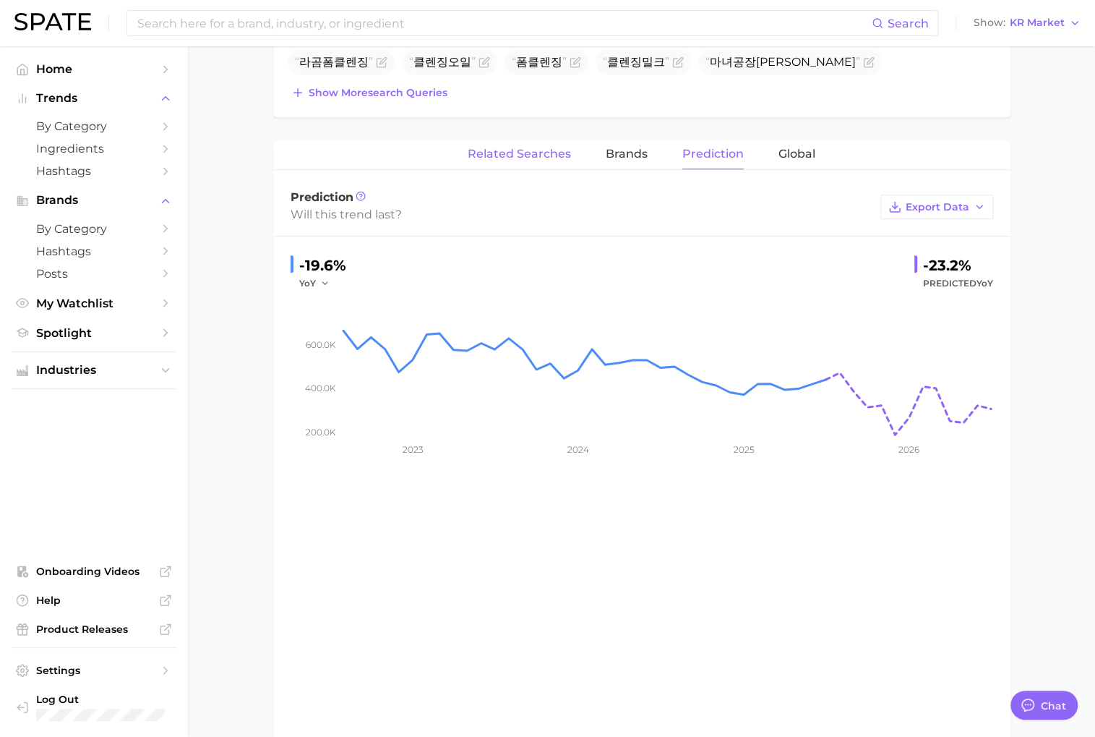
click at [530, 155] on span "Related Searches" at bounding box center [519, 153] width 103 height 13
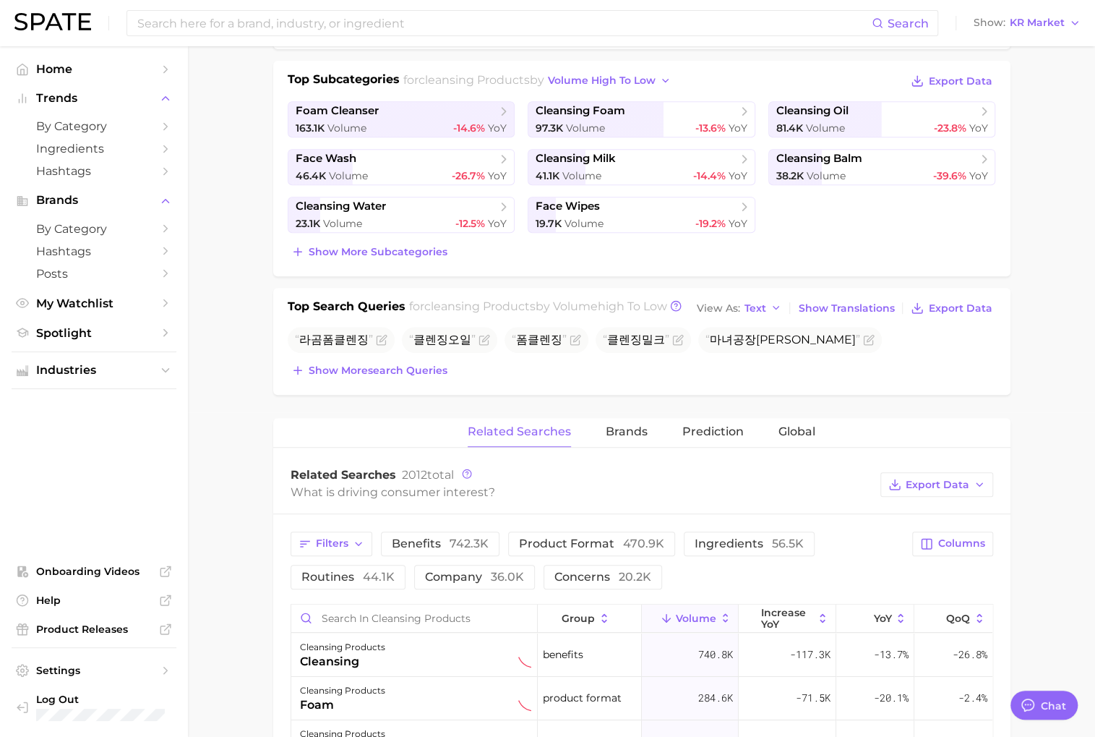
scroll to position [432, 0]
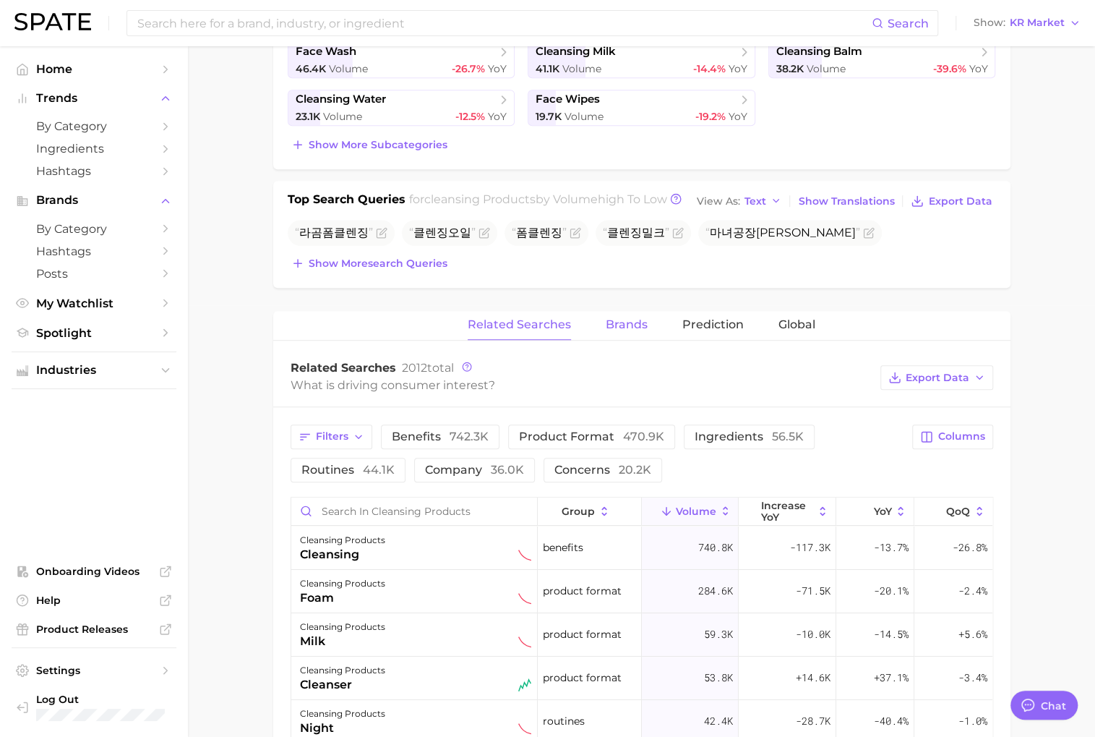
click at [632, 311] on button "Brands" at bounding box center [627, 325] width 42 height 28
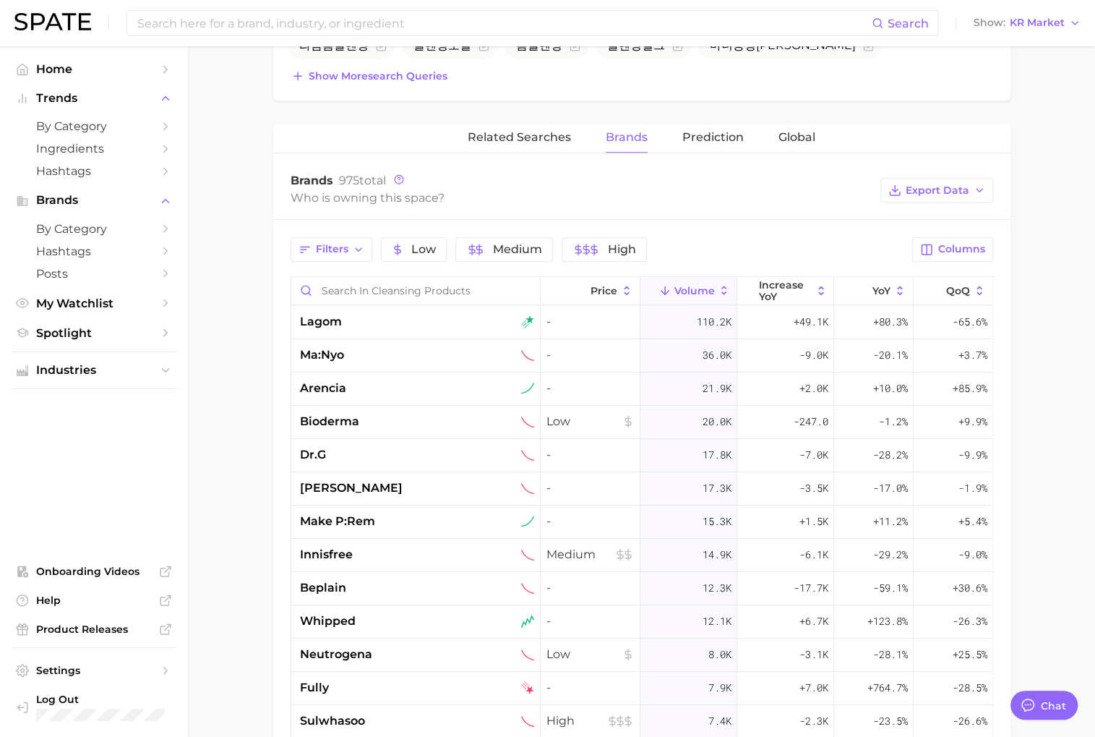
scroll to position [632, 0]
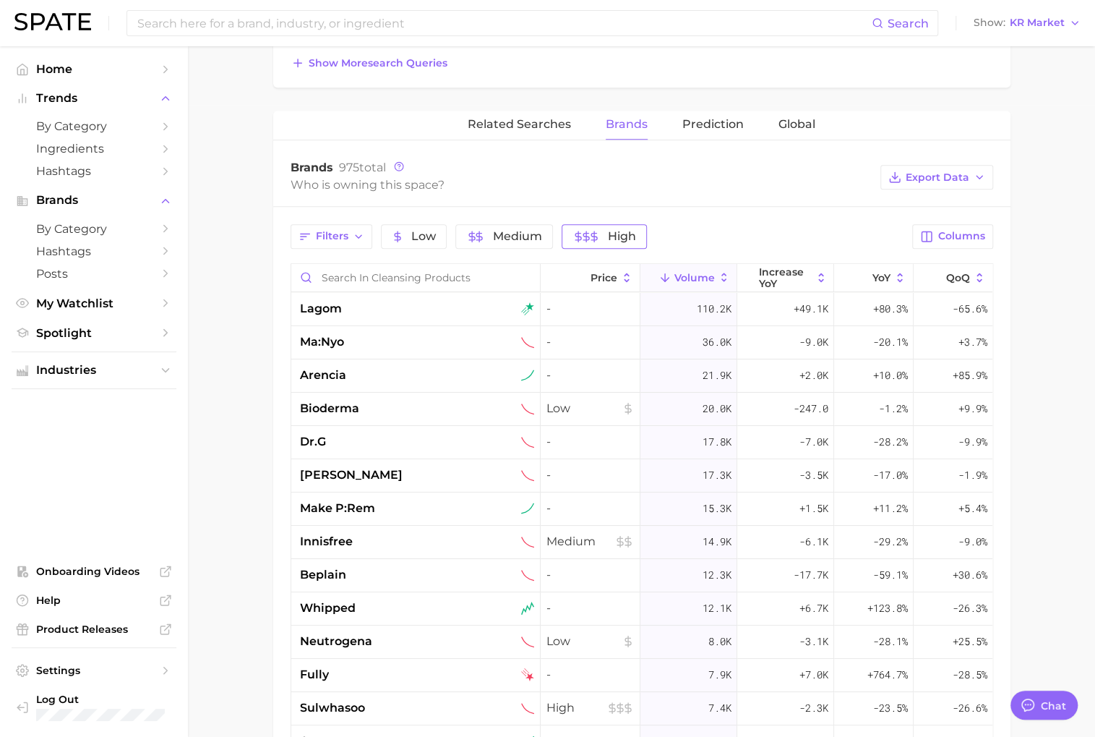
click at [591, 240] on button "High" at bounding box center [604, 236] width 85 height 25
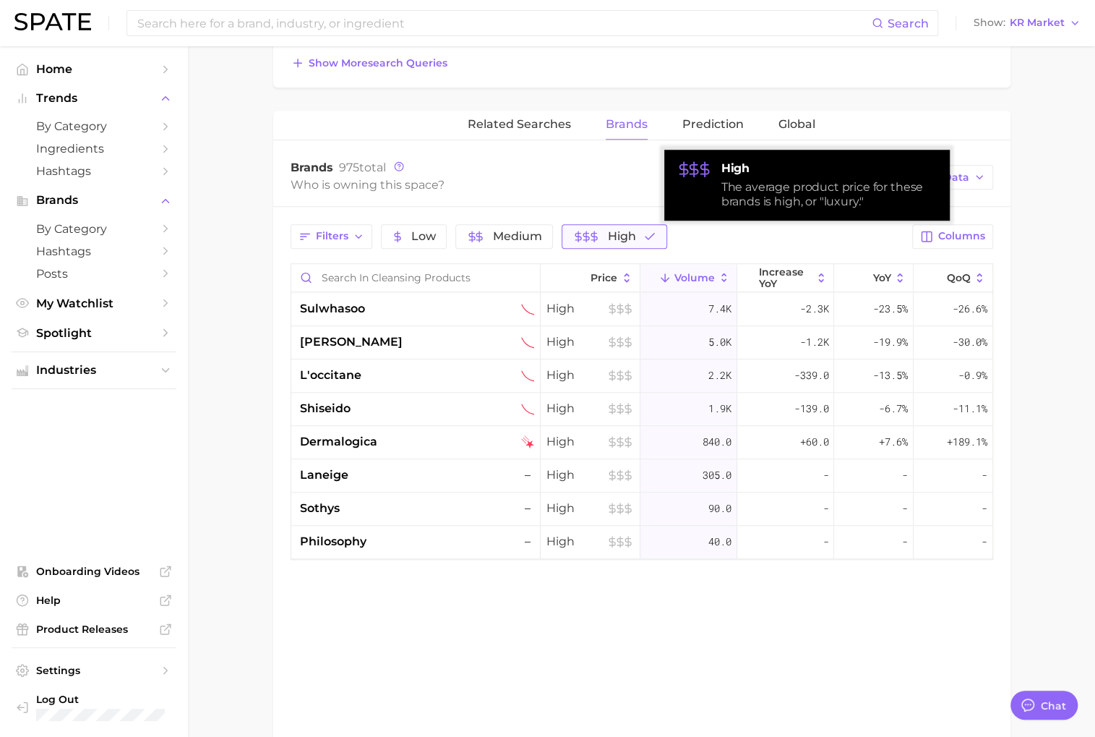
click at [608, 239] on span "High" at bounding box center [622, 237] width 28 height 12
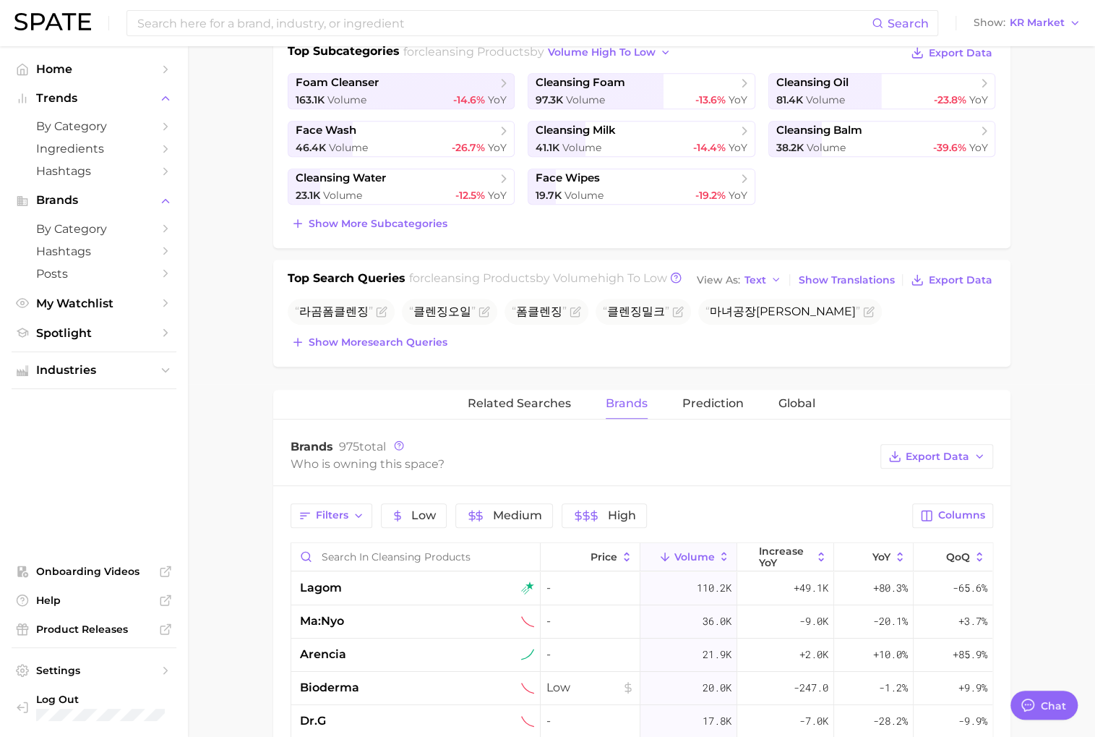
scroll to position [314, 0]
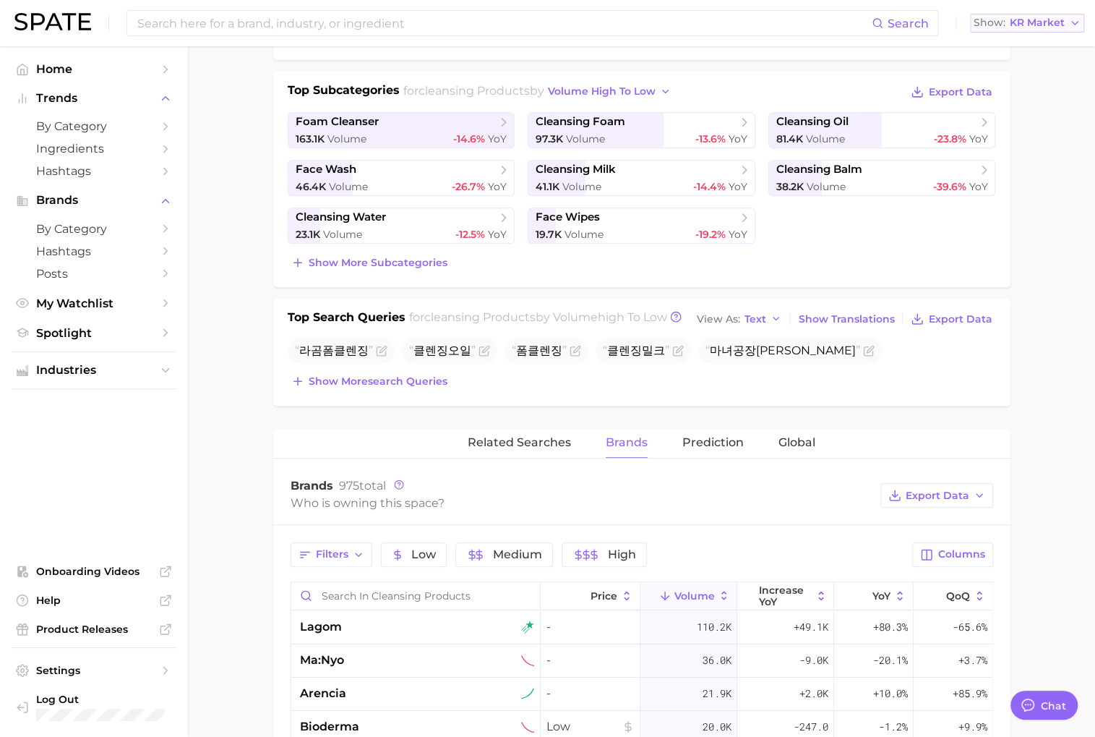
click at [1023, 25] on span "KR Market" at bounding box center [1037, 23] width 55 height 8
click at [1021, 166] on button "Global" at bounding box center [1033, 177] width 126 height 26
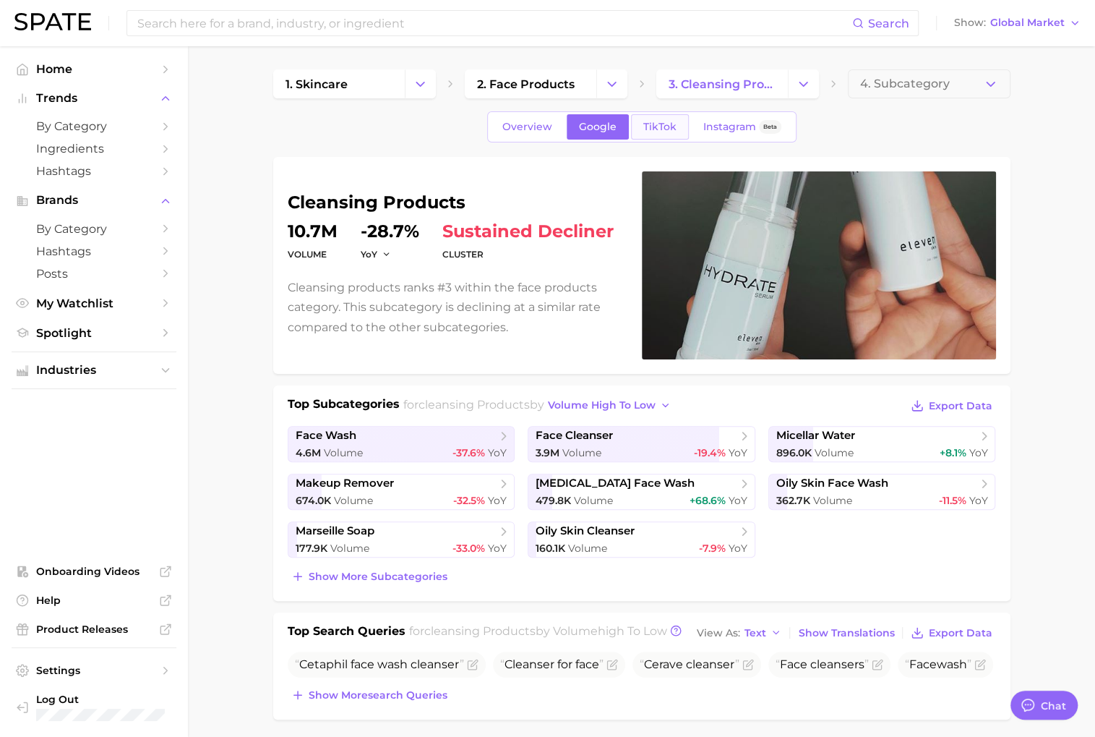
click at [675, 134] on link "TikTok" at bounding box center [660, 126] width 58 height 25
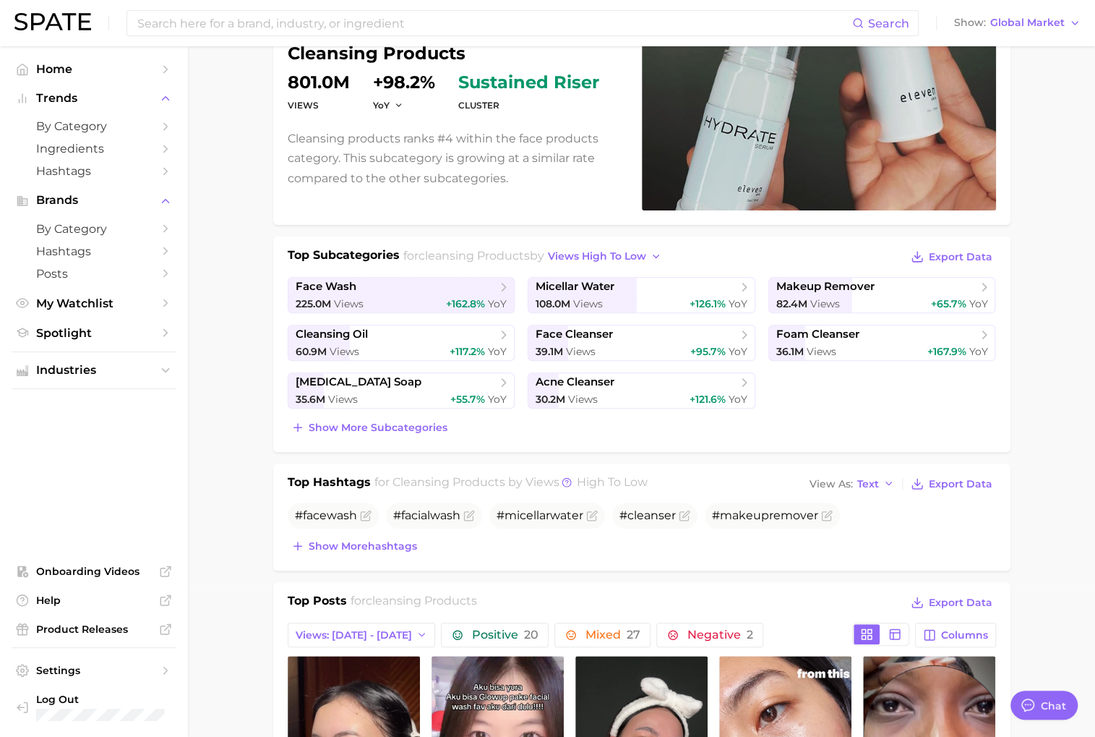
scroll to position [150, 0]
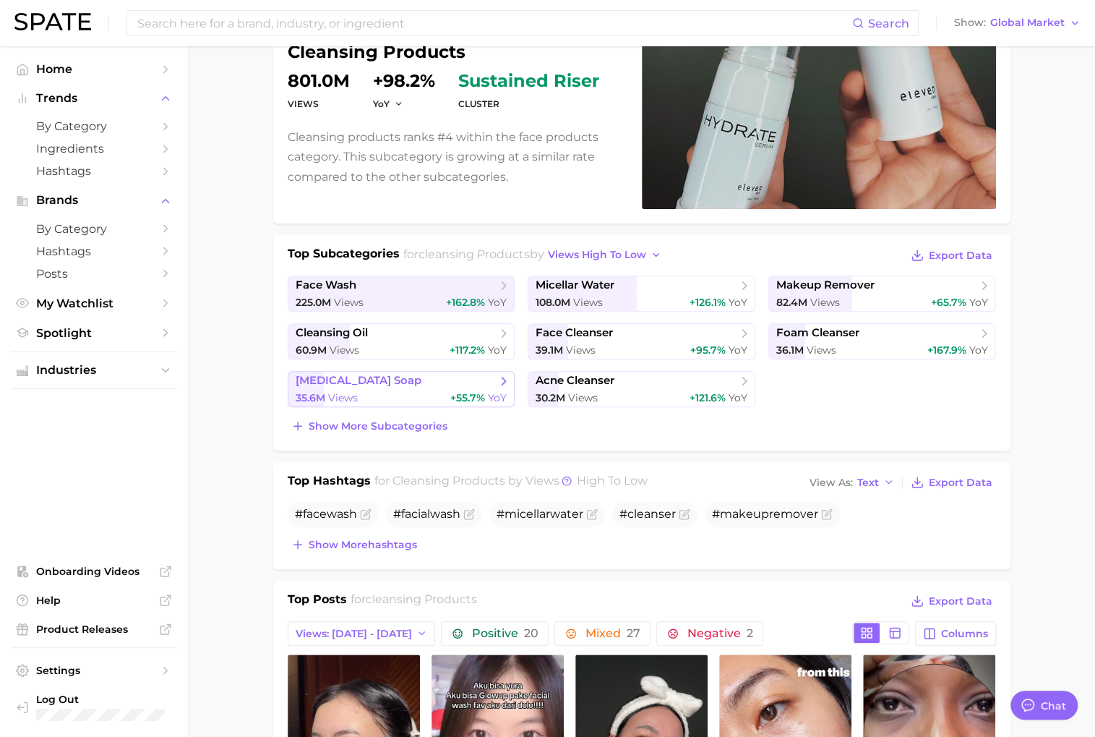
click at [495, 379] on span "[MEDICAL_DATA] soap" at bounding box center [396, 381] width 201 height 14
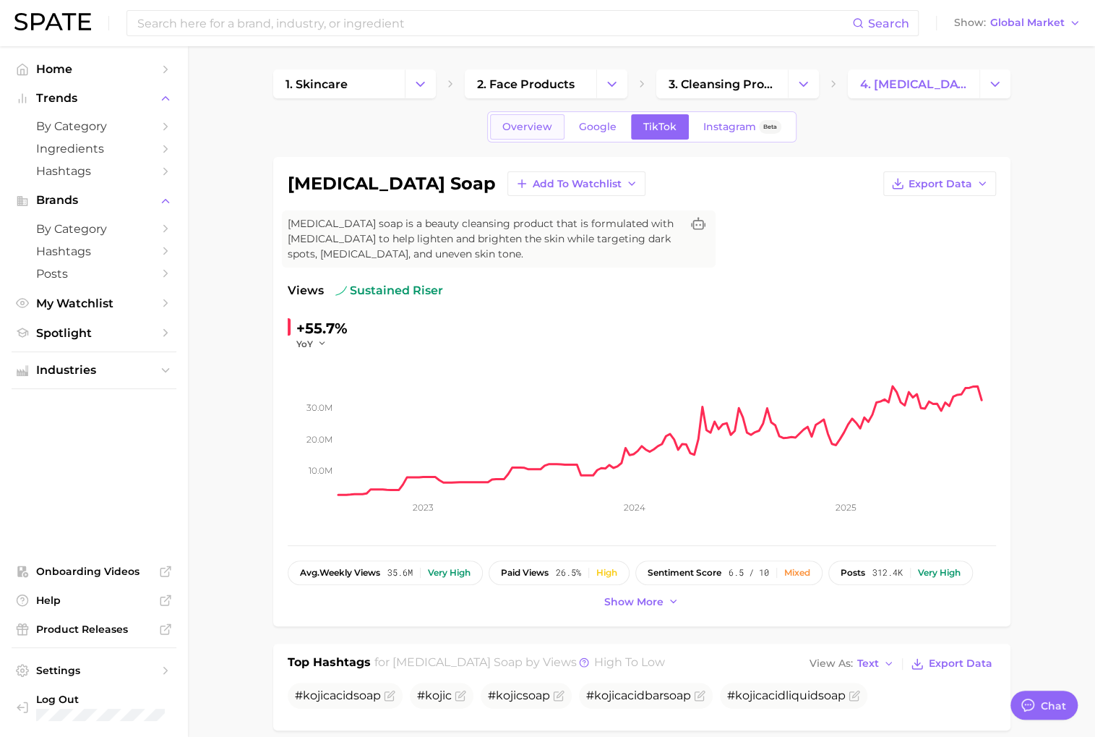
click at [507, 132] on span "Overview" at bounding box center [527, 127] width 50 height 12
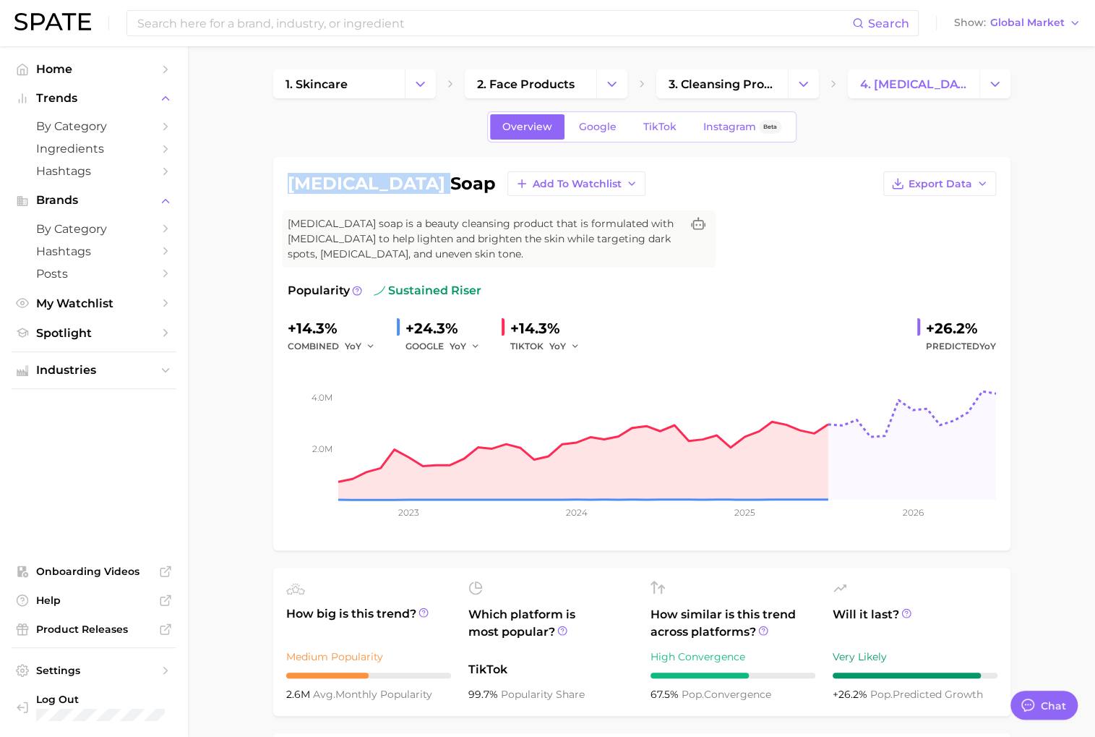
drag, startPoint x: 291, startPoint y: 181, endPoint x: 424, endPoint y: 188, distance: 133.9
click at [424, 188] on h1 "[MEDICAL_DATA] soap" at bounding box center [392, 183] width 208 height 17
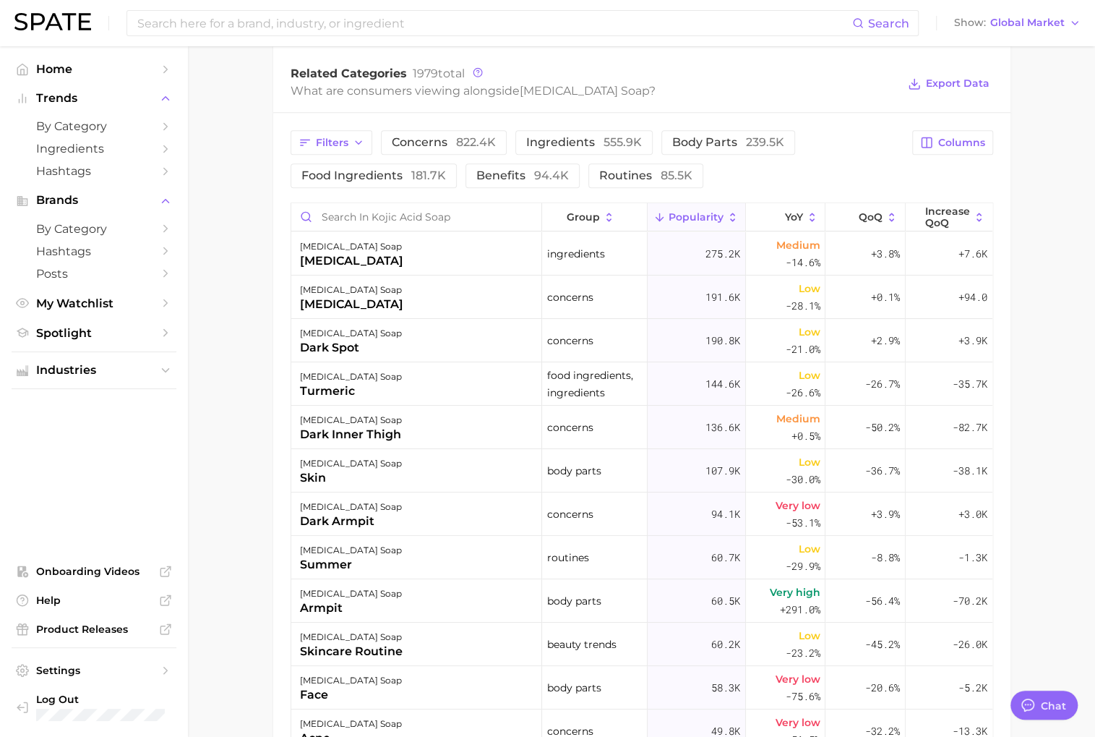
scroll to position [720, 0]
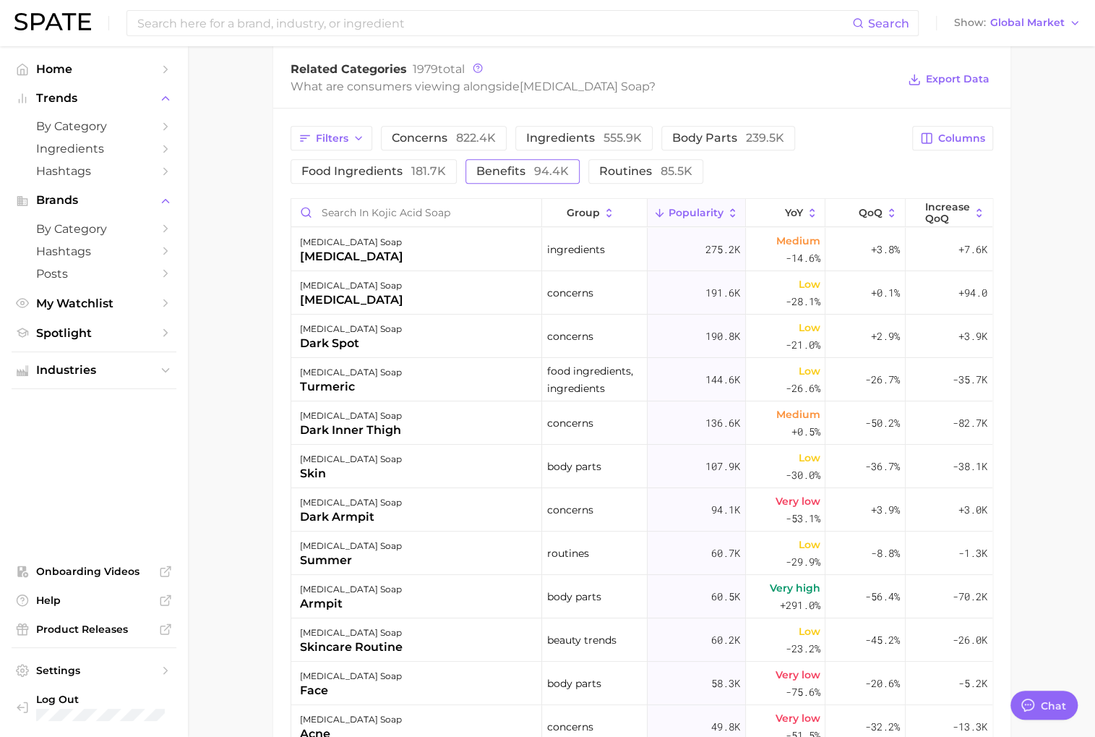
click at [503, 170] on span "benefits 94.4k" at bounding box center [522, 172] width 93 height 12
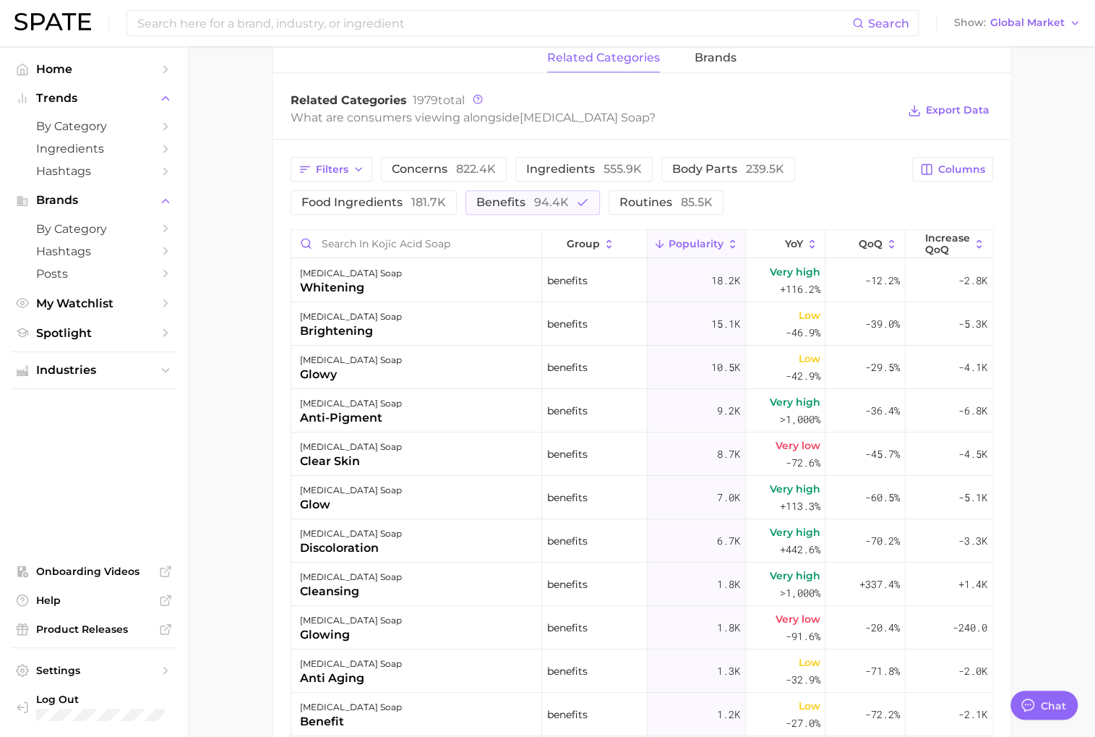
scroll to position [690, 0]
click at [493, 205] on span "benefits 94.4k" at bounding box center [522, 202] width 93 height 12
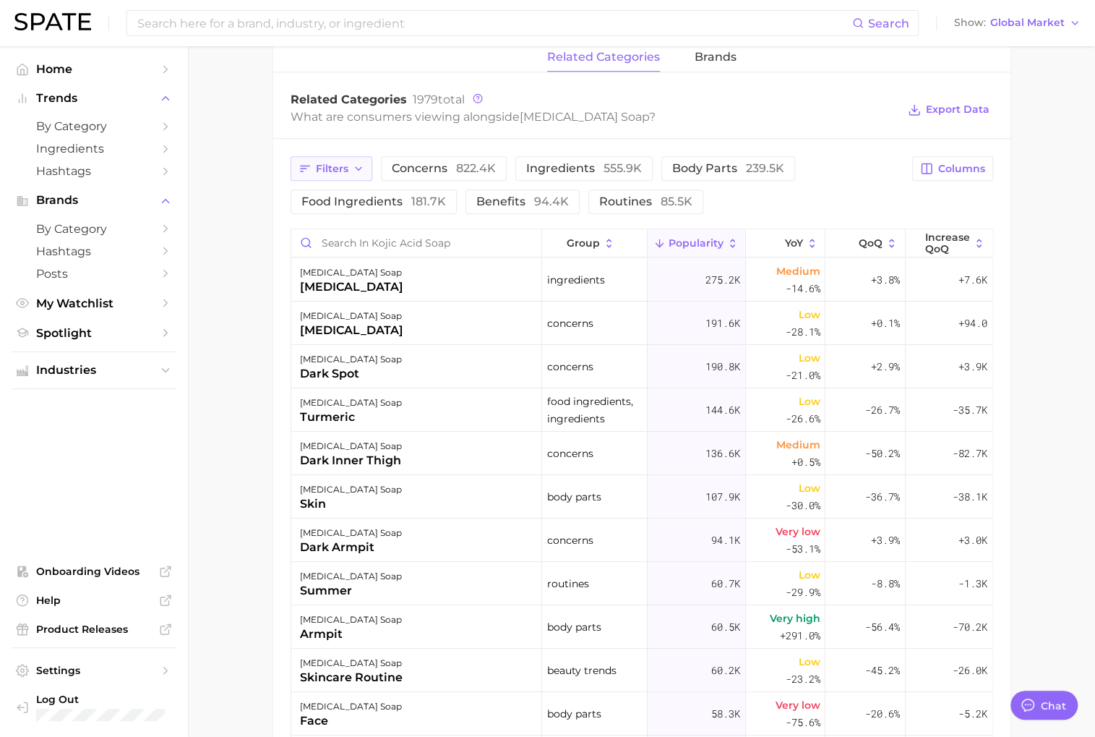
click at [341, 171] on span "Filters" at bounding box center [332, 169] width 33 height 12
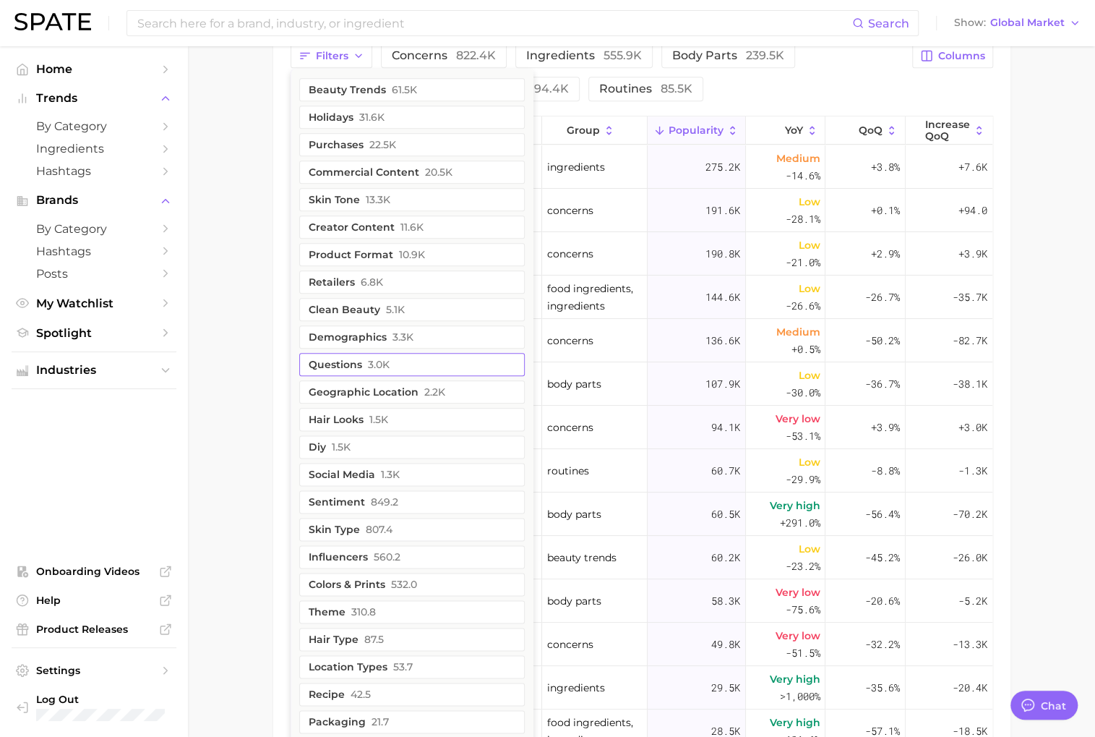
scroll to position [804, 0]
click at [234, 418] on main "1. skincare 2. face products 3. cleansing products 4. [MEDICAL_DATA] soap Overv…" at bounding box center [641, 91] width 907 height 1698
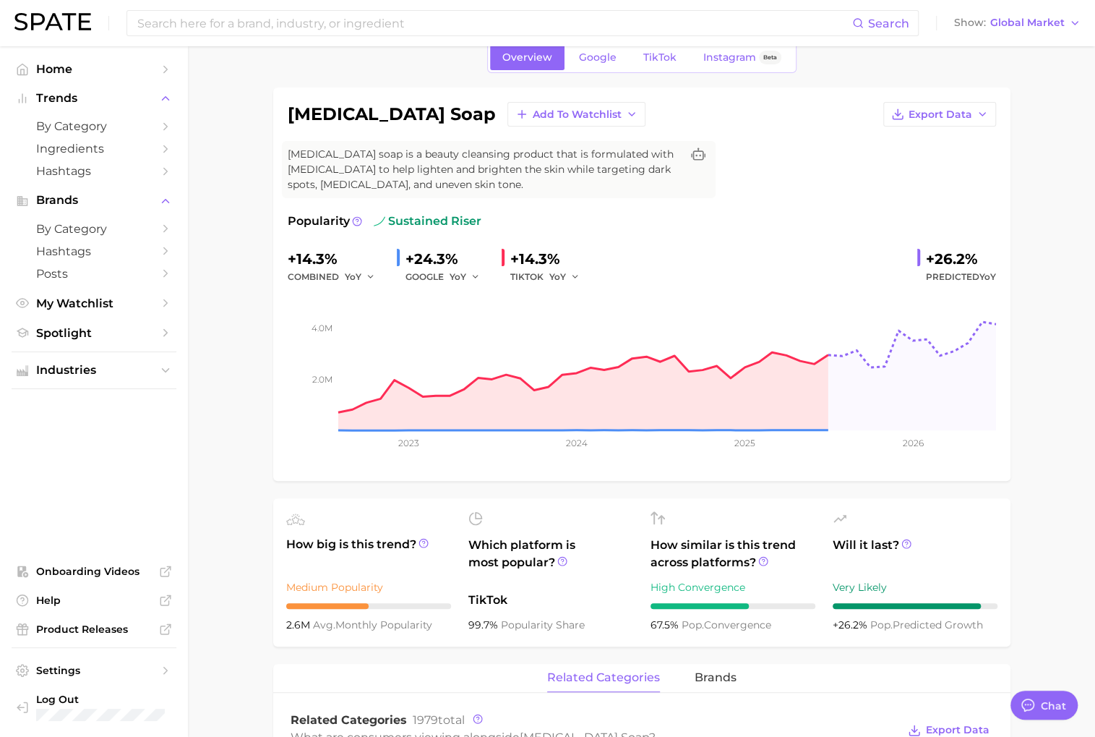
scroll to position [0, 0]
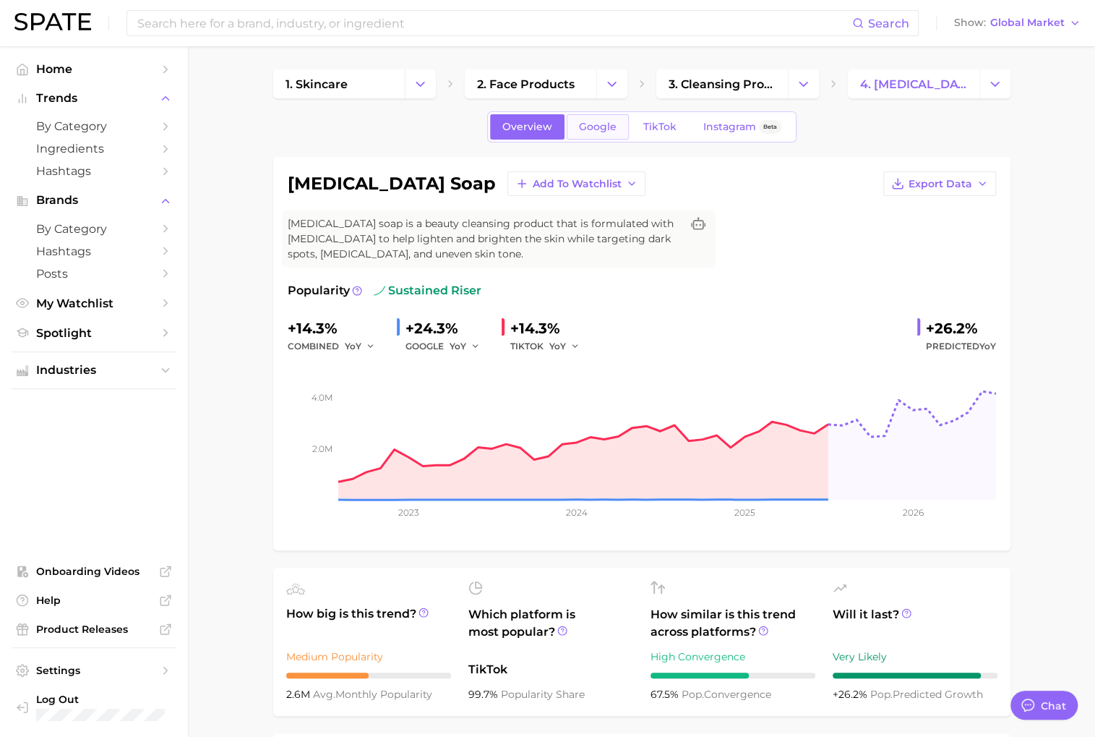
click at [589, 131] on span "Google" at bounding box center [598, 127] width 38 height 12
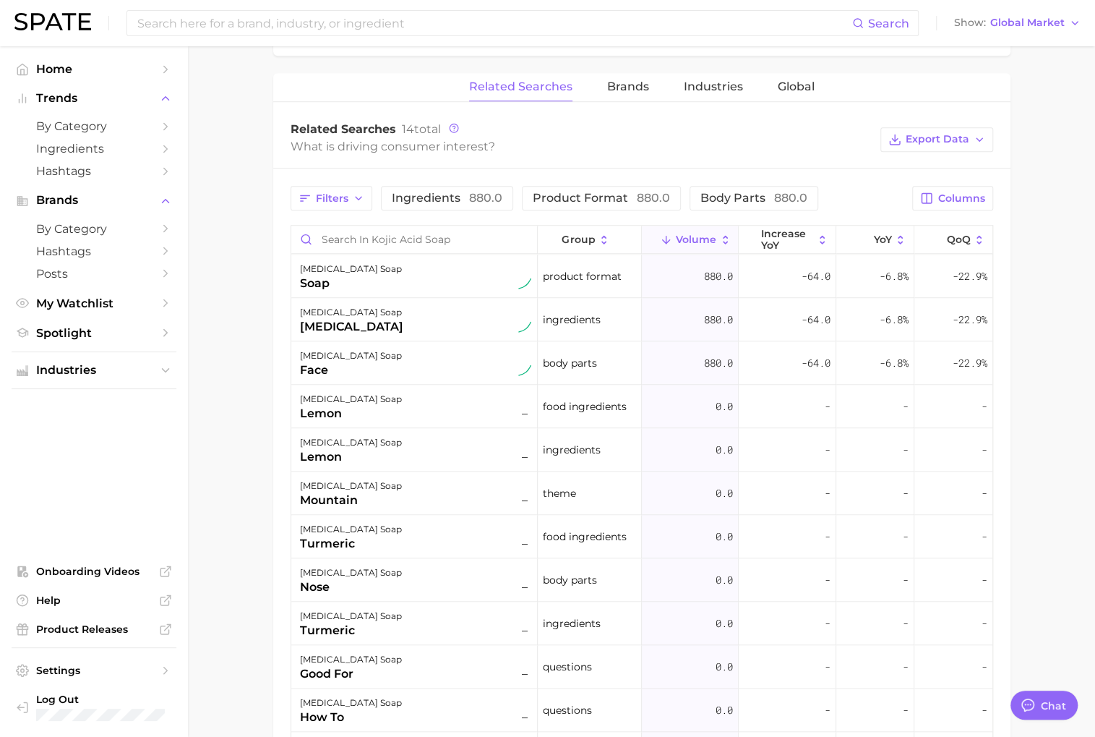
scroll to position [666, 0]
click at [624, 74] on button "Brands" at bounding box center [628, 86] width 42 height 28
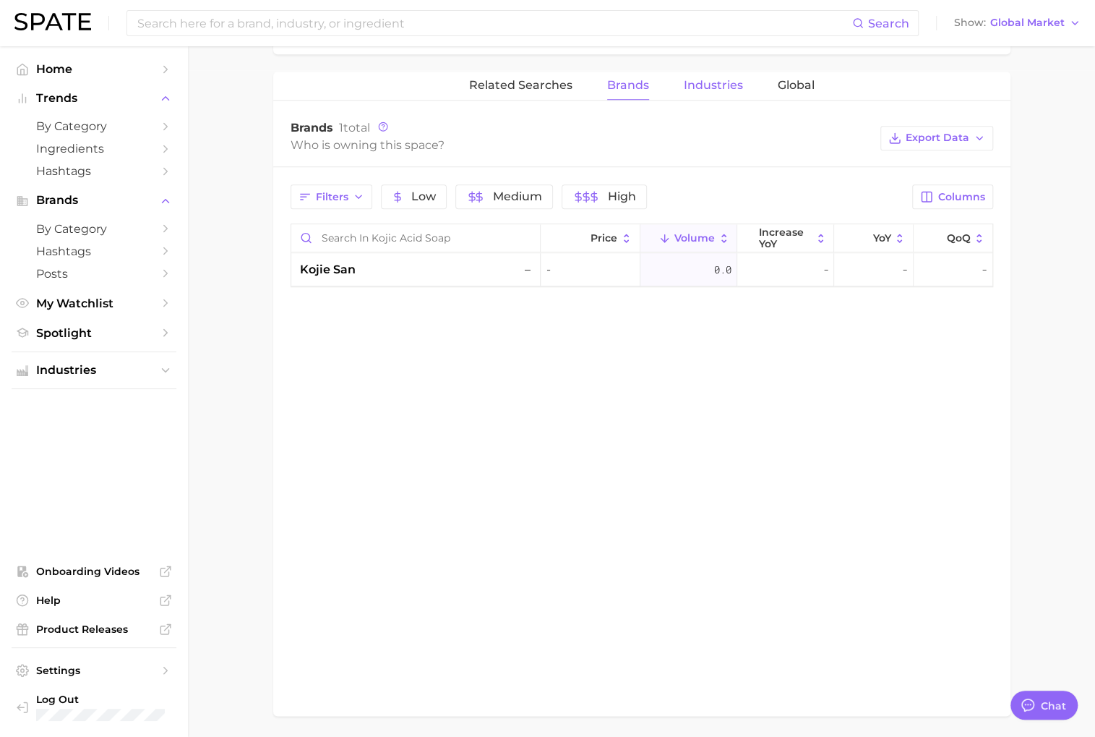
click at [695, 74] on button "Industries" at bounding box center [713, 86] width 59 height 28
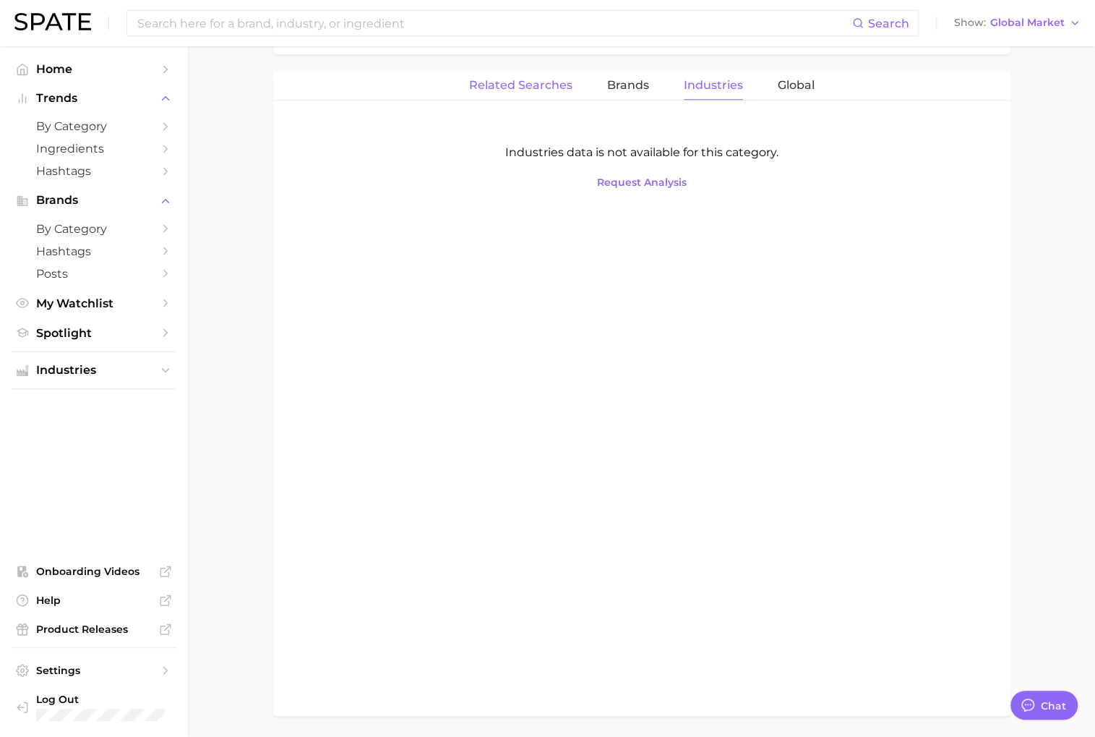
click at [524, 79] on span "Related Searches" at bounding box center [520, 85] width 103 height 13
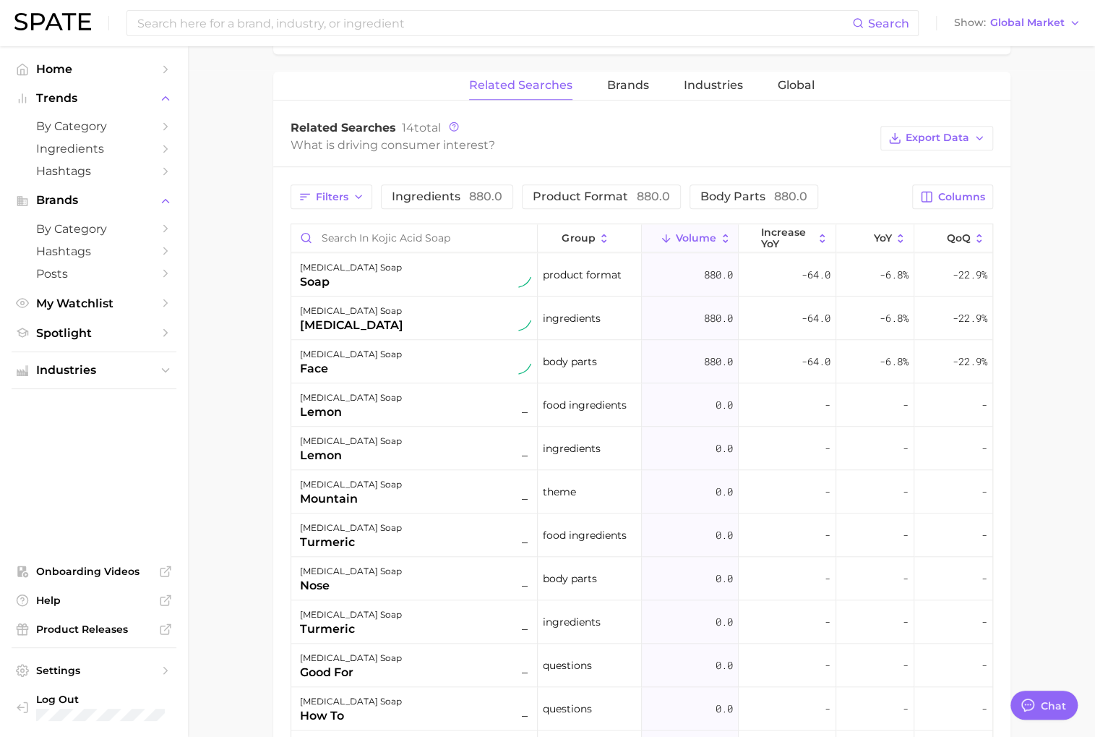
scroll to position [656, 0]
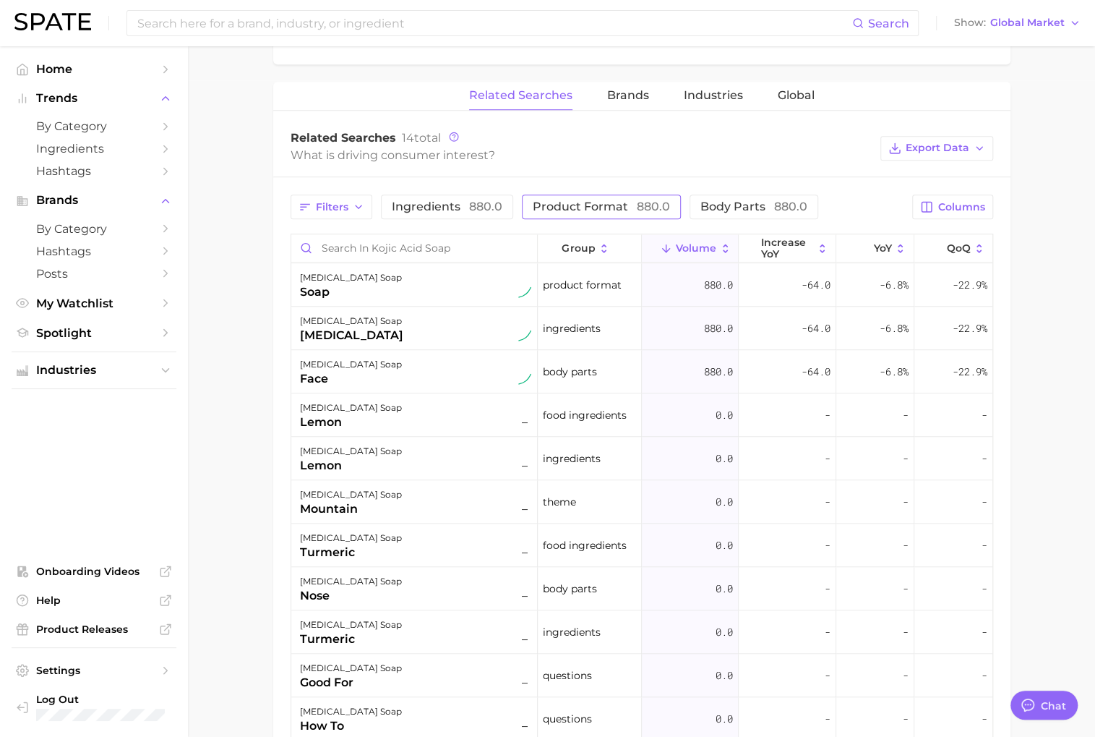
click at [645, 199] on span "880.0" at bounding box center [653, 206] width 33 height 14
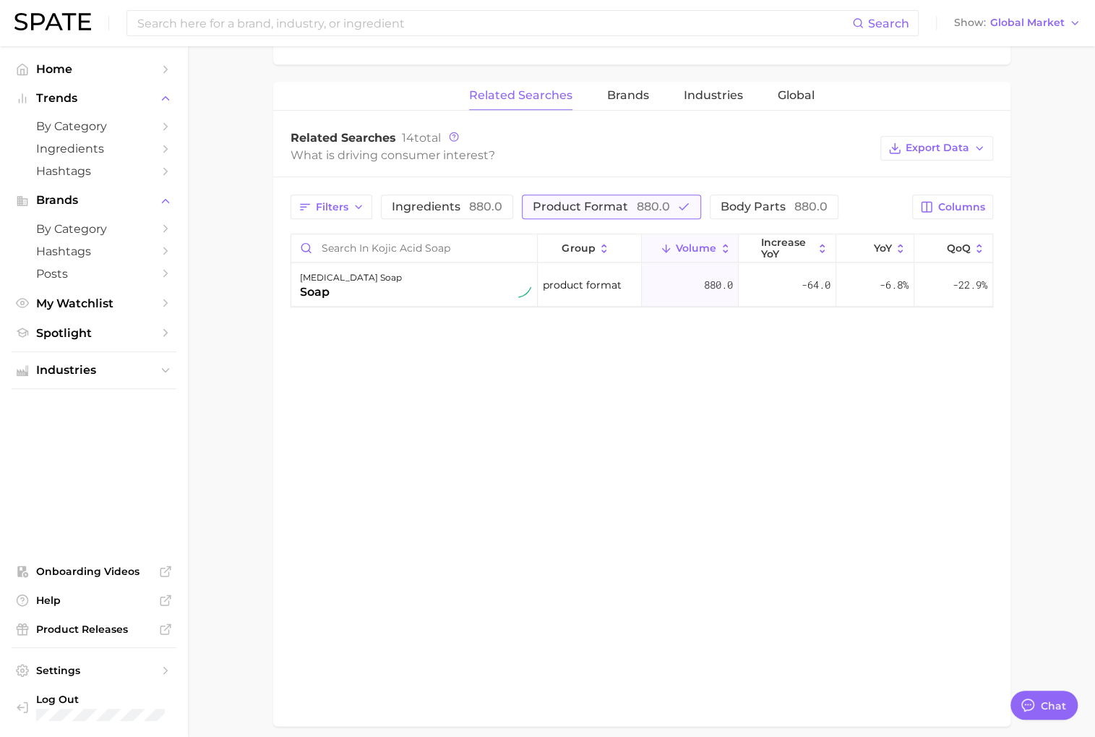
click at [645, 199] on span "880.0" at bounding box center [653, 206] width 33 height 14
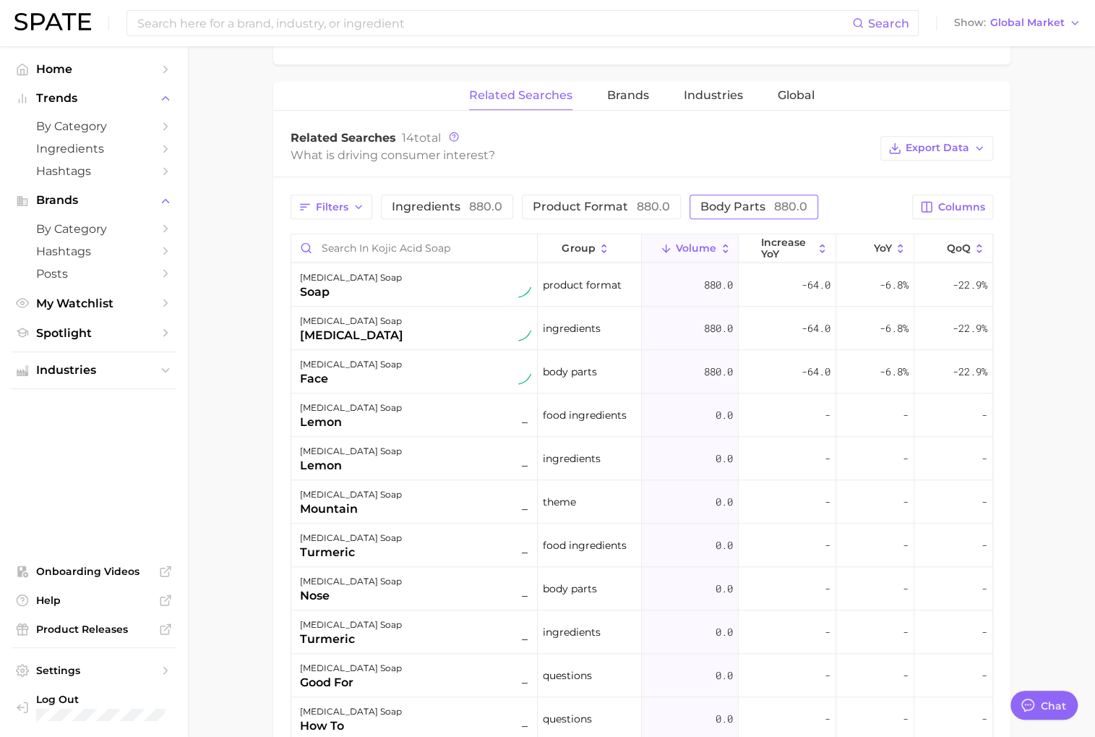
click at [743, 199] on span "body parts 880.0" at bounding box center [753, 206] width 107 height 14
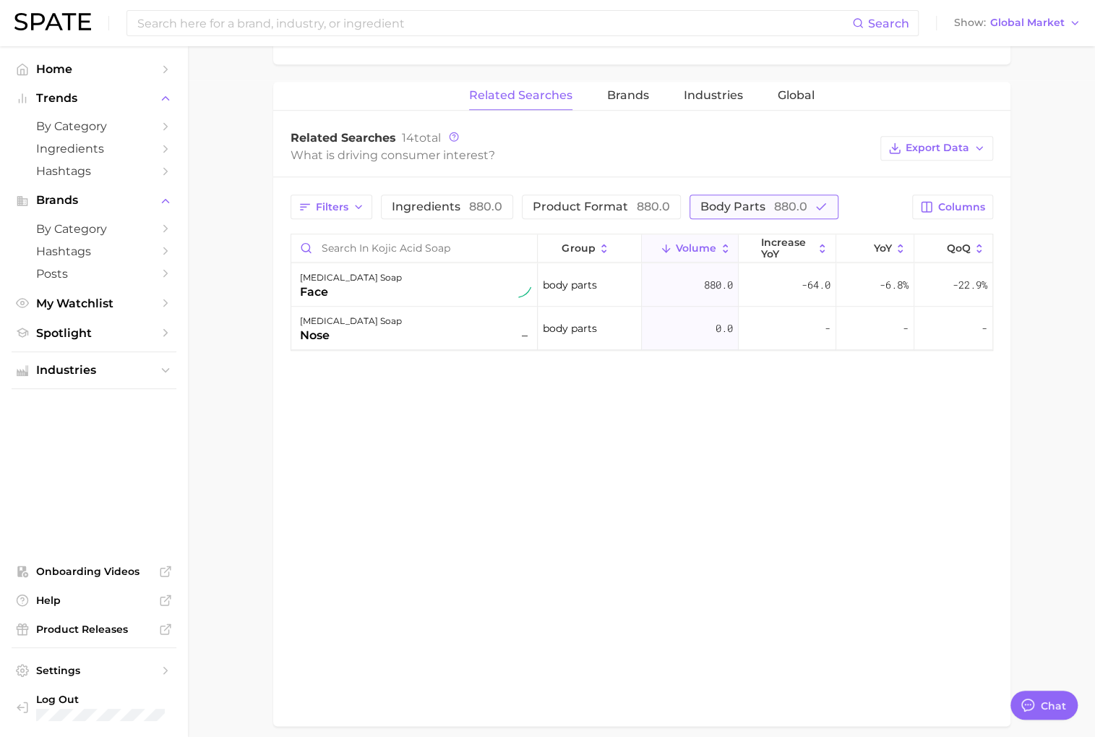
click at [743, 199] on span "body parts 880.0" at bounding box center [753, 206] width 107 height 14
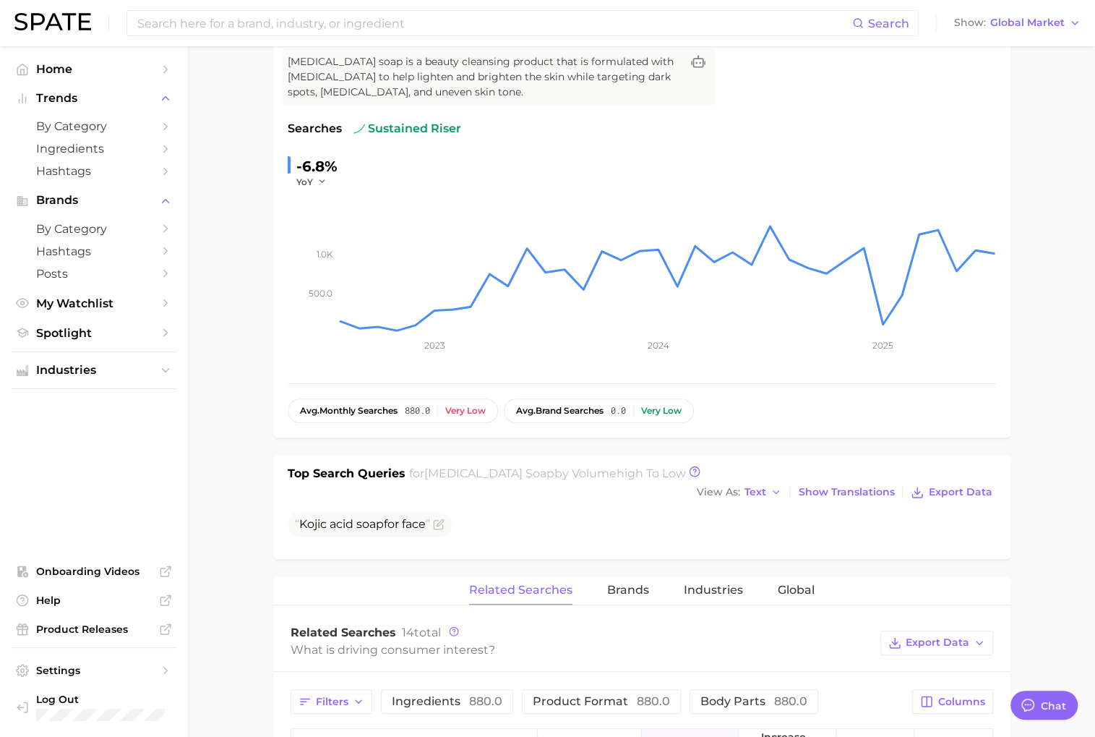
scroll to position [0, 0]
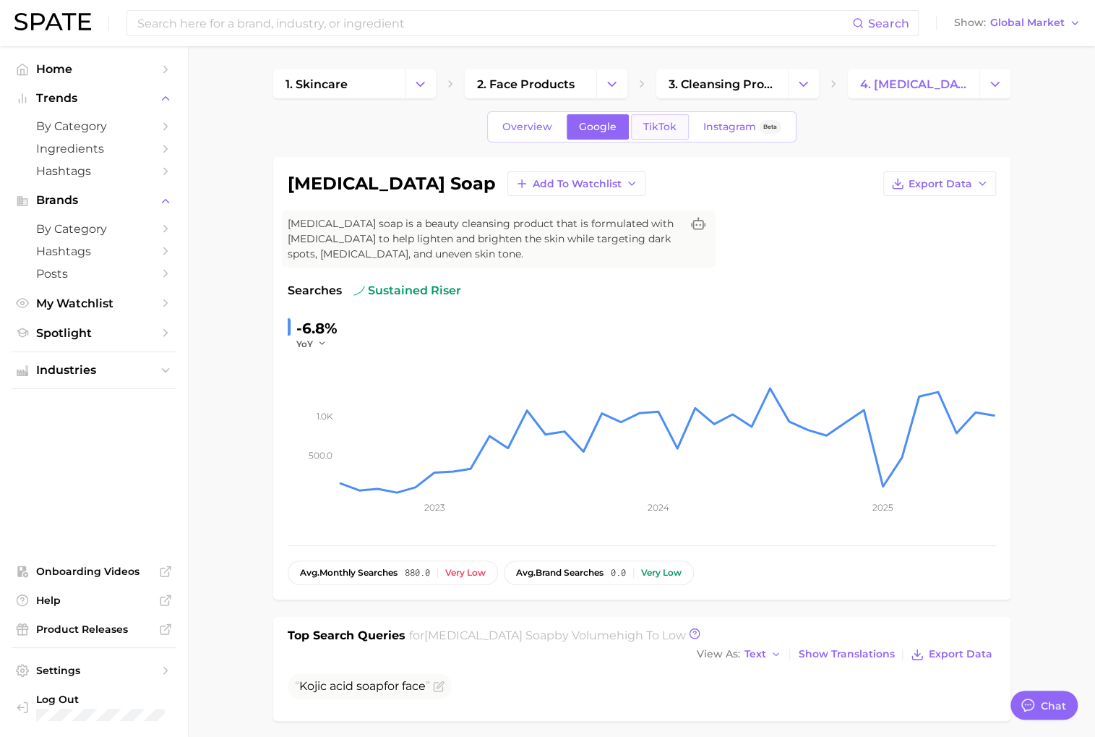
click at [667, 137] on link "TikTok" at bounding box center [660, 126] width 58 height 25
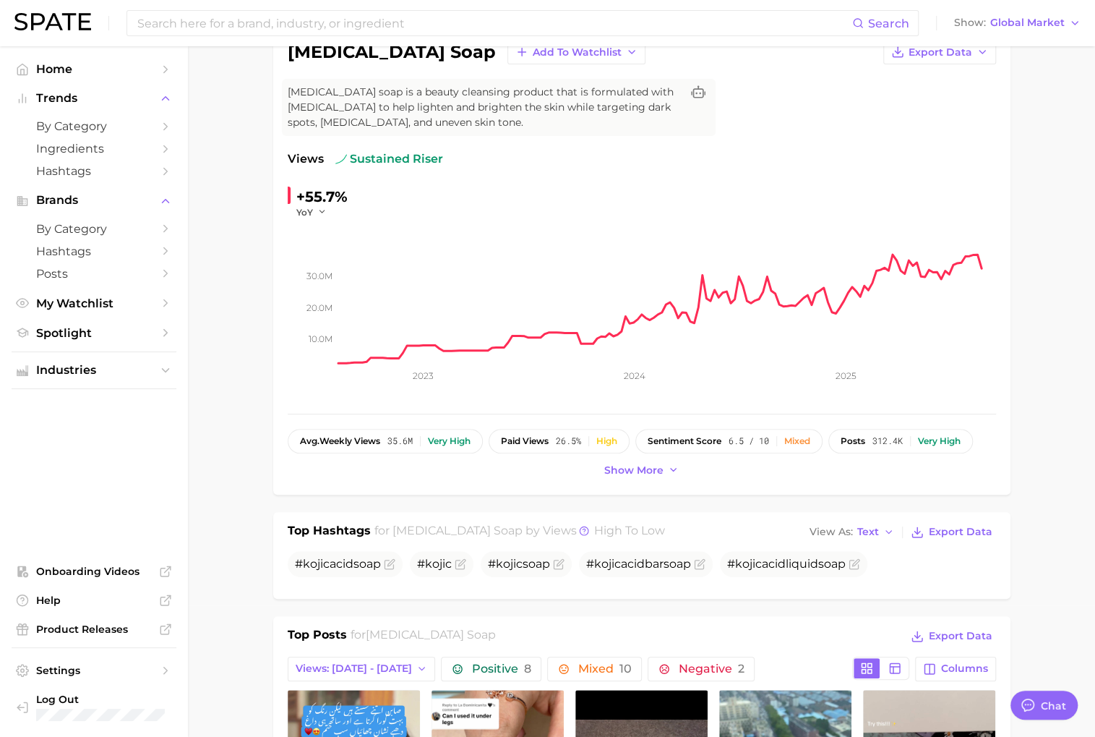
scroll to position [133, 0]
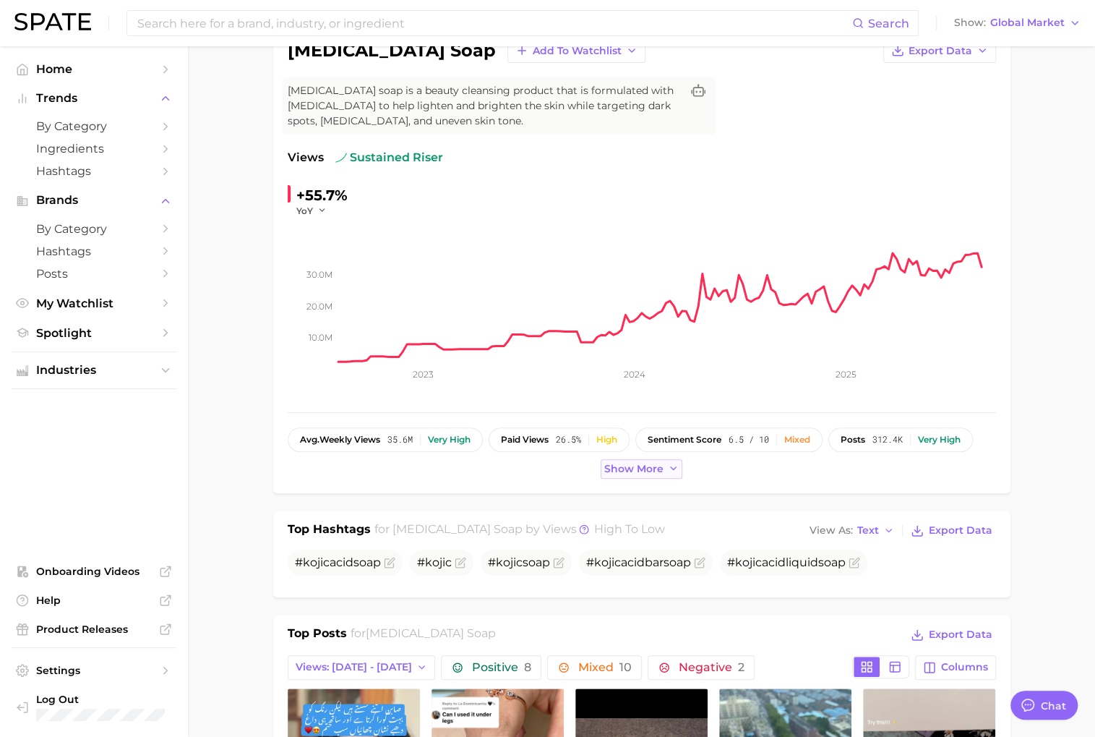
click at [628, 459] on button "Show more" at bounding box center [642, 469] width 82 height 20
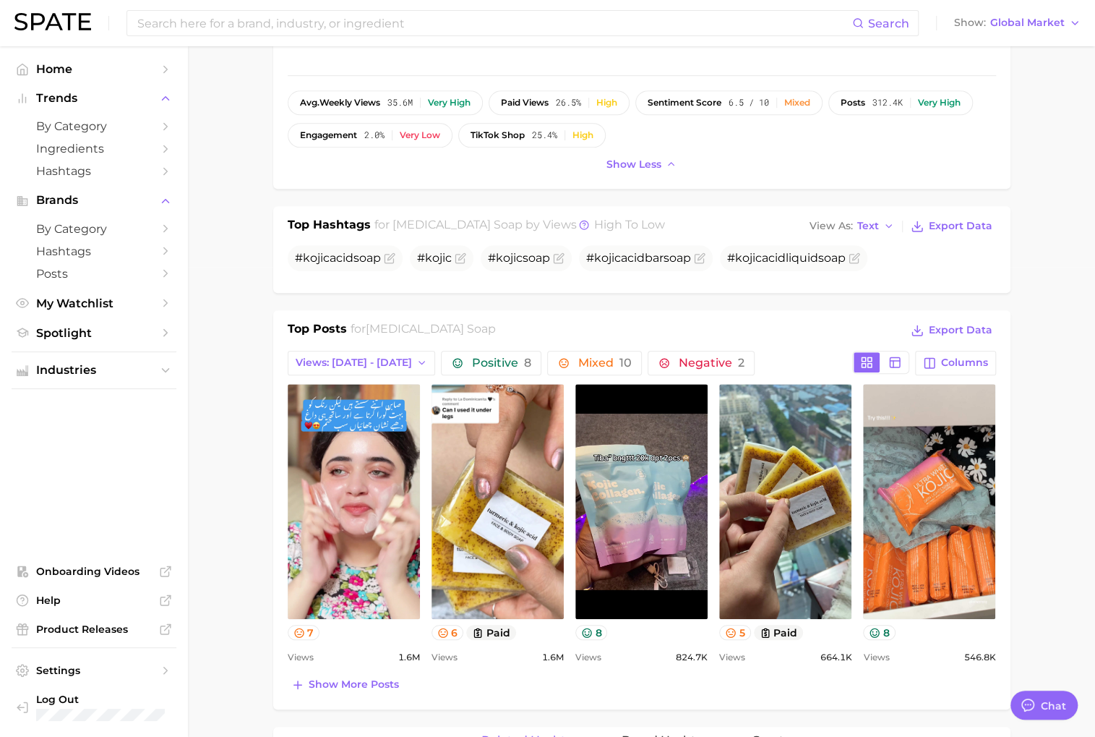
scroll to position [472, 0]
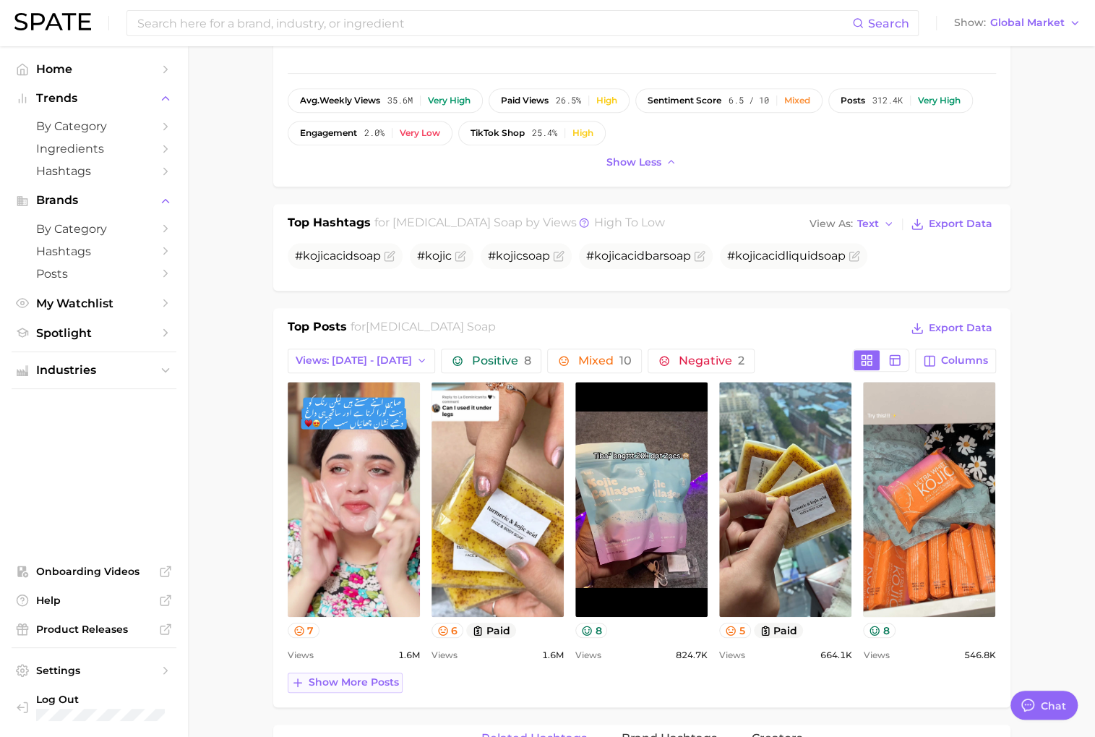
click at [369, 672] on button "Show more posts" at bounding box center [345, 682] width 115 height 20
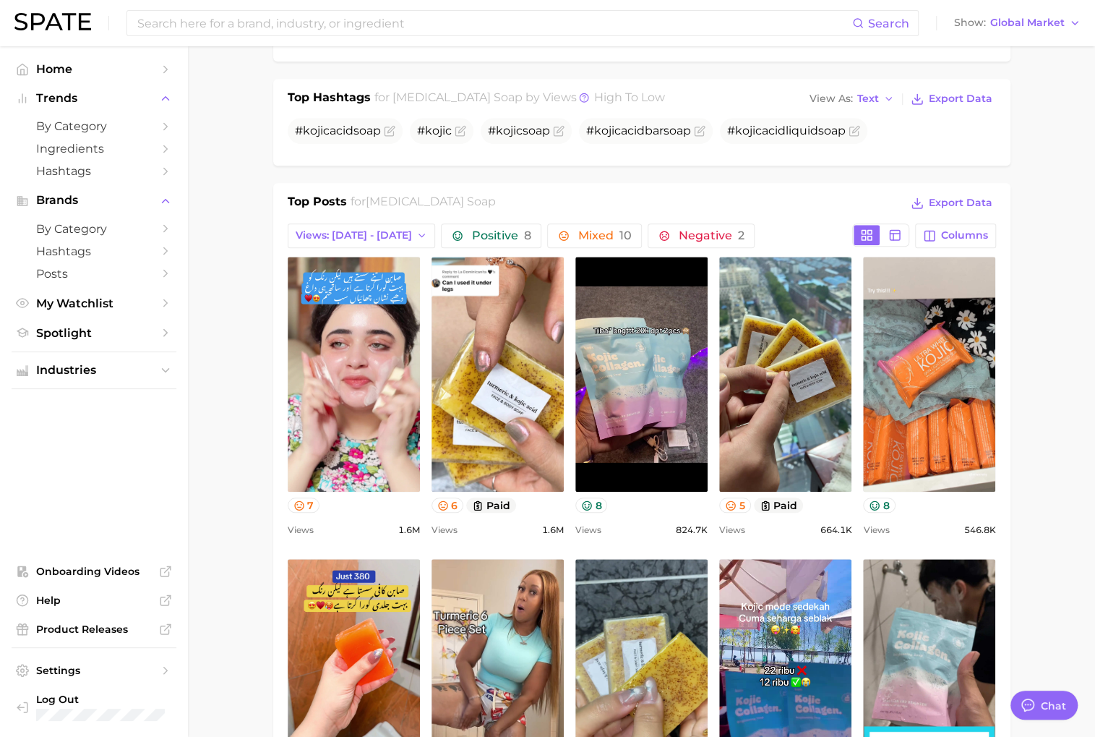
scroll to position [605, 0]
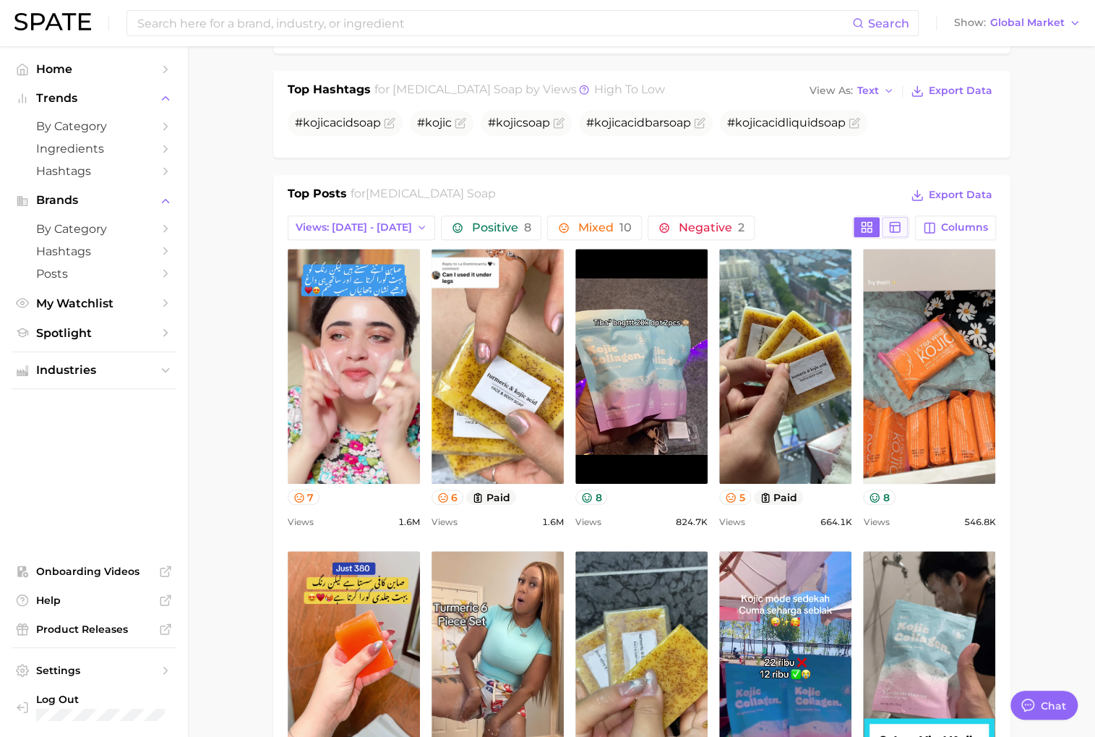
click at [901, 226] on icon at bounding box center [894, 226] width 13 height 13
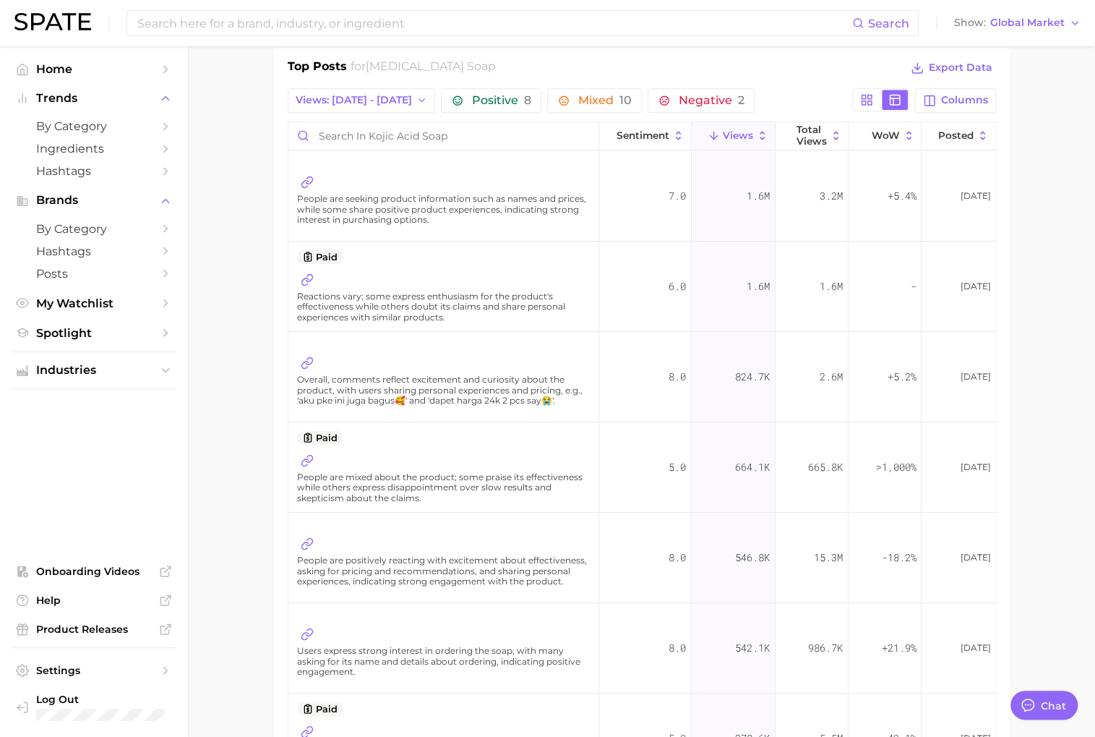
scroll to position [734, 0]
click at [878, 87] on button at bounding box center [867, 97] width 26 height 20
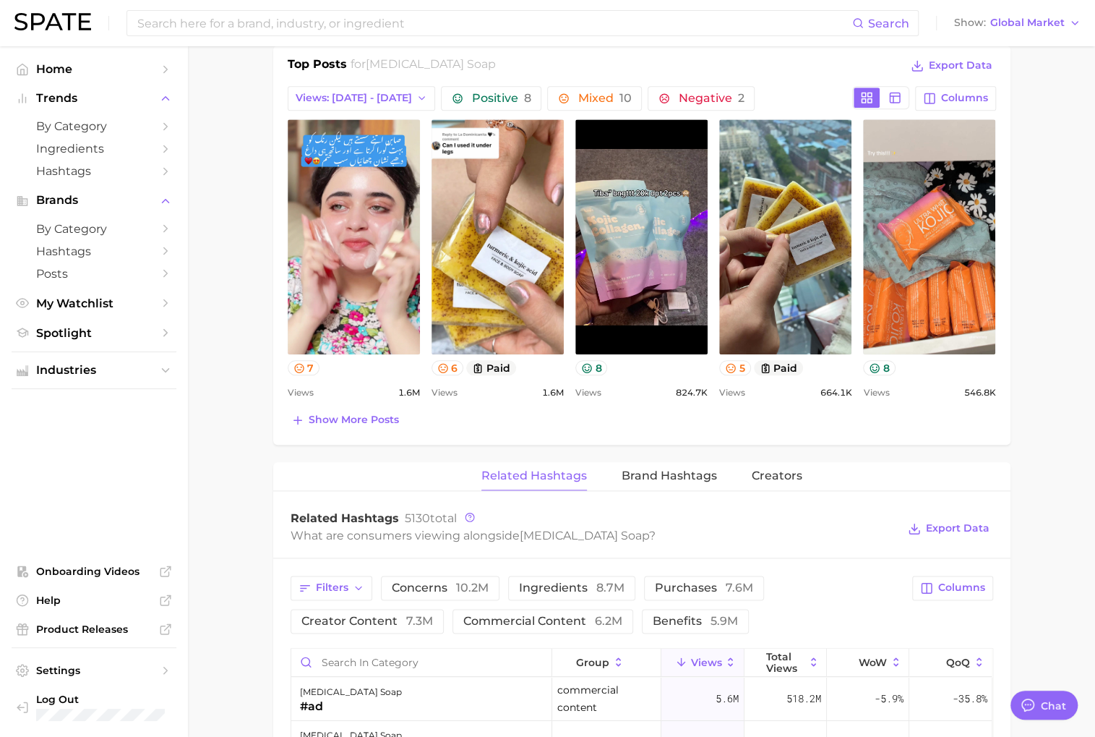
scroll to position [0, 0]
click at [116, 128] on span "by Category" at bounding box center [94, 126] width 116 height 14
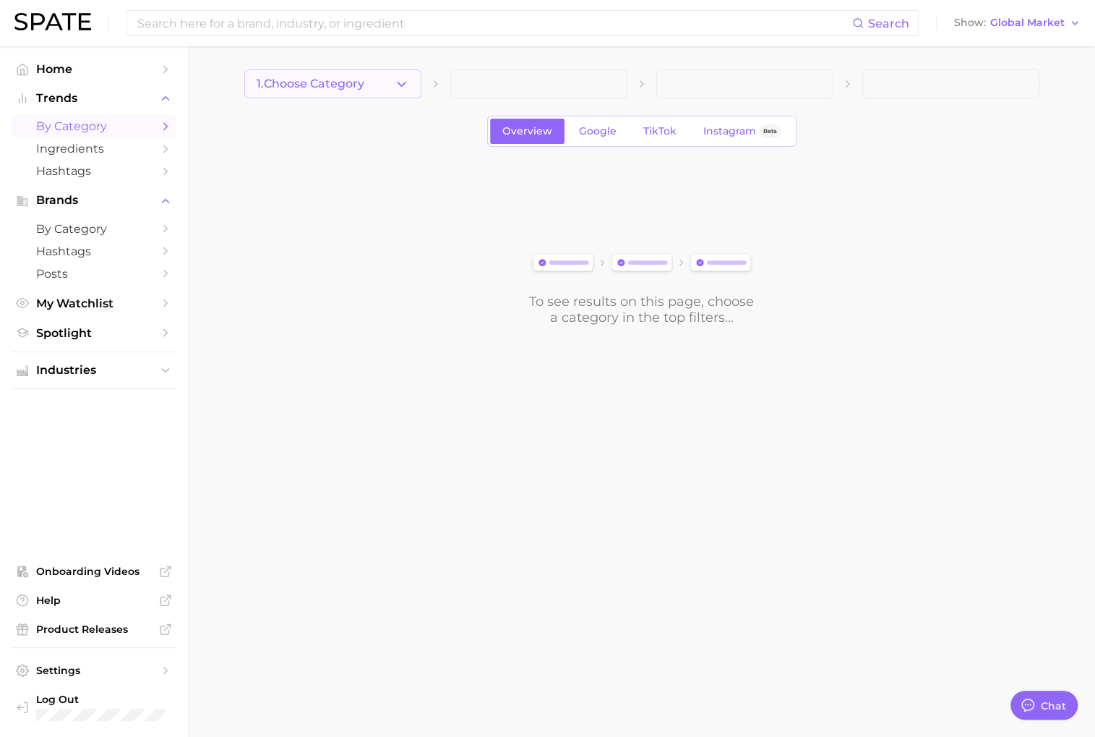
click at [357, 83] on span "1. Choose Category" at bounding box center [311, 83] width 108 height 13
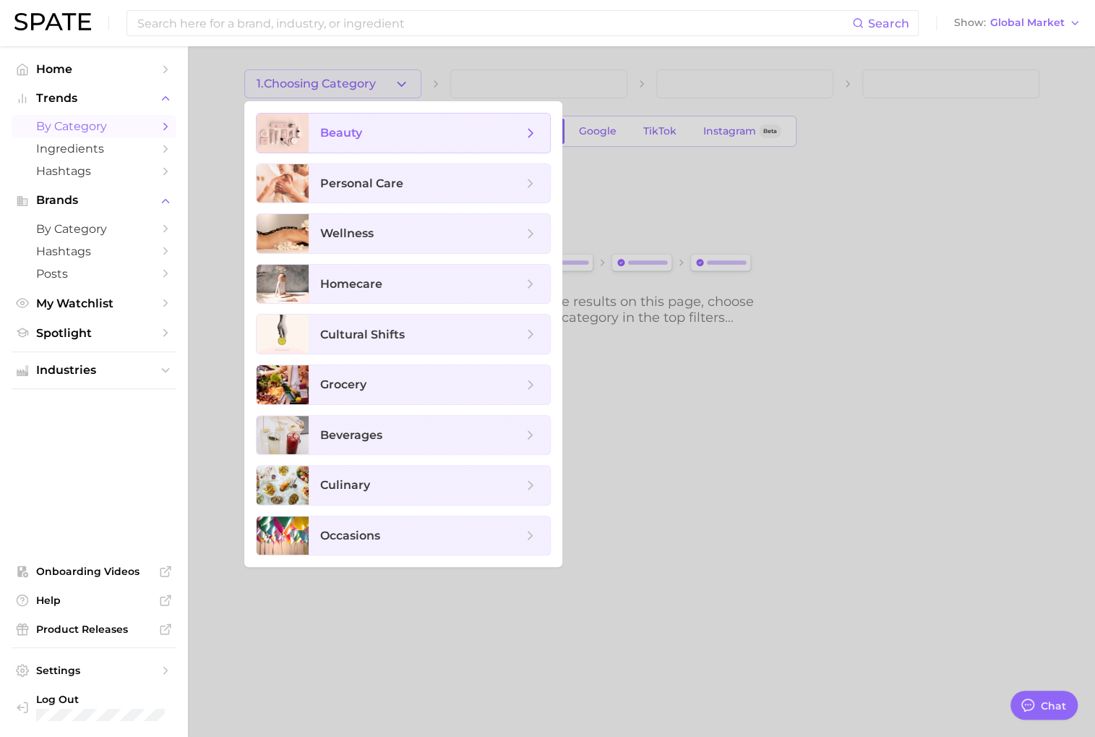
click at [421, 125] on span "beauty" at bounding box center [421, 133] width 202 height 16
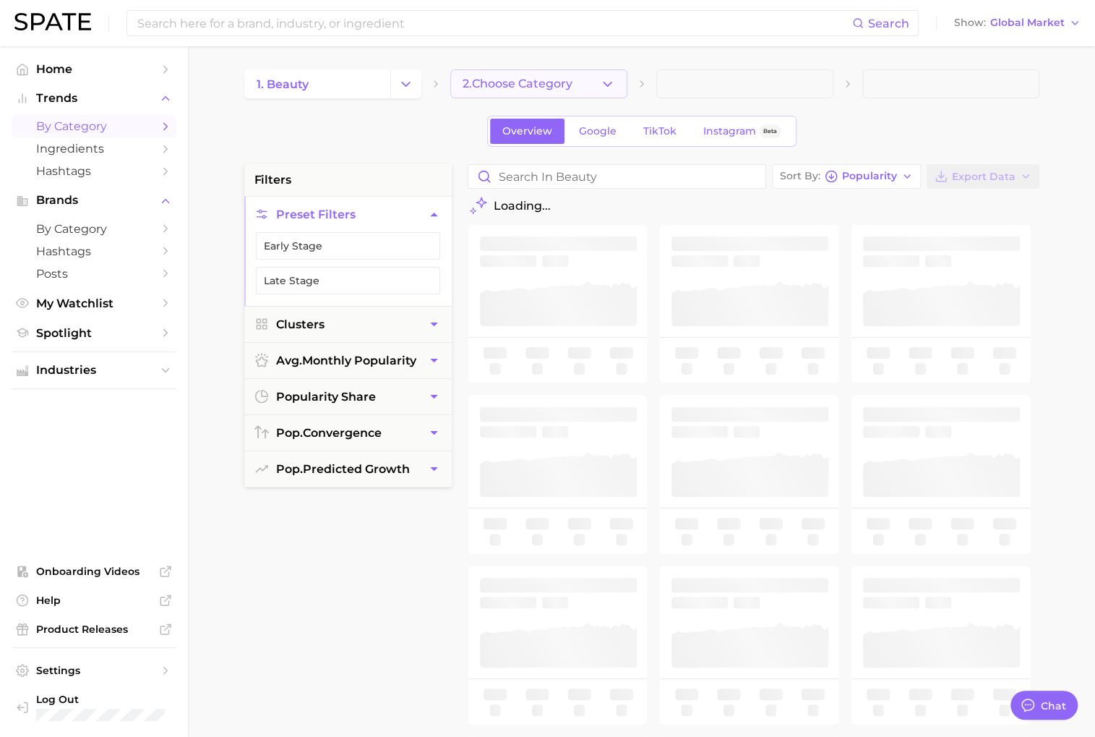
click at [530, 83] on span "2. Choose Category" at bounding box center [518, 83] width 110 height 13
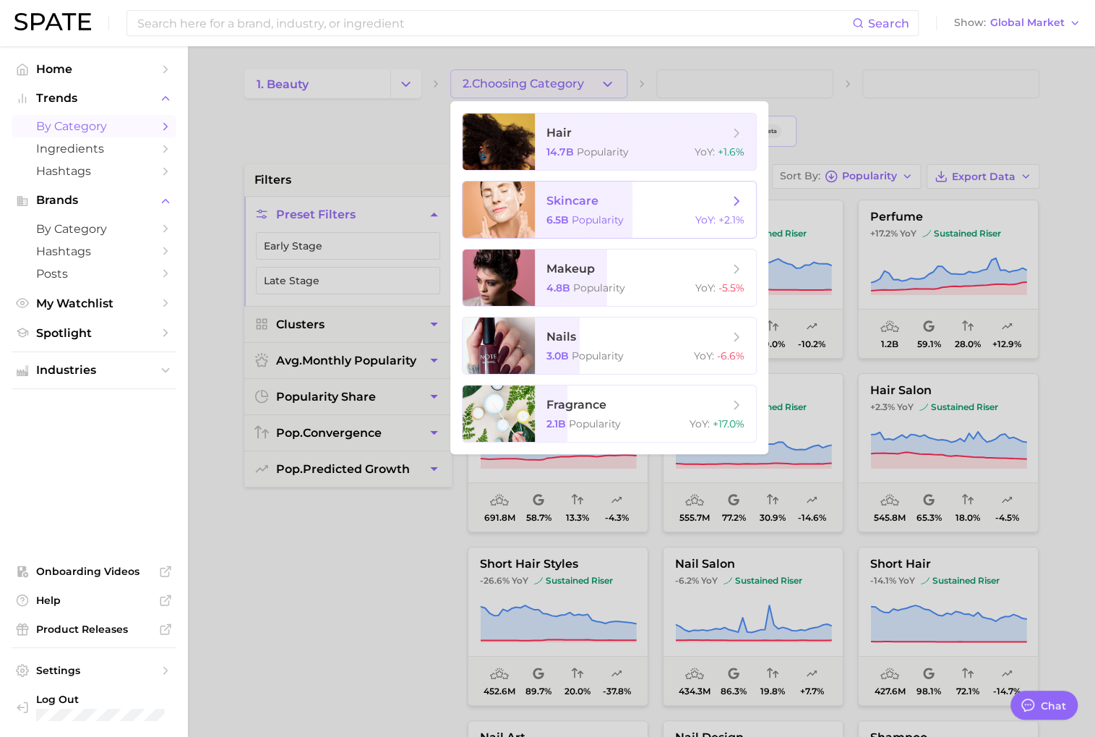
click at [613, 197] on span "skincare" at bounding box center [637, 201] width 182 height 16
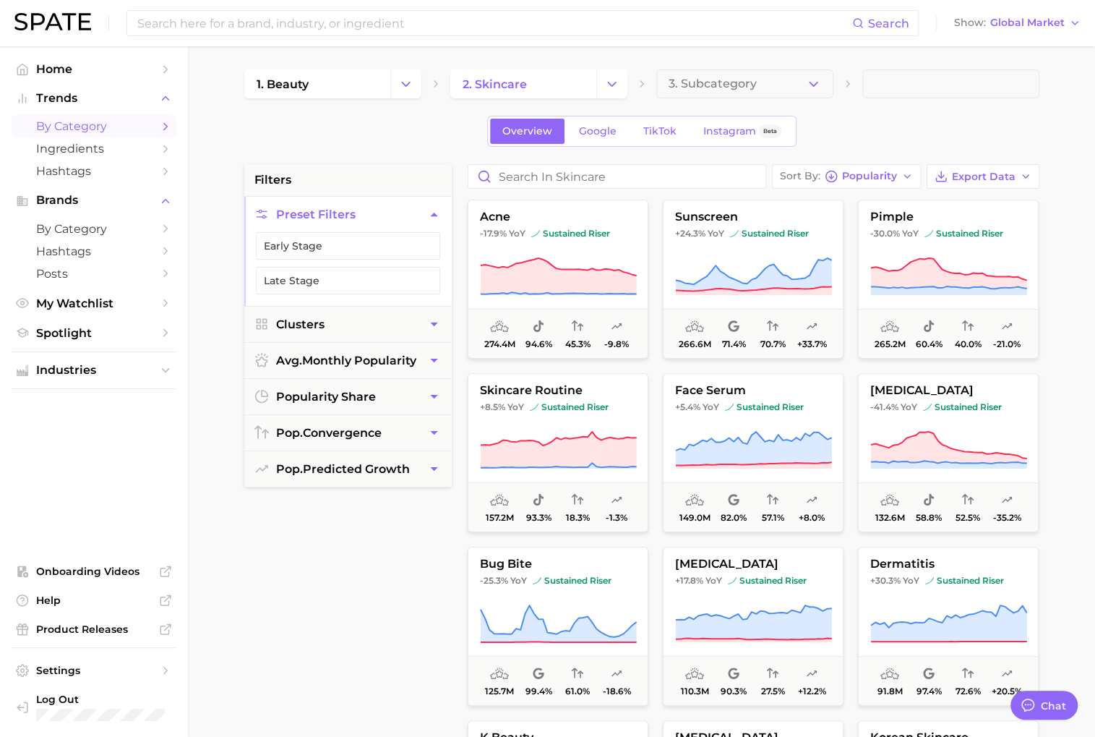
click at [813, 98] on div "1. beauty 2. skincare 3. Subcategory Overview Google TikTok Instagram Beta filt…" at bounding box center [641, 569] width 795 height 1001
click at [878, 172] on span "Popularity" at bounding box center [869, 176] width 55 height 8
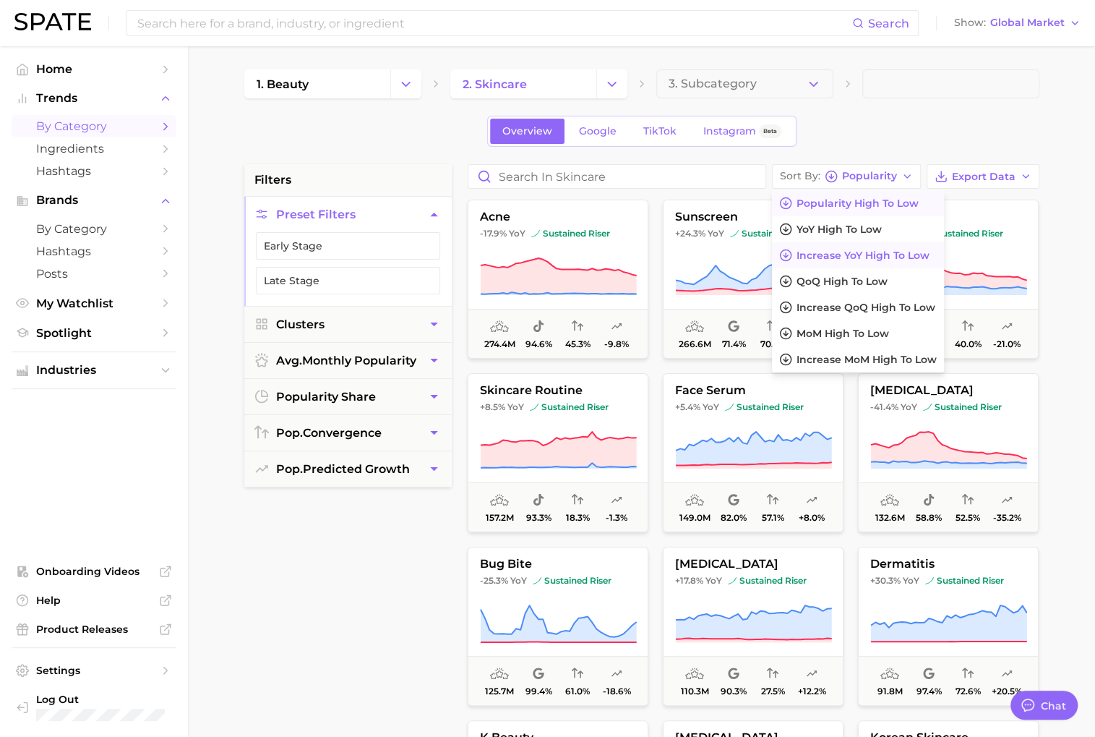
click at [898, 260] on button "Increase YoY high to low" at bounding box center [858, 255] width 172 height 26
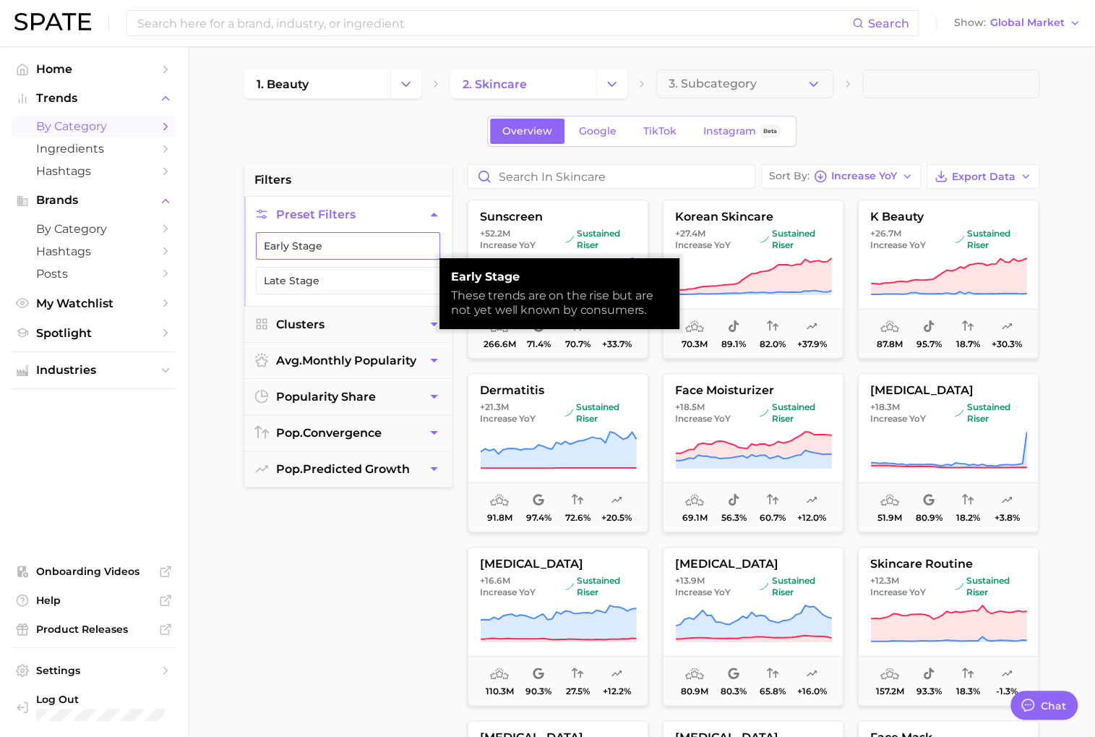
click at [359, 252] on button "Early Stage" at bounding box center [348, 245] width 184 height 27
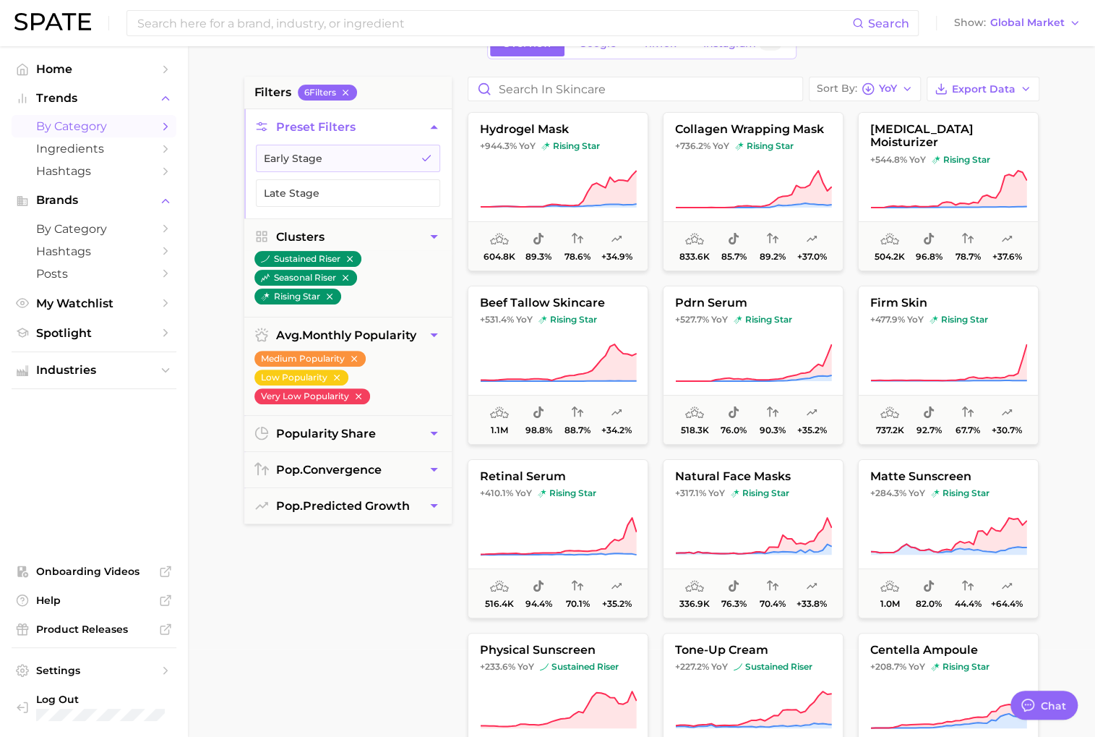
scroll to position [88, 0]
click at [423, 509] on button "pop. predicted growth" at bounding box center [347, 504] width 207 height 35
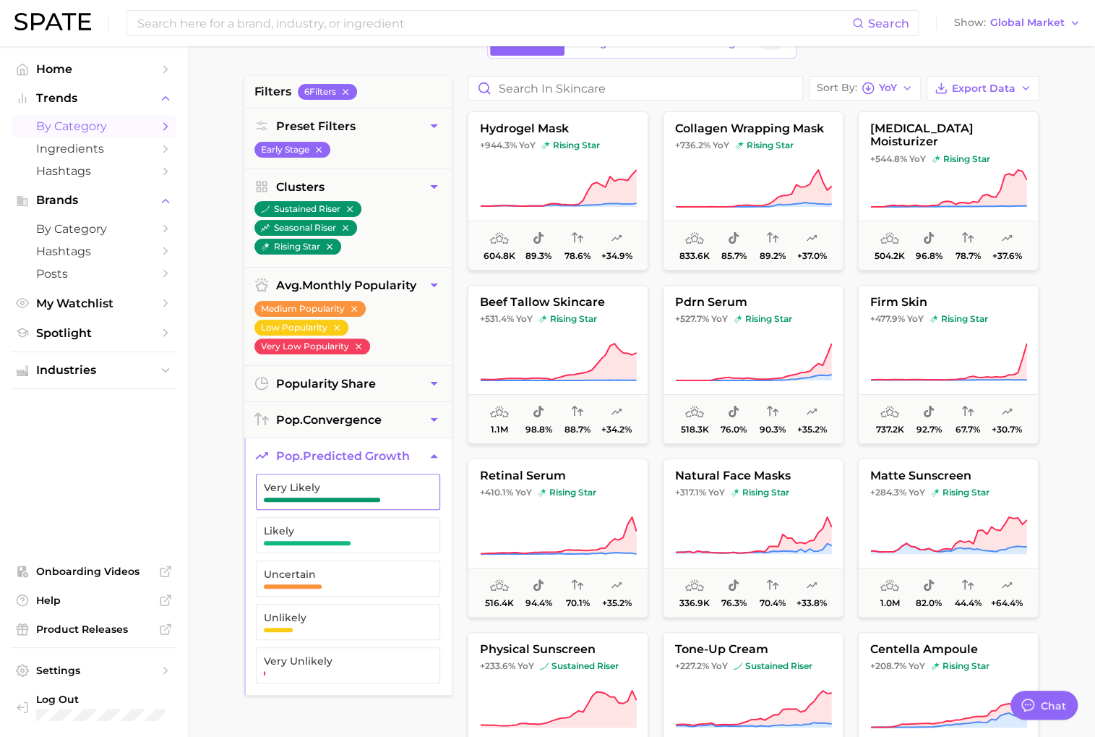
click at [366, 497] on span "button" at bounding box center [322, 499] width 116 height 4
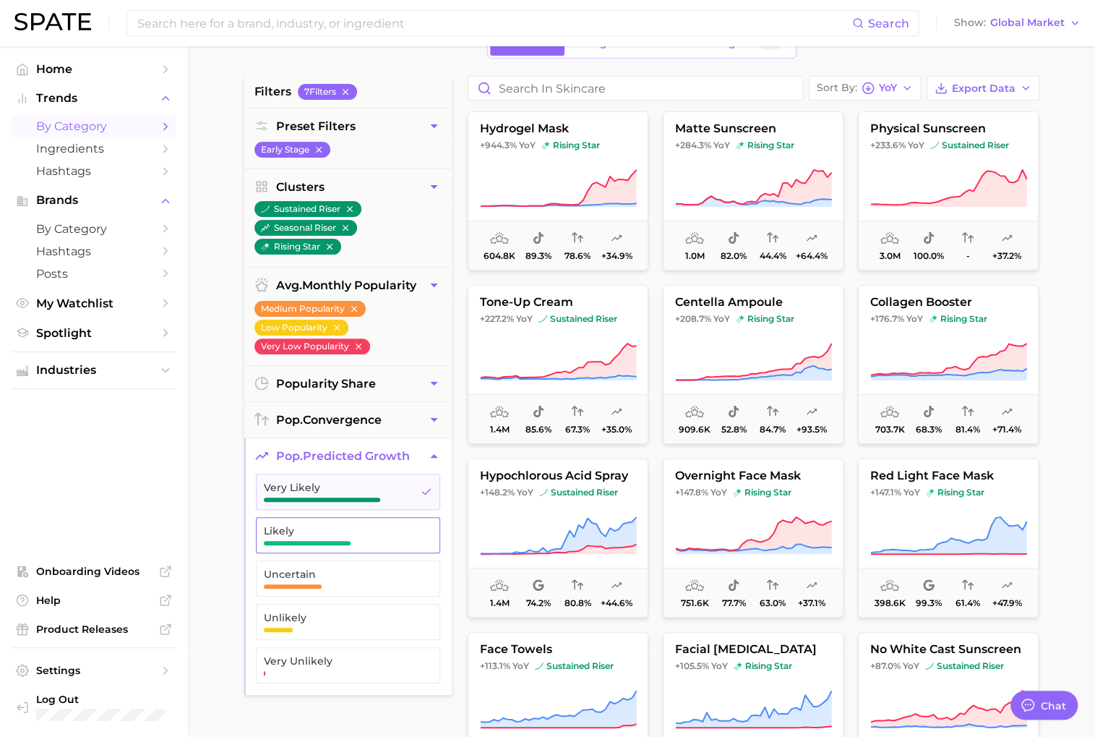
click at [361, 525] on span "Likely" at bounding box center [336, 531] width 145 height 12
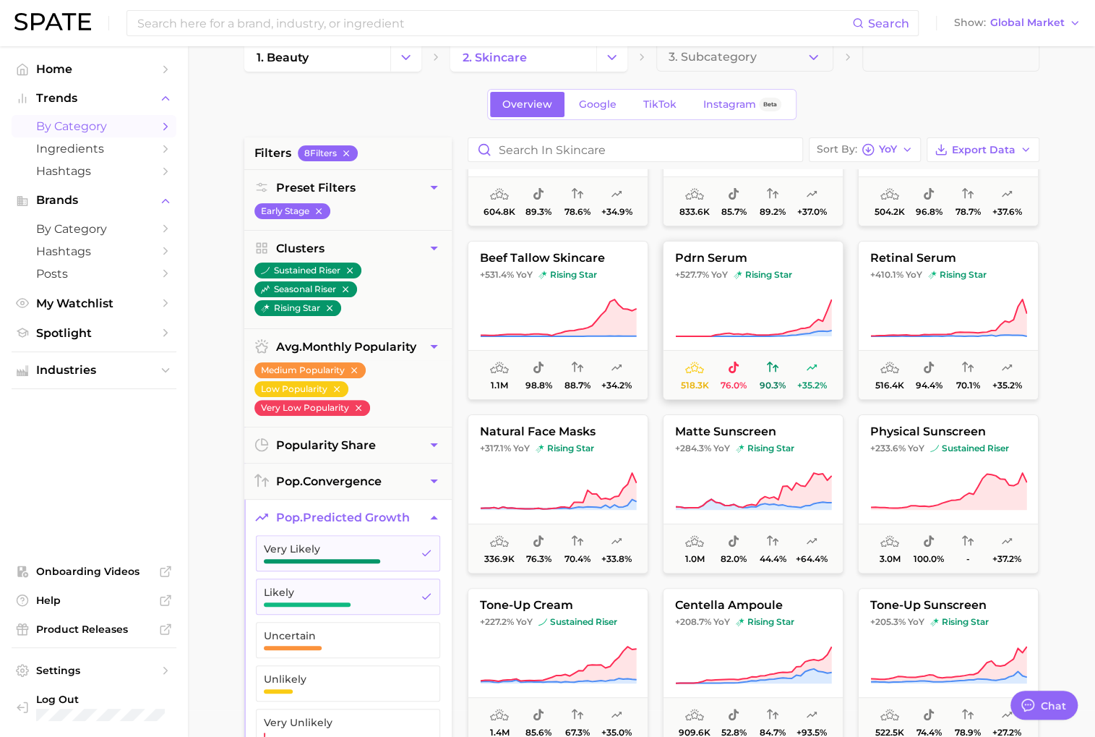
scroll to position [113, 0]
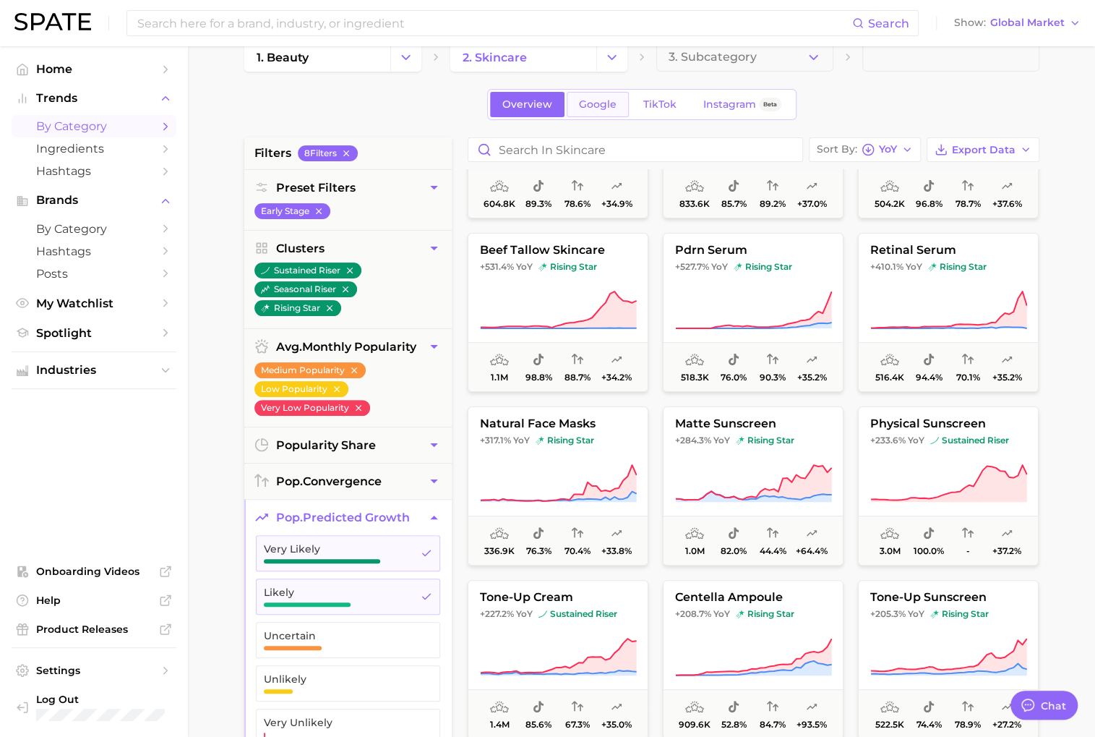
click at [599, 109] on span "Google" at bounding box center [598, 104] width 38 height 12
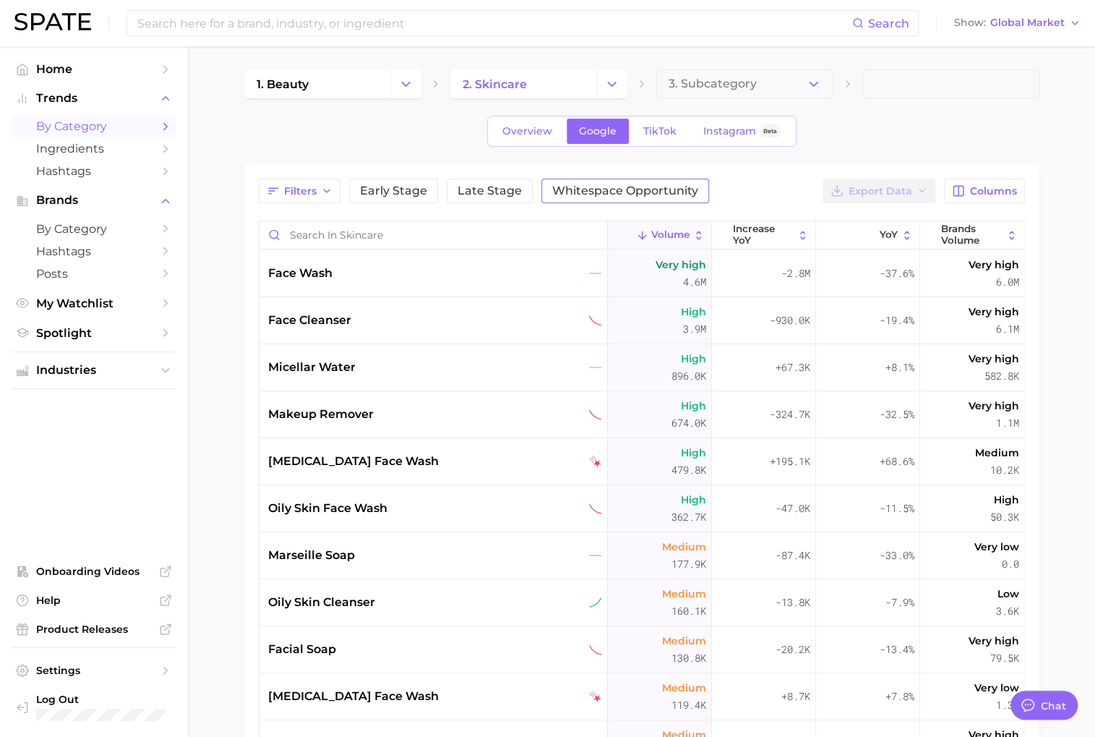
click at [632, 192] on span "Whitespace Opportunity" at bounding box center [625, 191] width 146 height 12
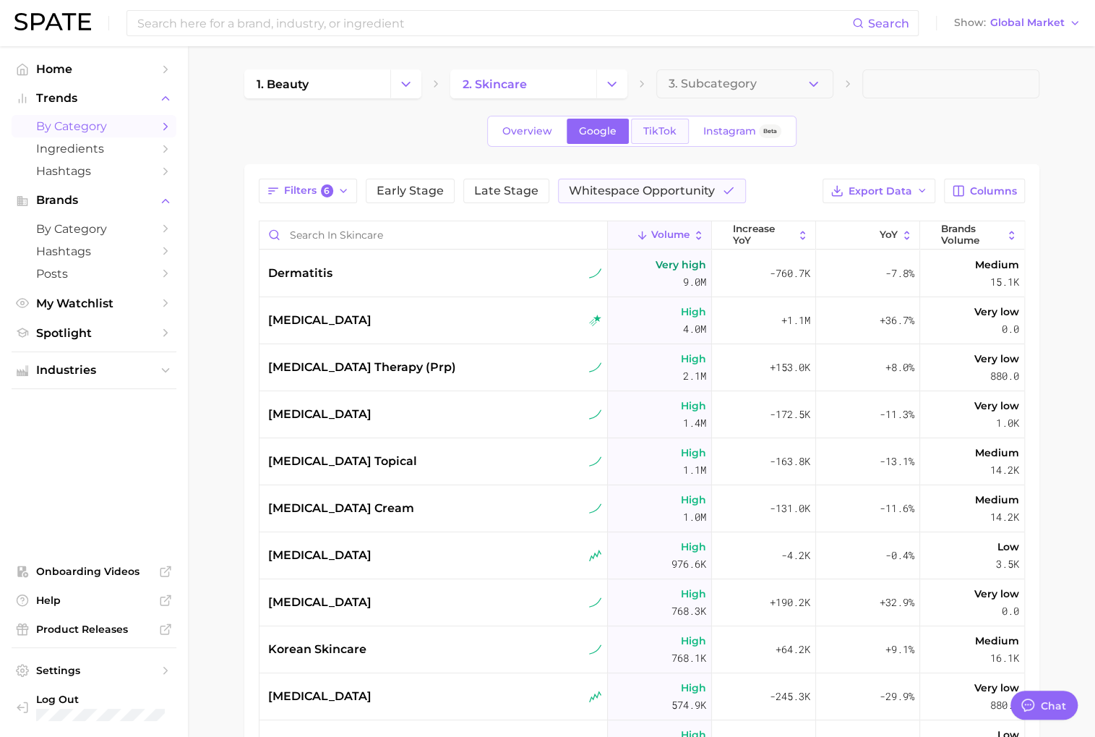
click at [660, 133] on span "TikTok" at bounding box center [659, 131] width 33 height 12
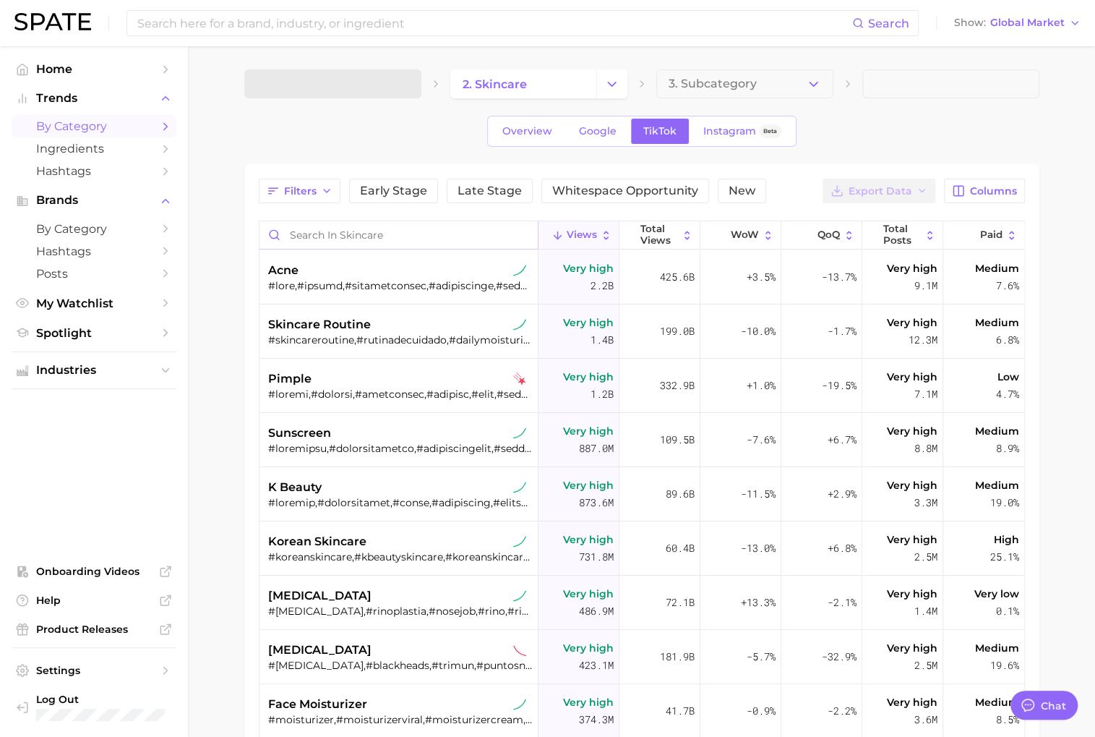
type textarea "x"
click at [621, 197] on button "Whitespace Opportunity" at bounding box center [625, 191] width 168 height 25
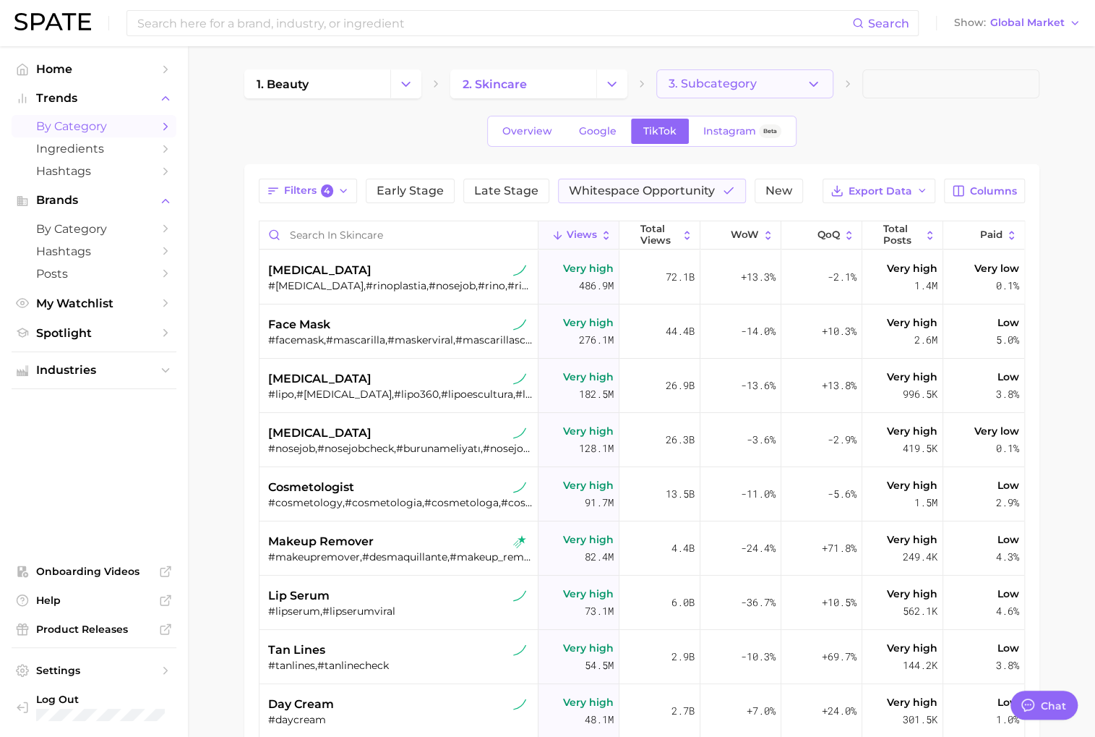
click at [773, 85] on button "3. Subcategory" at bounding box center [744, 83] width 177 height 29
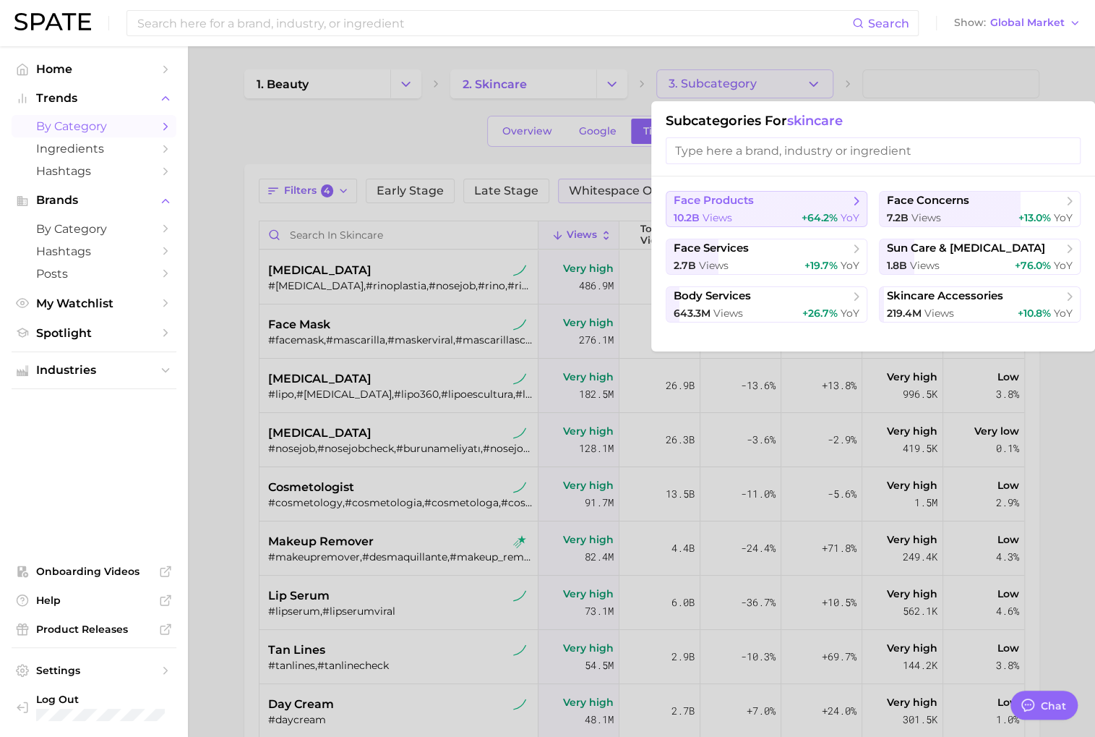
click at [833, 203] on span "face products" at bounding box center [762, 201] width 176 height 14
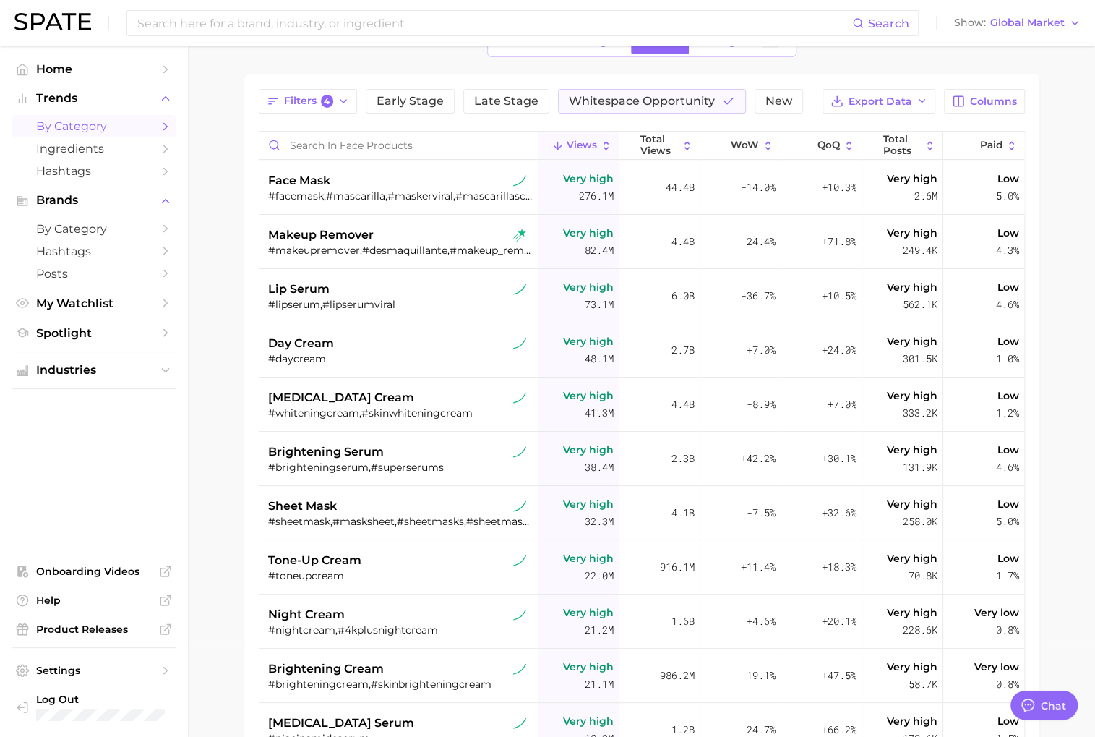
scroll to position [90, 0]
click at [990, 103] on span "Columns" at bounding box center [993, 101] width 47 height 12
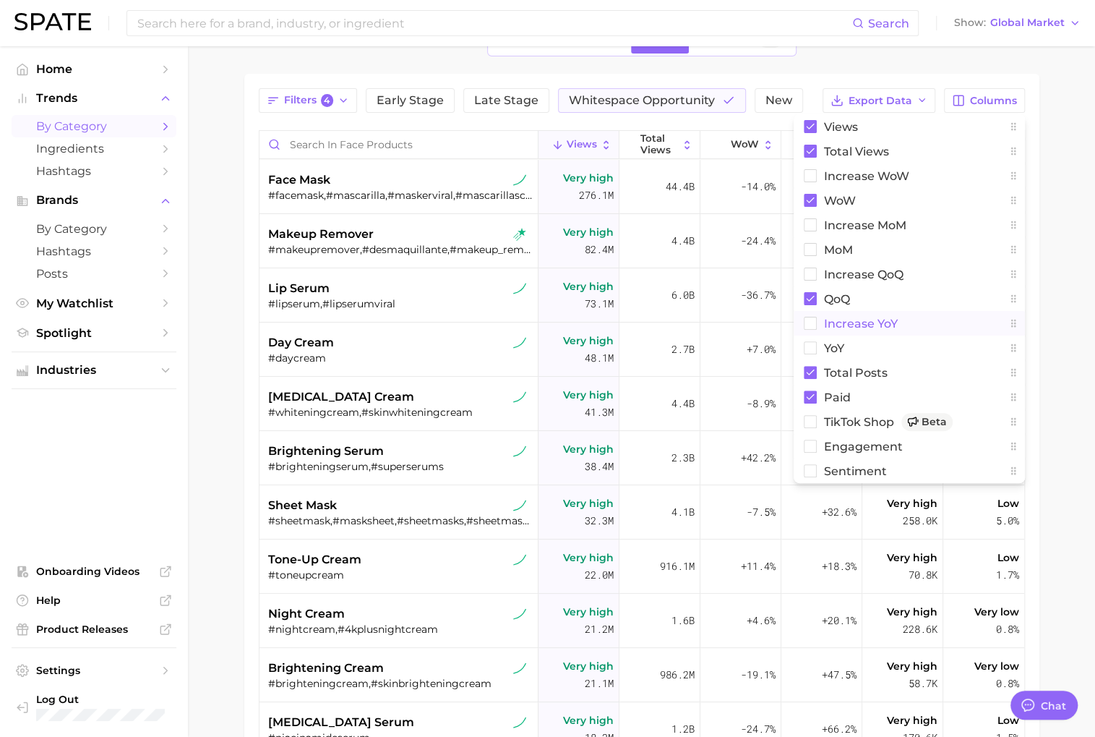
click at [896, 314] on button "increase YoY" at bounding box center [909, 323] width 231 height 25
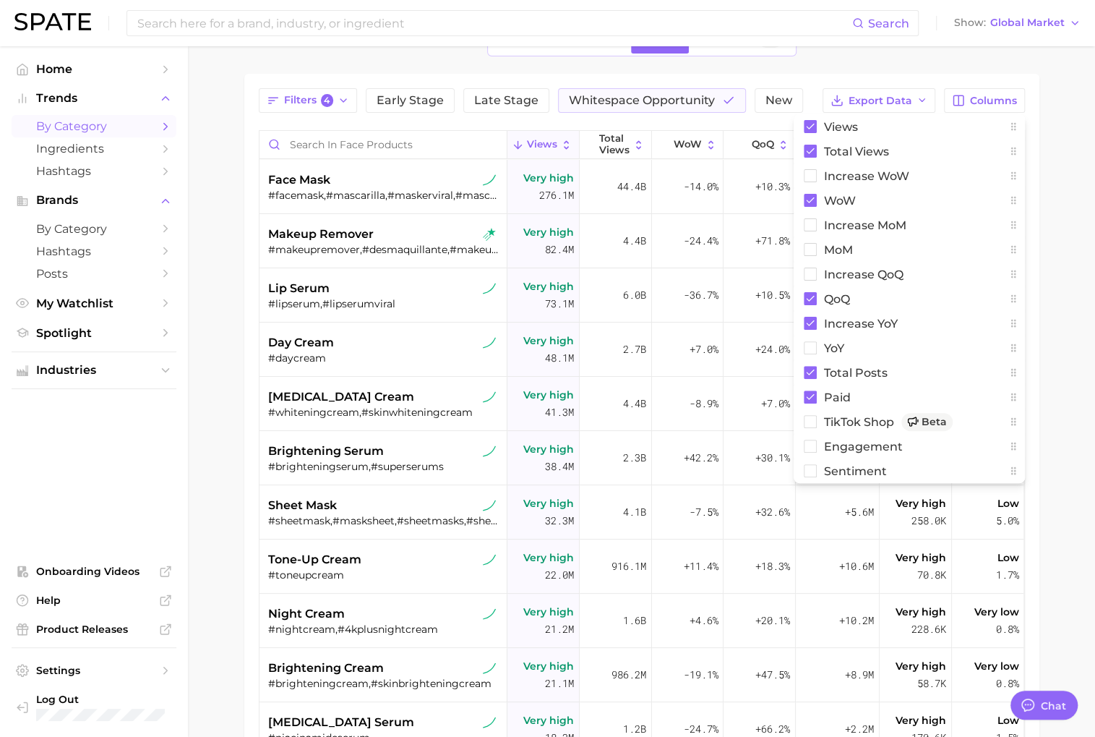
click at [819, 79] on div "Filters 4 Early Stage Late Stage Whitespace Opportunity New Export Data Columns…" at bounding box center [641, 477] width 795 height 807
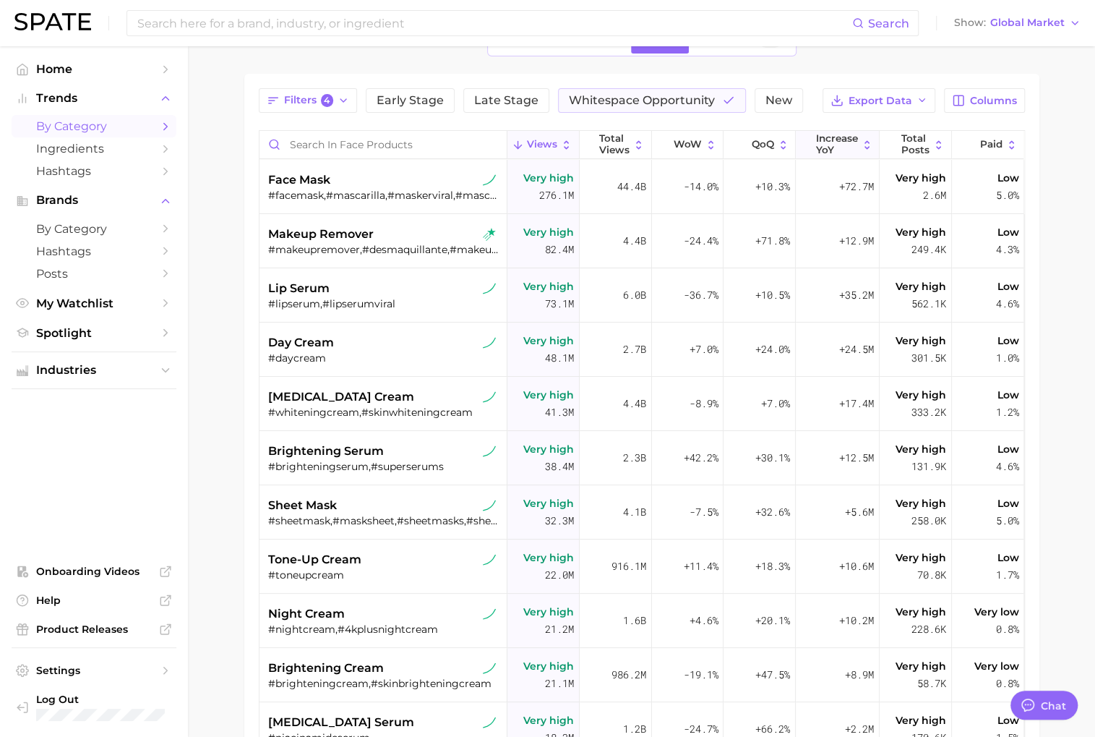
click at [855, 139] on span "increase YoY" at bounding box center [837, 144] width 42 height 22
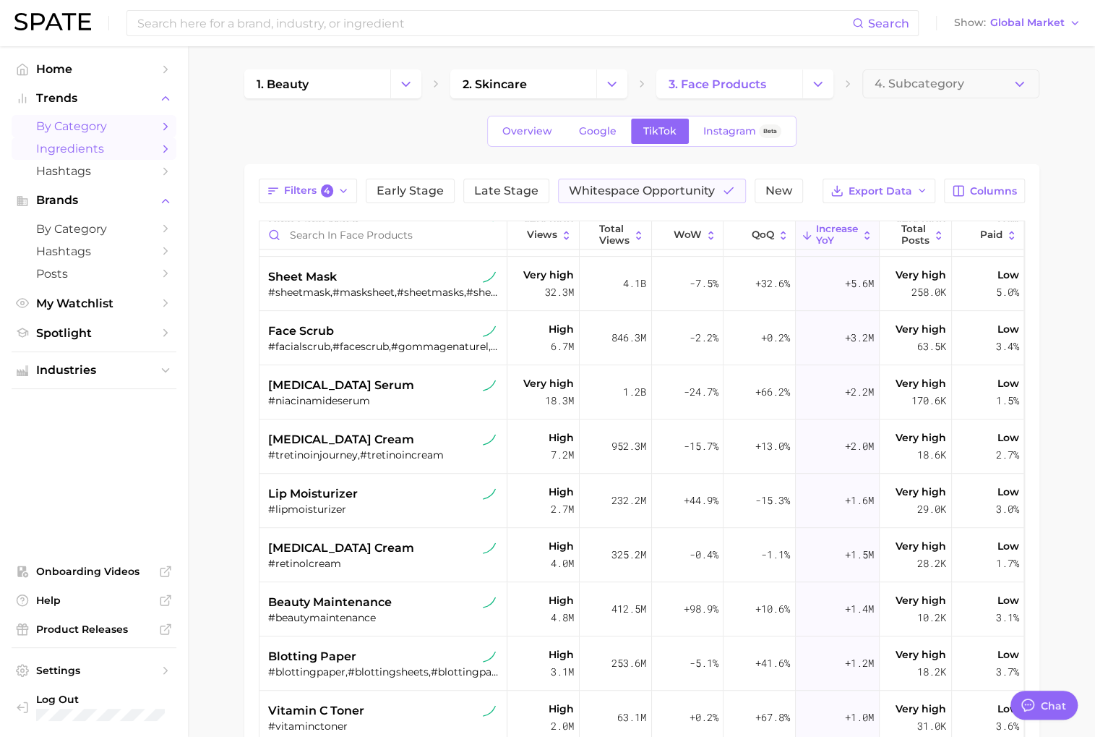
click at [106, 149] on span "Ingredients" at bounding box center [94, 149] width 116 height 14
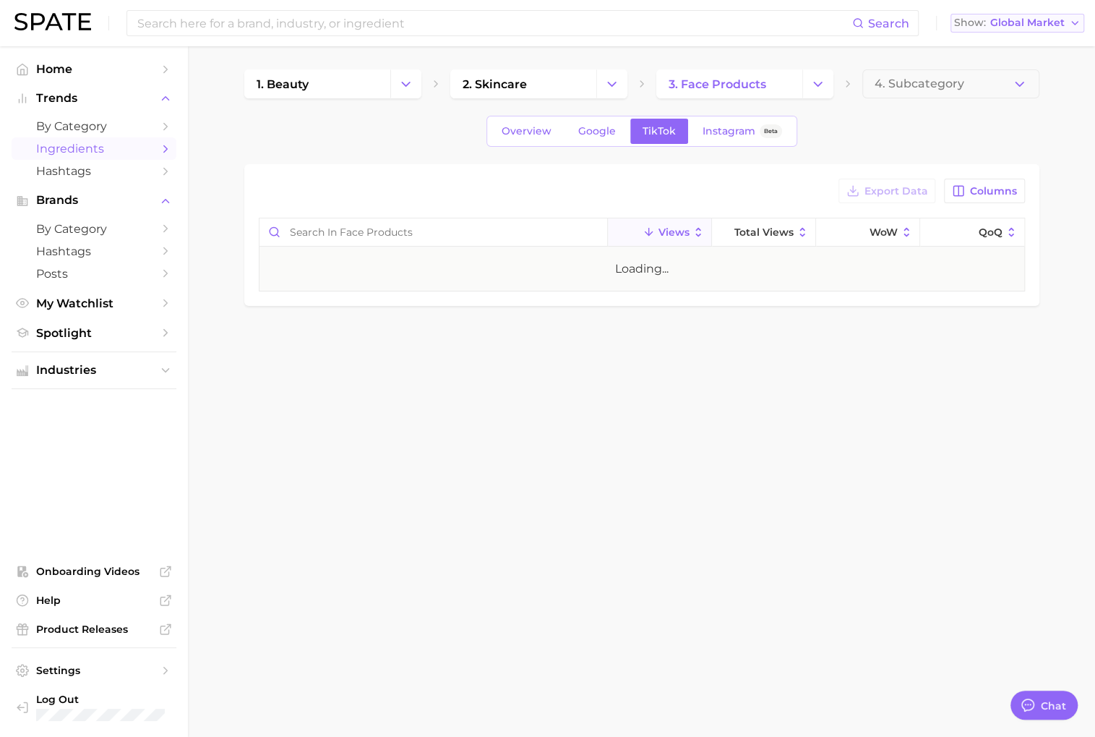
click at [1039, 25] on span "Global Market" at bounding box center [1027, 23] width 74 height 8
click at [1031, 133] on button "[GEOGRAPHIC_DATA]" at bounding box center [1017, 125] width 134 height 26
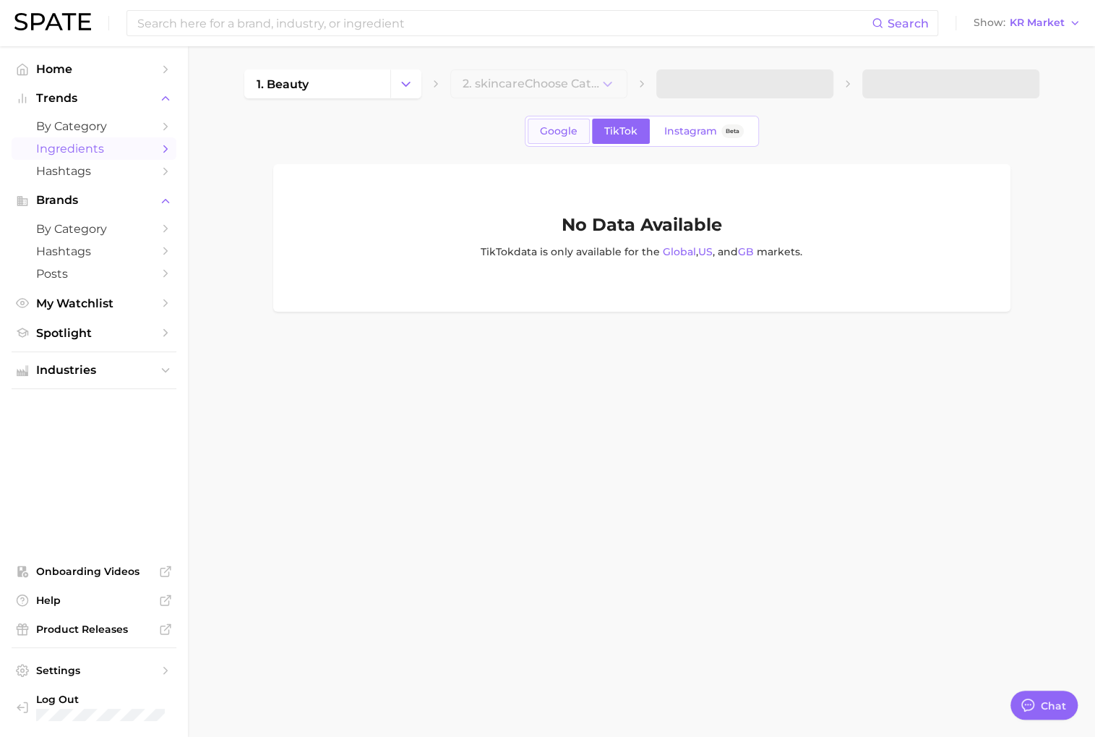
click at [549, 133] on span "Google" at bounding box center [559, 131] width 38 height 12
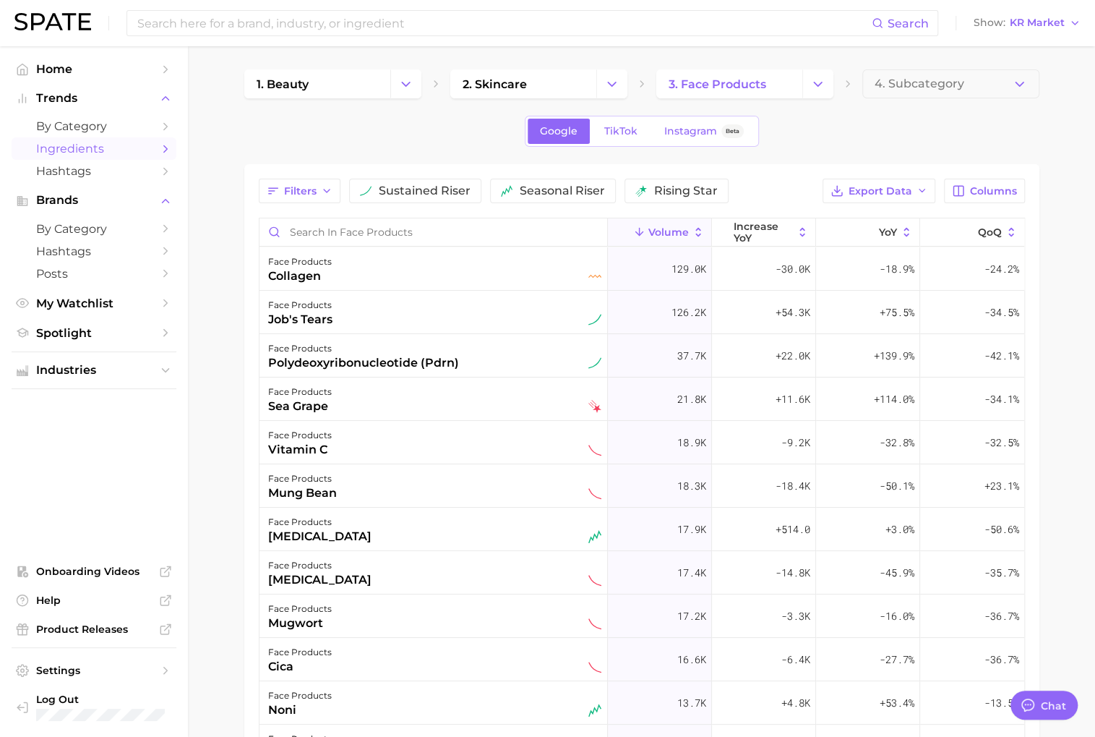
scroll to position [4, 0]
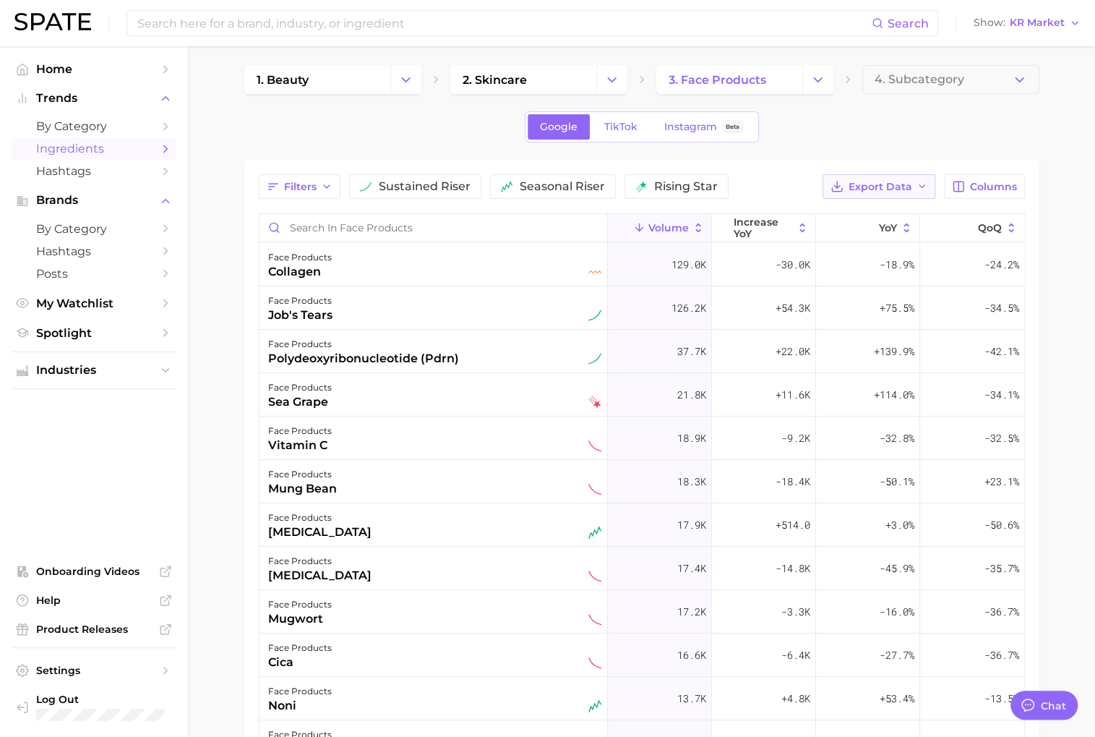
click at [921, 192] on button "Export Data" at bounding box center [879, 186] width 113 height 25
click at [950, 153] on div "1. beauty 2. skincare 3. face products 4. Subcategory Google TikTok Instagram B…" at bounding box center [641, 514] width 795 height 899
click at [987, 194] on button "Columns" at bounding box center [984, 186] width 80 height 25
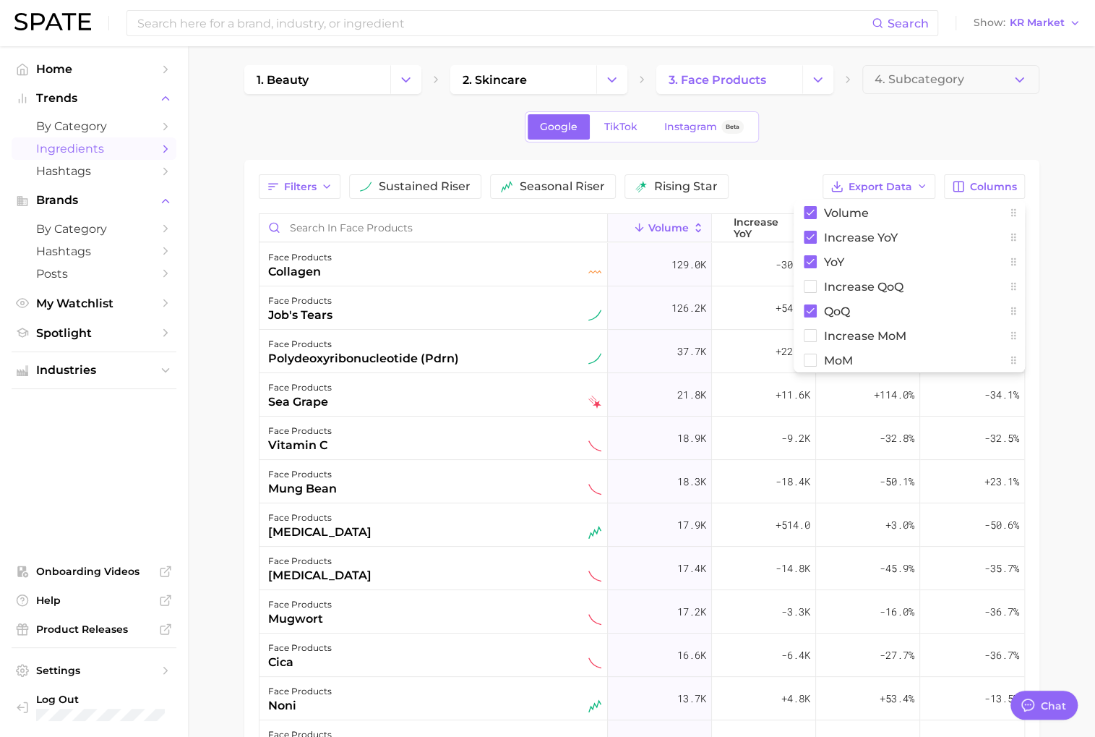
click at [825, 153] on div "1. beauty 2. skincare 3. face products 4. Subcategory Google TikTok Instagram B…" at bounding box center [641, 514] width 795 height 899
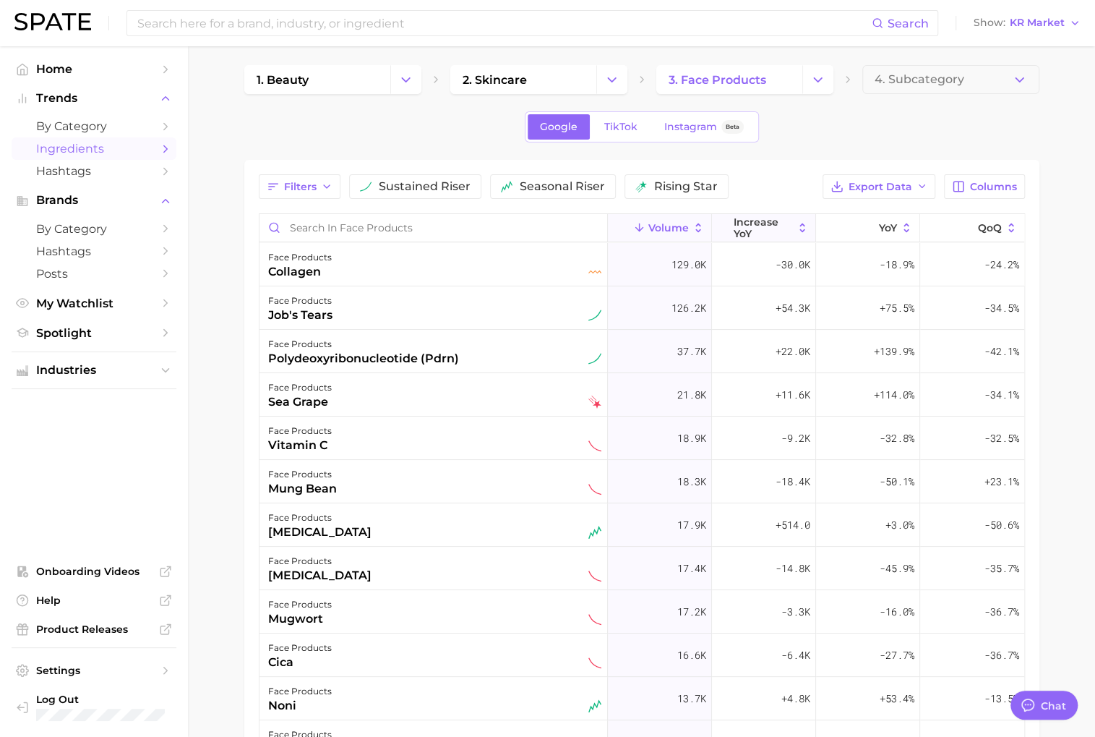
click at [791, 233] on span "increase YoY" at bounding box center [763, 227] width 59 height 23
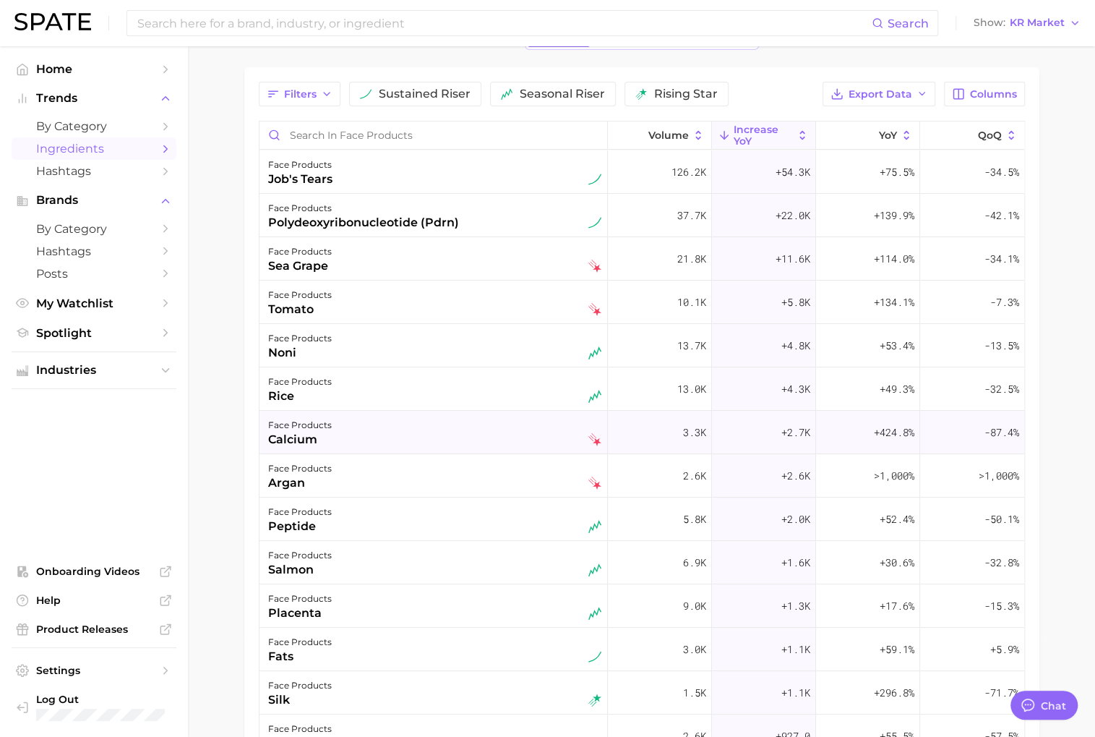
scroll to position [0, 0]
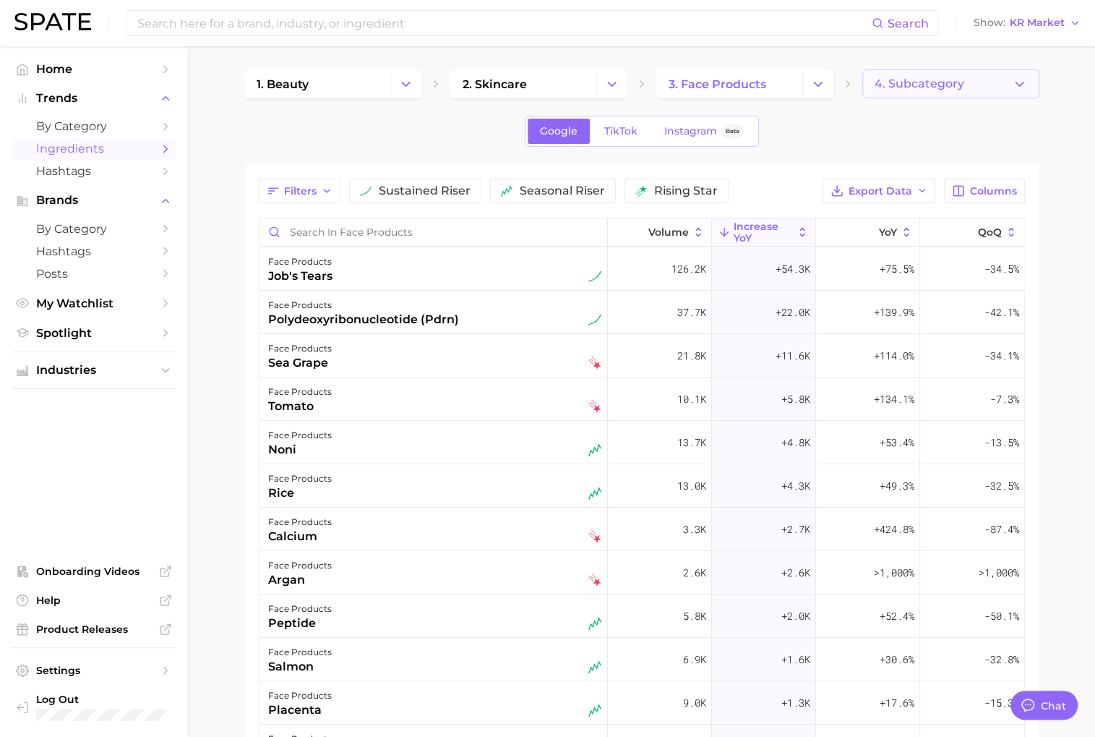
click at [948, 75] on button "4. Subcategory" at bounding box center [950, 83] width 177 height 29
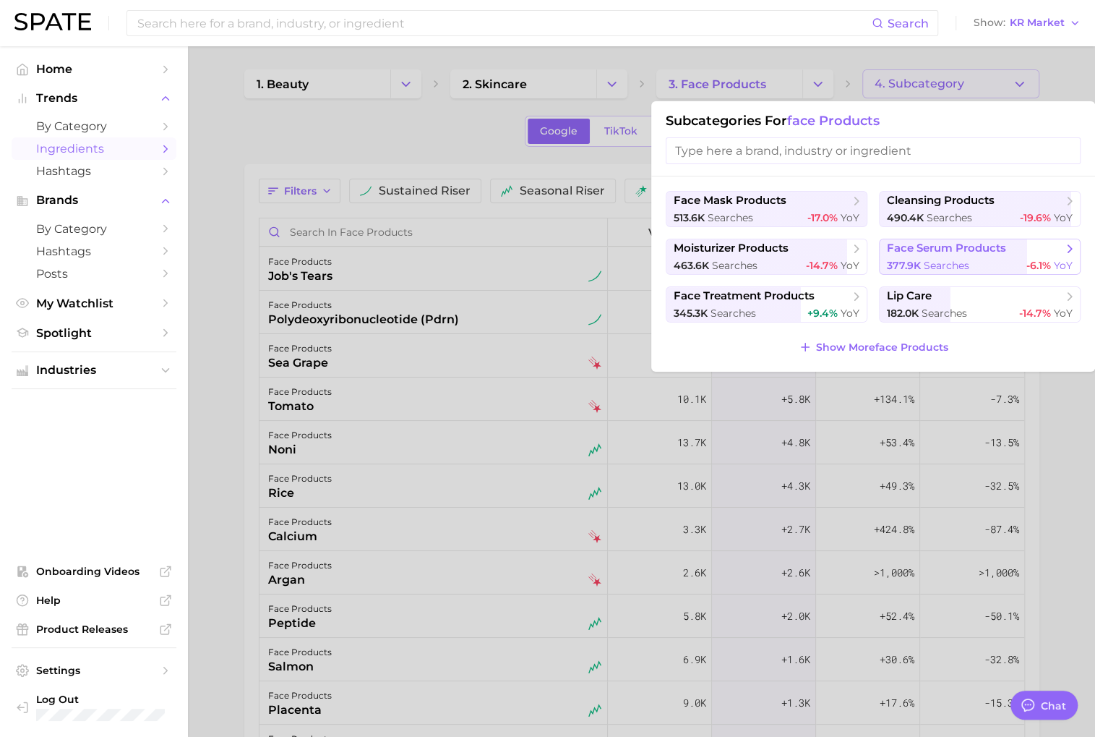
click at [949, 259] on span "searches" at bounding box center [947, 265] width 46 height 13
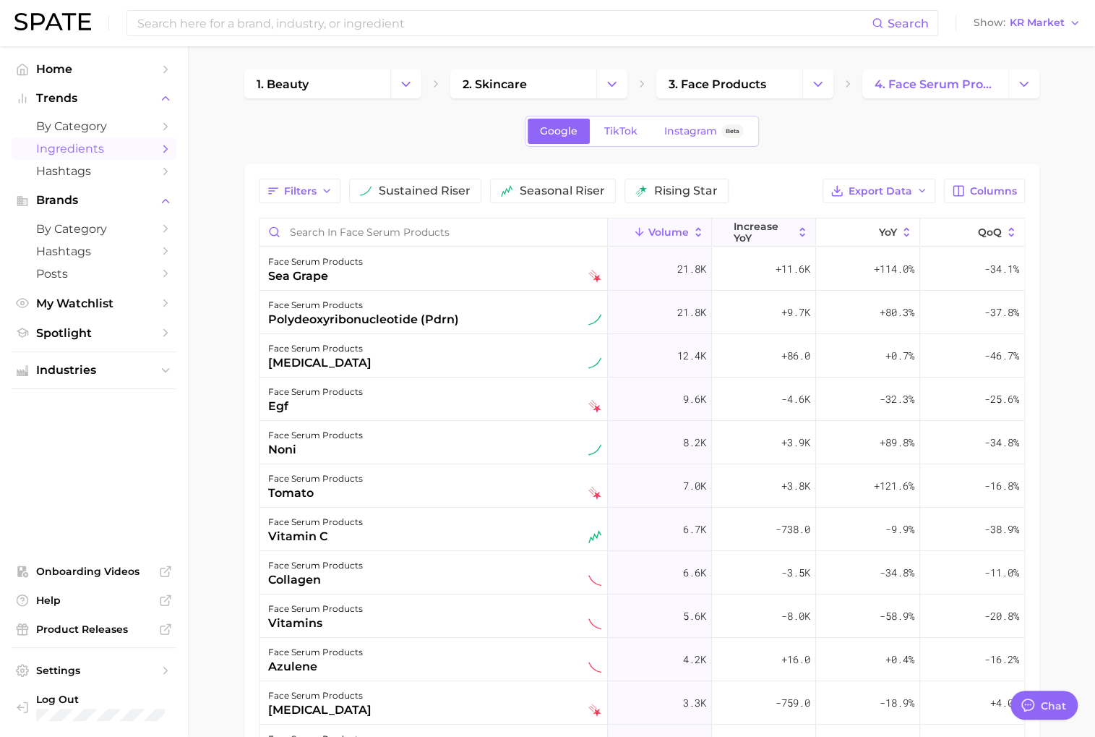
click at [775, 227] on span "increase YoY" at bounding box center [763, 231] width 59 height 23
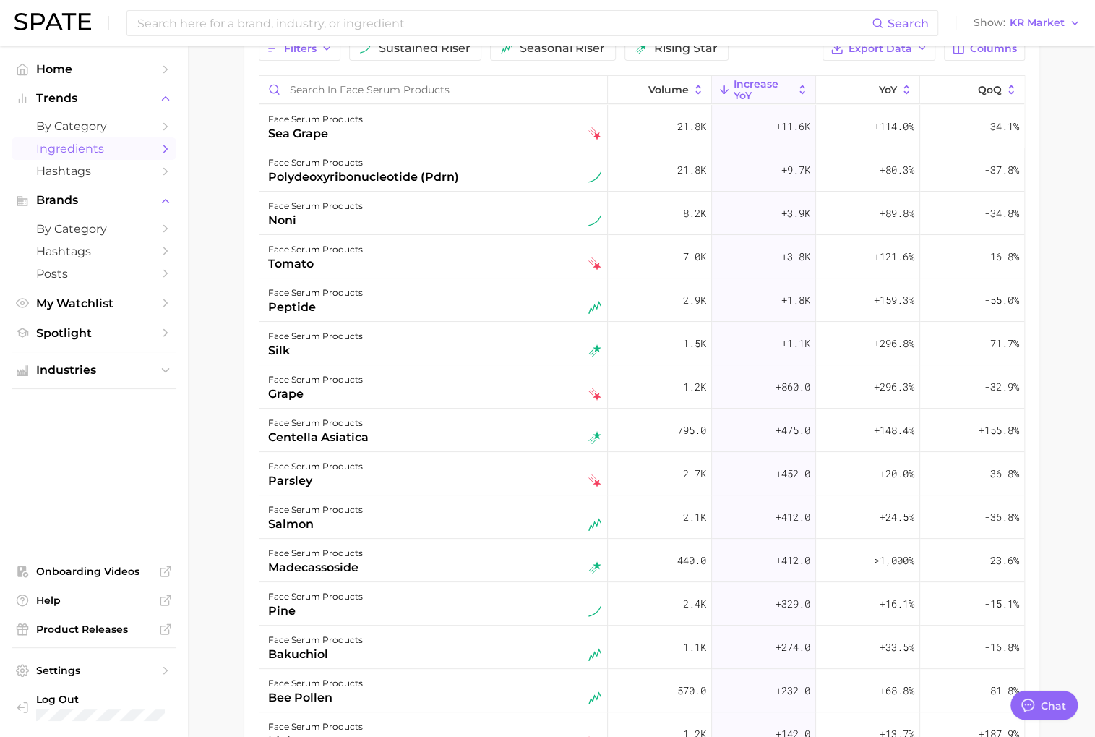
scroll to position [145, 0]
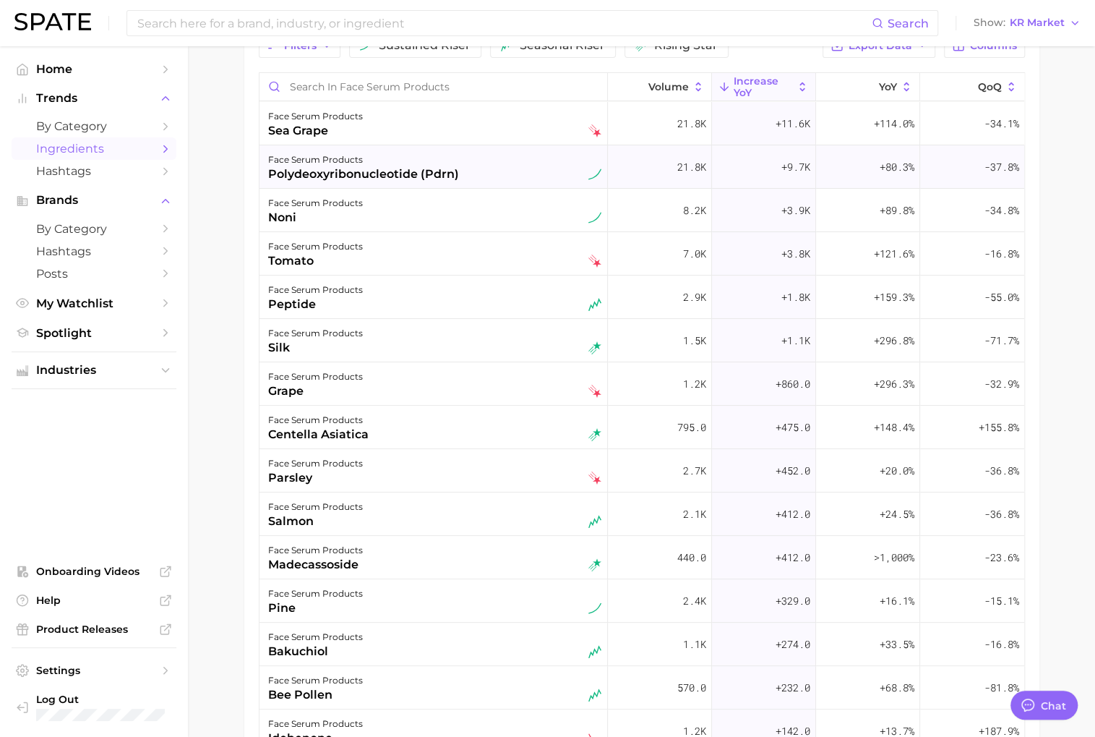
click at [372, 176] on div "polydeoxyribonucleotide (pdrn)" at bounding box center [363, 174] width 191 height 17
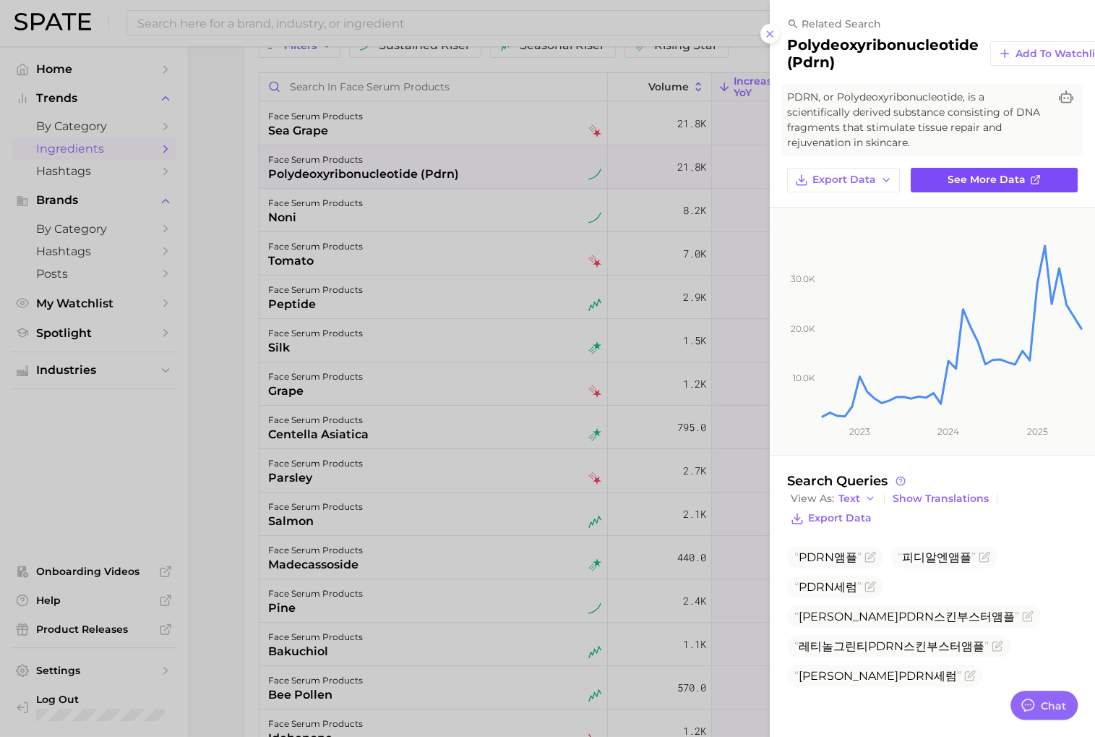
click at [993, 177] on span "See more data" at bounding box center [987, 179] width 78 height 12
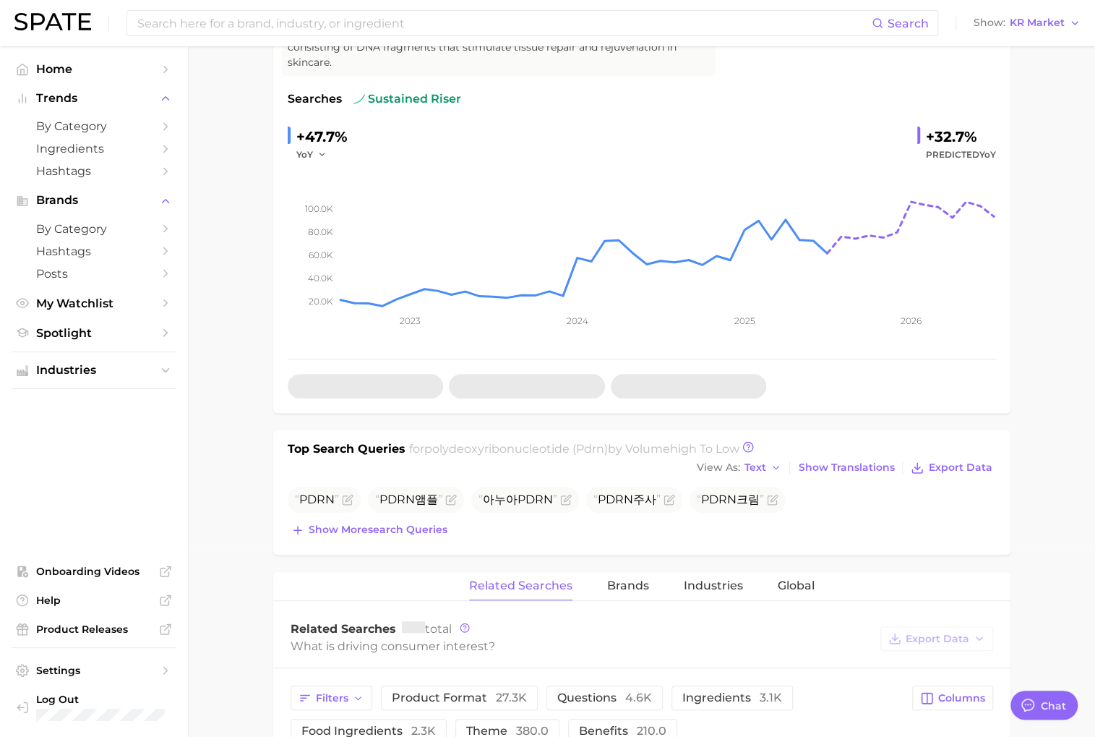
scroll to position [192, 0]
click at [422, 525] on span "Show more search queries" at bounding box center [378, 529] width 139 height 12
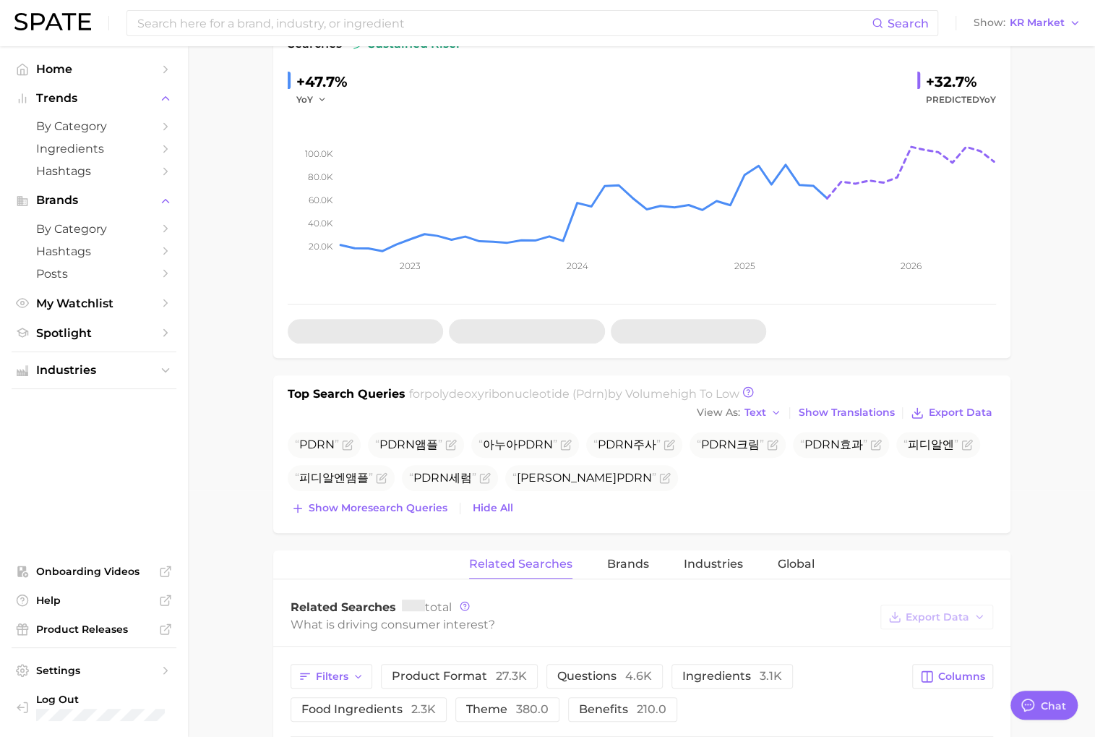
scroll to position [250, 0]
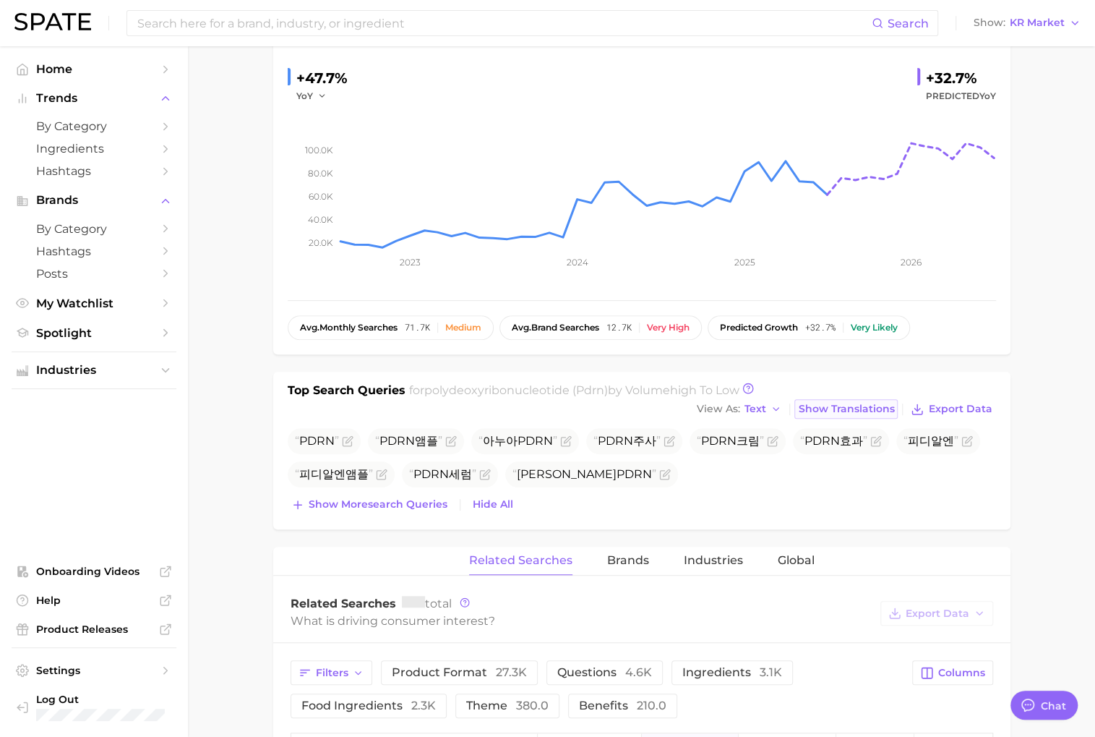
click at [850, 403] on span "Show Translations" at bounding box center [846, 409] width 96 height 12
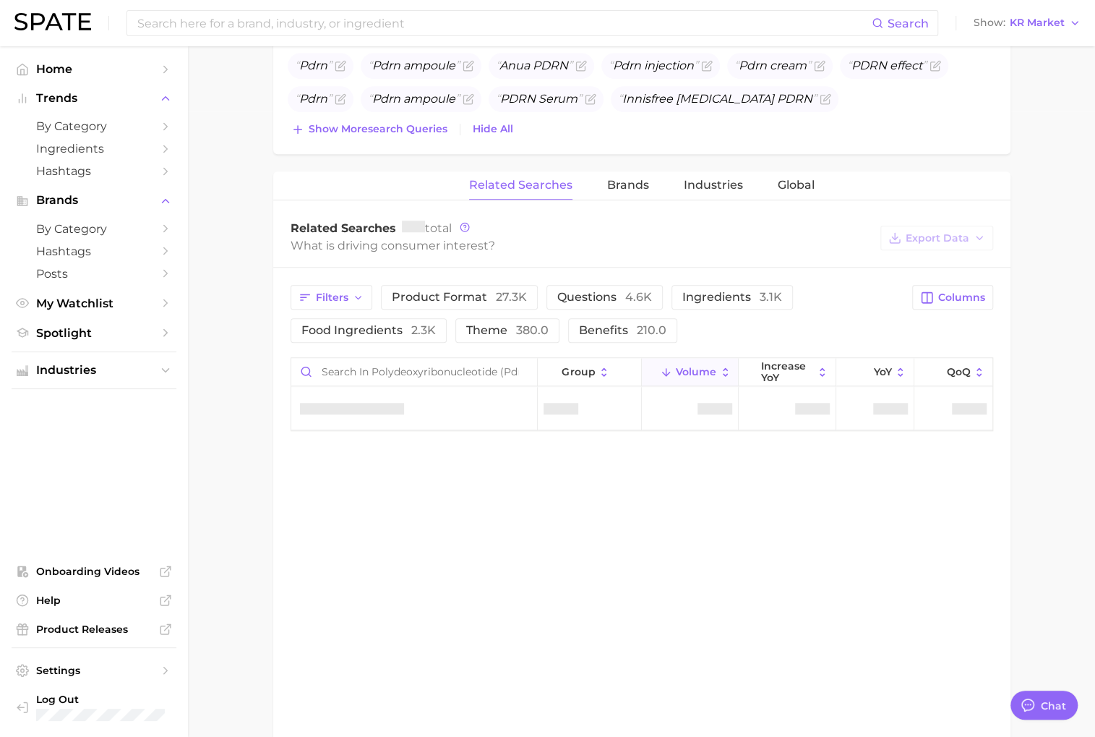
scroll to position [680, 0]
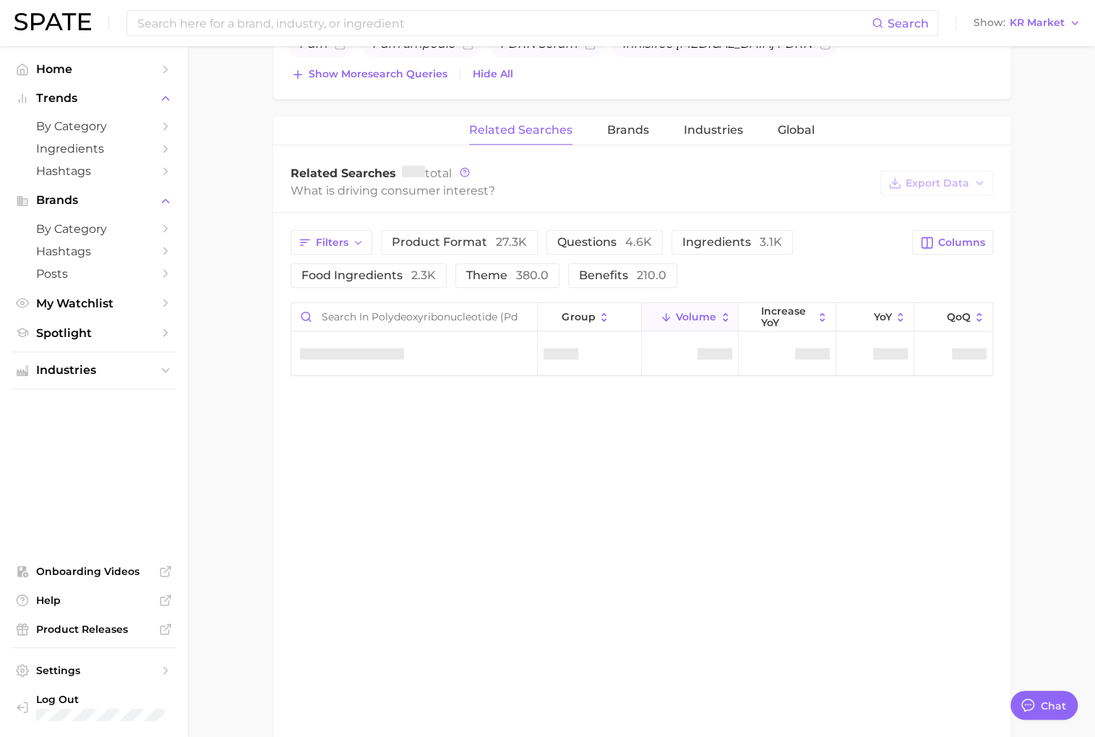
click at [392, 386] on div "Filters product format 27.3k questions 4.6k ingredients 3.1k food ingredients 2…" at bounding box center [641, 303] width 737 height 181
click at [611, 132] on span "Brands" at bounding box center [628, 130] width 42 height 13
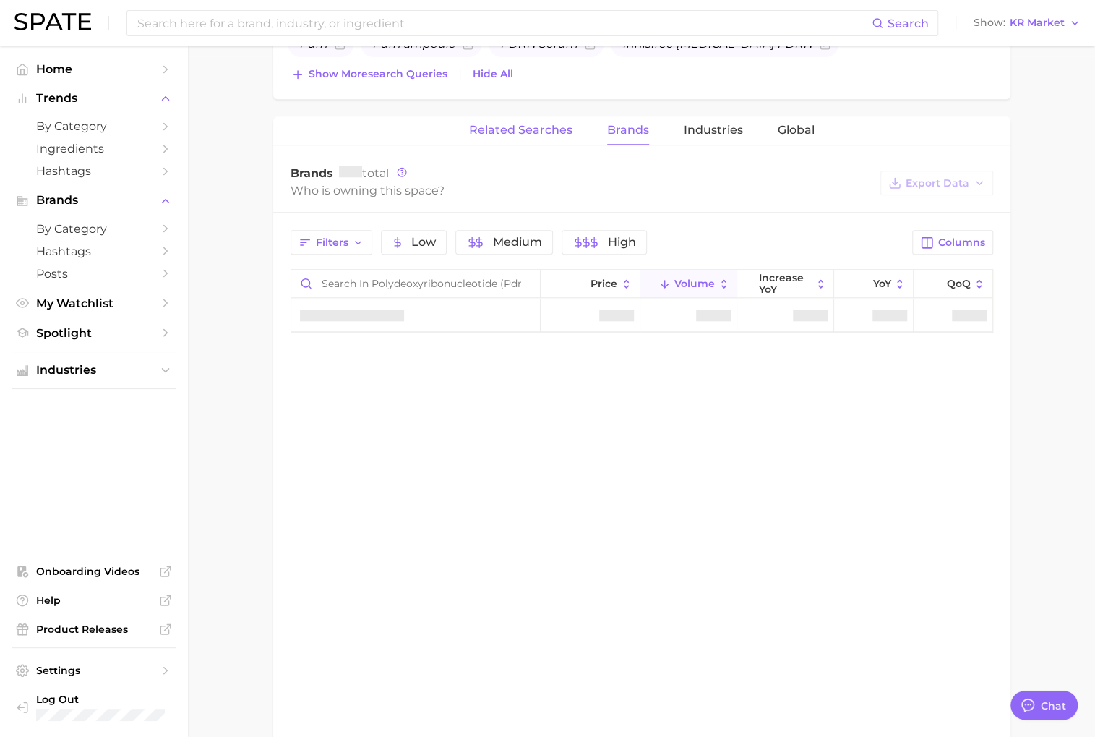
click at [490, 116] on button "Related Searches" at bounding box center [520, 130] width 103 height 28
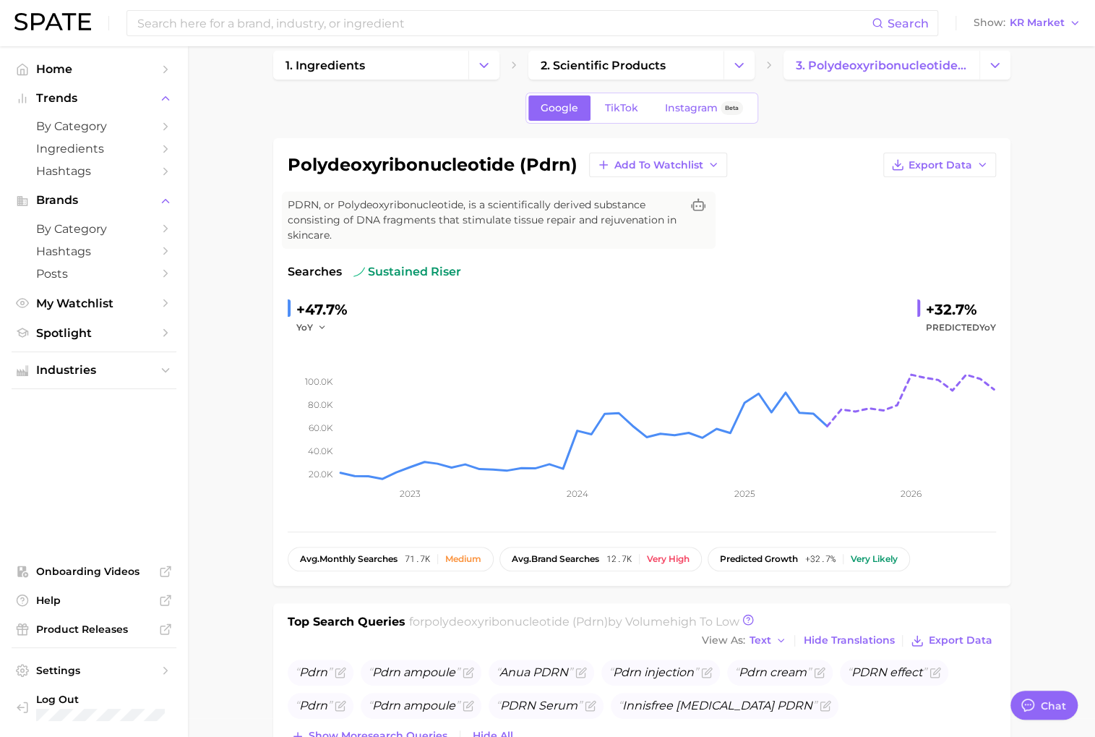
scroll to position [0, 0]
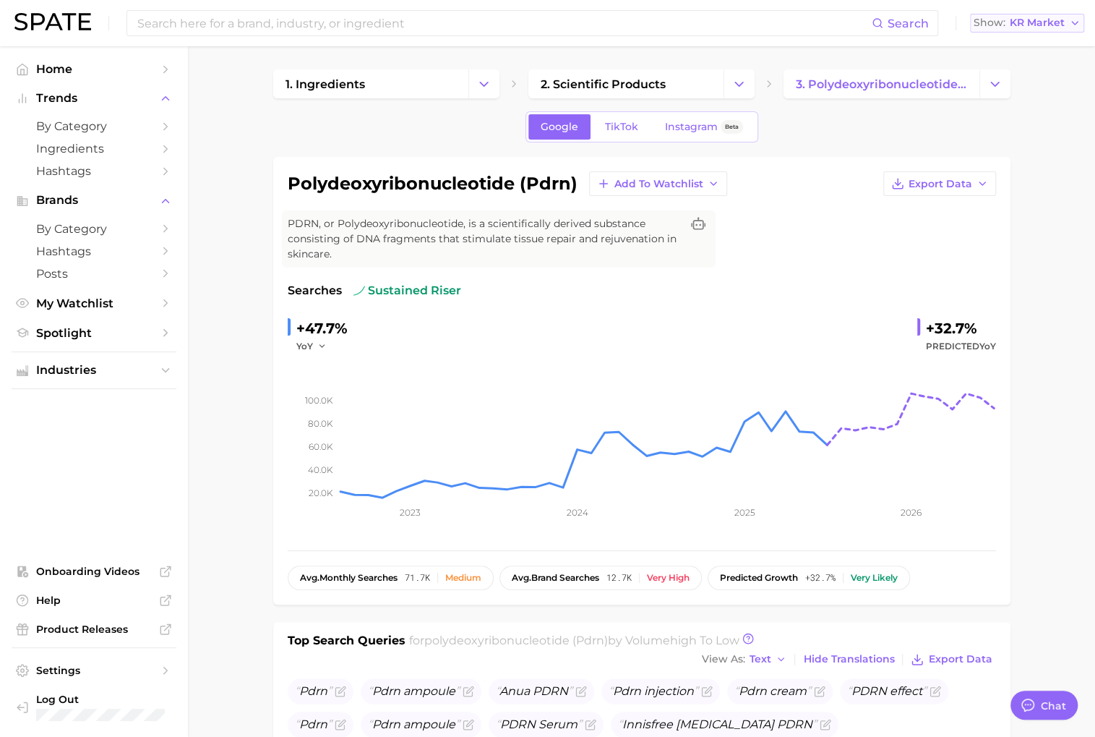
click at [1057, 22] on span "KR Market" at bounding box center [1037, 23] width 55 height 8
click at [1031, 50] on span "[GEOGRAPHIC_DATA]" at bounding box center [1033, 46] width 112 height 12
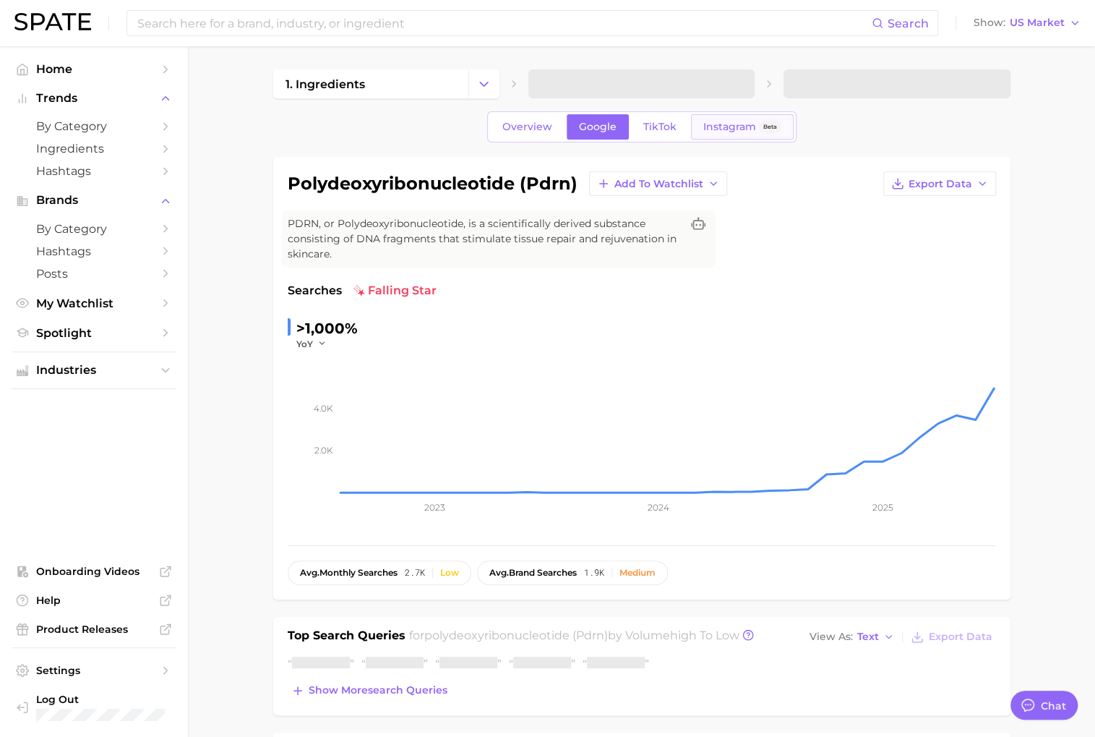
click at [753, 133] on link "Instagram Beta" at bounding box center [742, 126] width 103 height 25
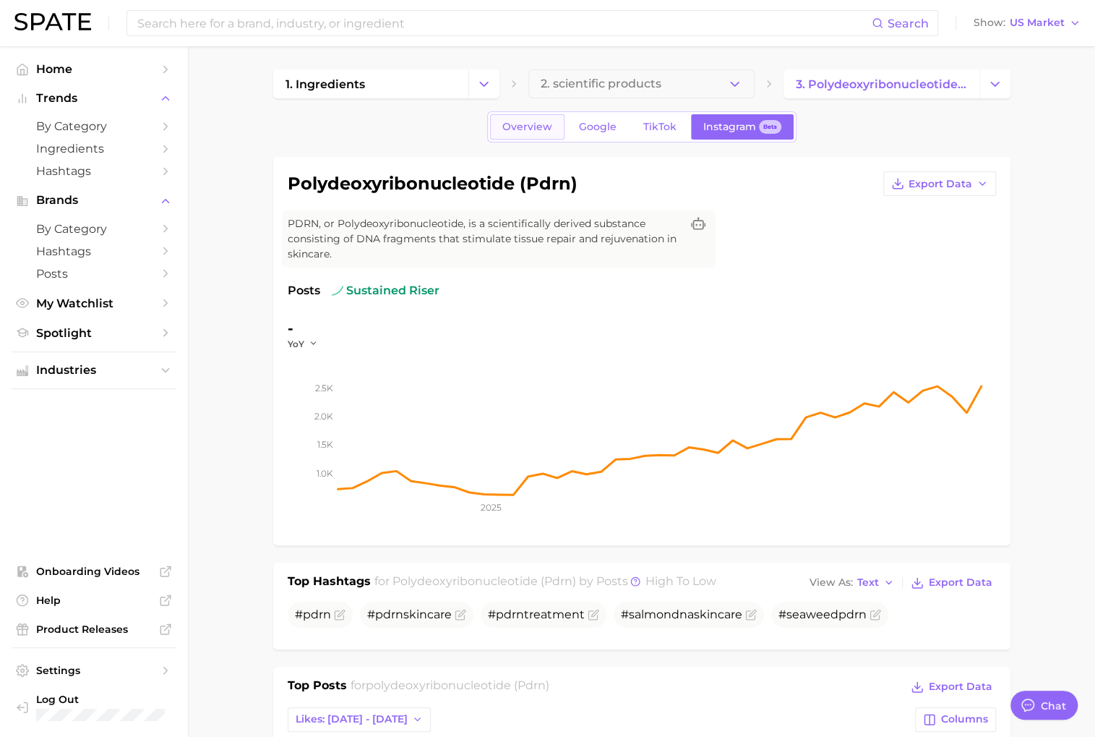
click at [553, 132] on link "Overview" at bounding box center [527, 126] width 74 height 25
